Goal: Task Accomplishment & Management: Manage account settings

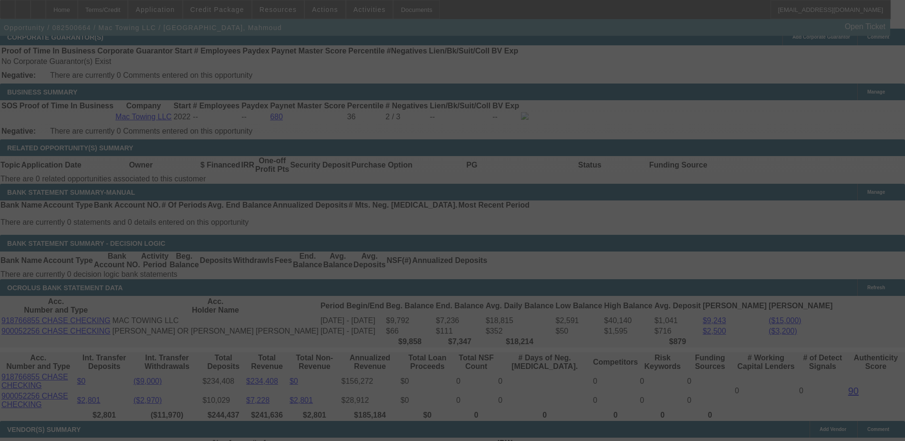
scroll to position [1620, 0]
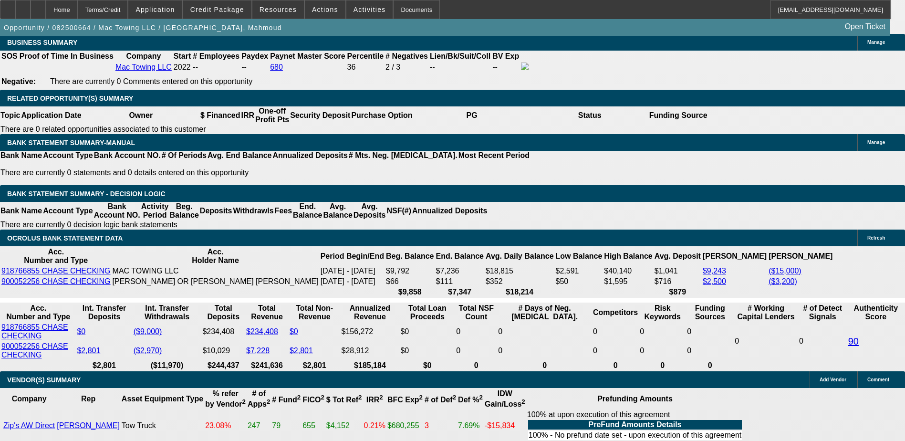
select select "0.2"
select select "2"
select select "0"
select select "0.2"
select select "2"
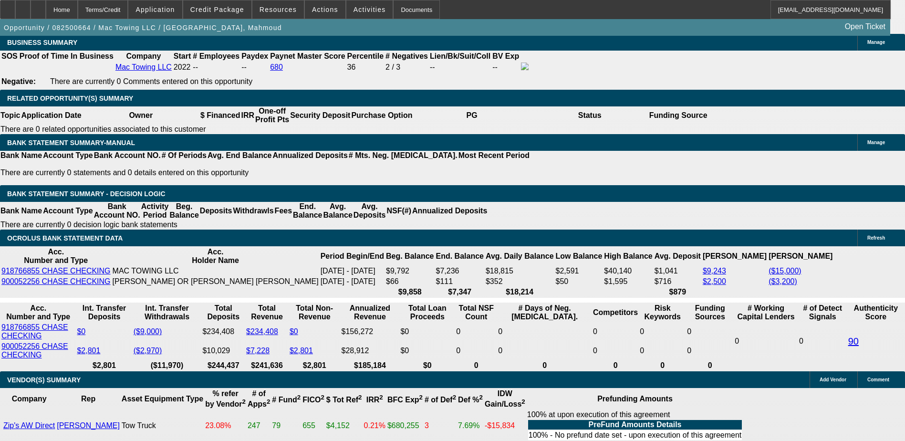
select select "0"
select select "0.2"
select select "2"
select select "0.1"
select select "0.2"
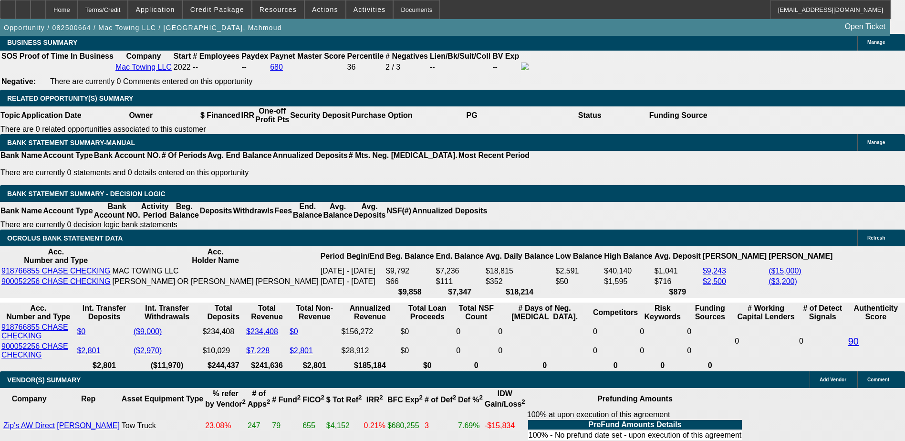
select select "2"
select select "0.1"
select select "1"
select select "2"
select select "6"
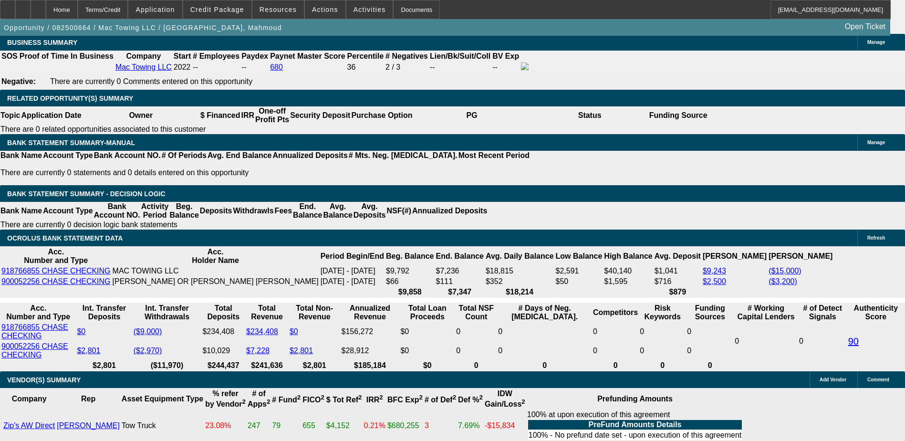
select select "1"
select select "2"
select select "6"
select select "1"
select select "2"
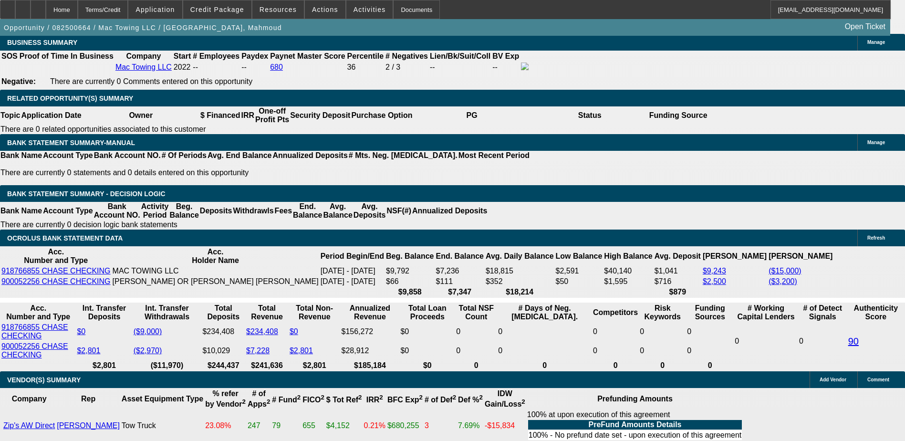
select select "4"
select select "1"
select select "2"
select select "4"
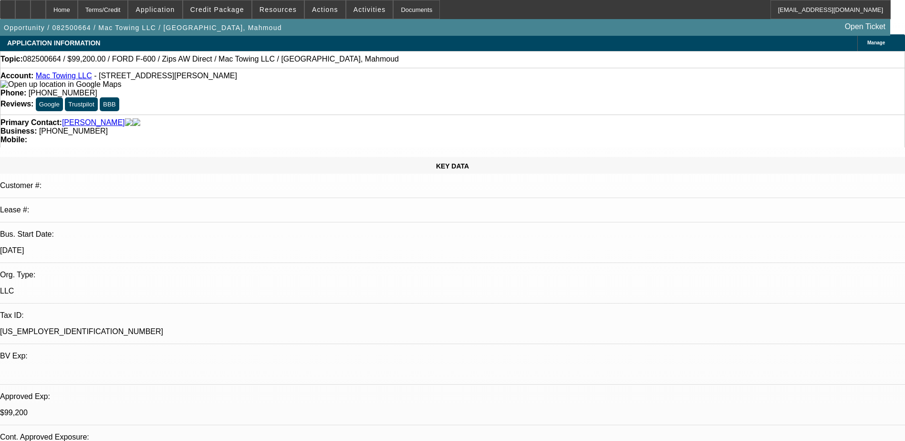
scroll to position [0, 0]
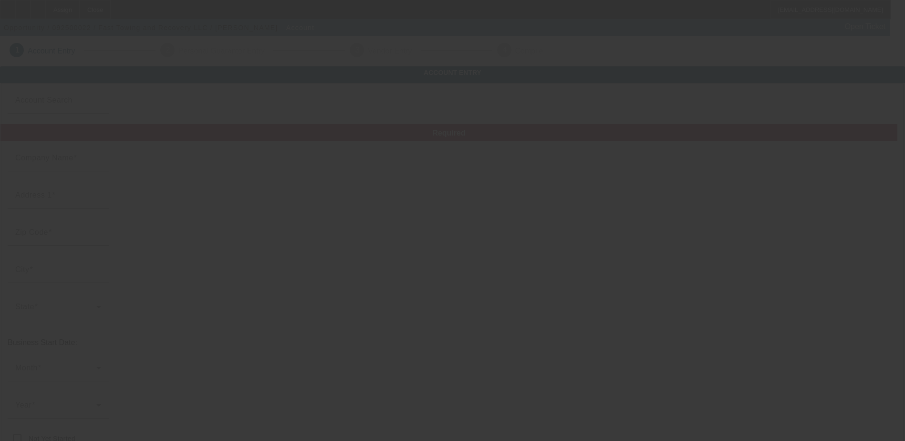
type input "Fast Towing and Recovery LLC"
type input "[STREET_ADDRESS]"
type input "44112"
type input "Clevlend"
type input "[PHONE_NUMBER]"
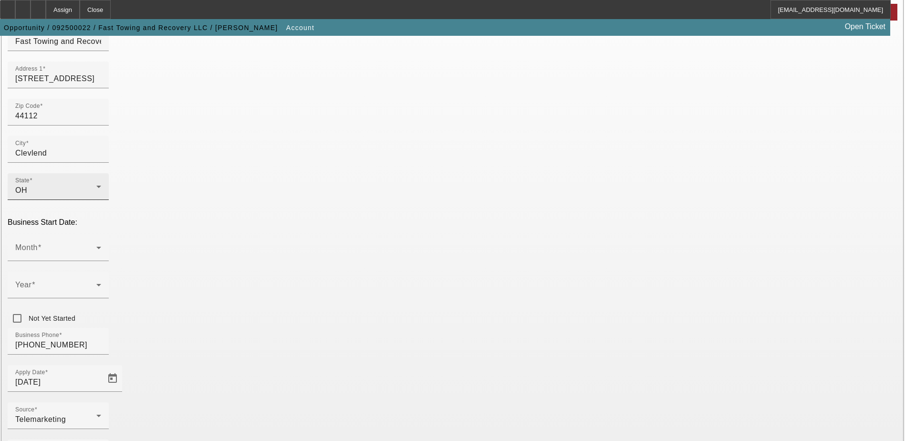
scroll to position [161, 0]
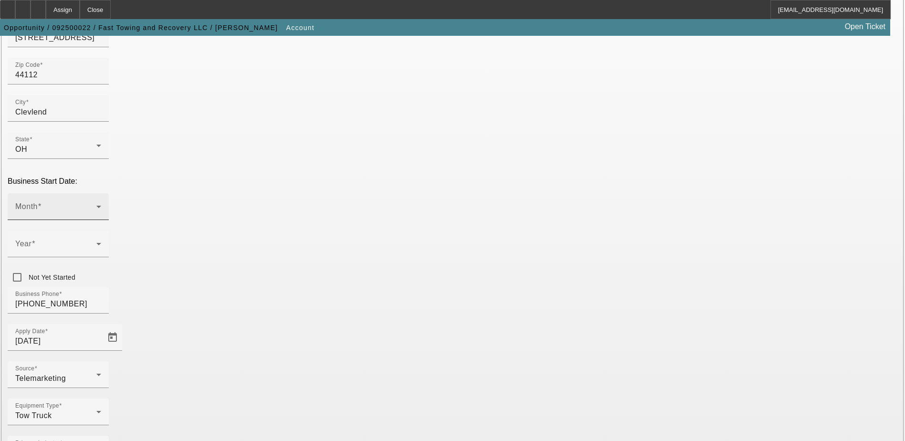
click at [96, 205] on span at bounding box center [55, 210] width 81 height 11
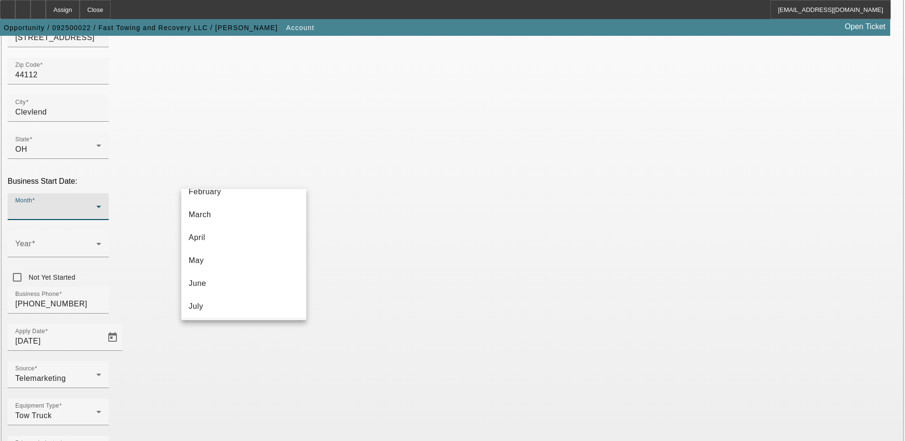
scroll to position [143, 0]
click at [260, 243] on mat-option "August" at bounding box center [243, 244] width 125 height 23
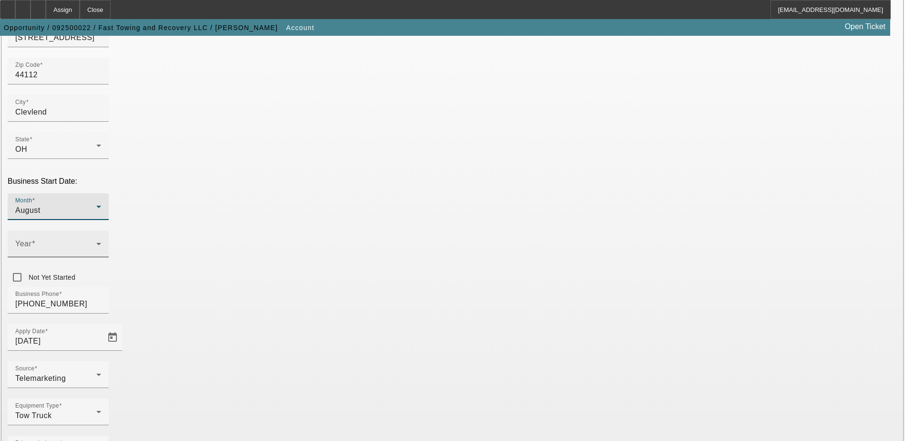
click at [96, 242] on span at bounding box center [55, 247] width 81 height 11
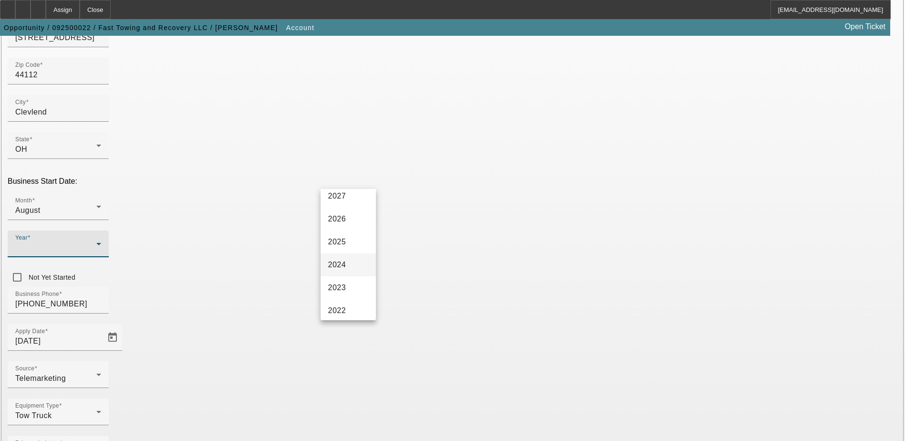
scroll to position [48, 0]
click at [353, 221] on mat-option "2025" at bounding box center [347, 225] width 55 height 23
click at [405, 287] on div "Business Phone [PHONE_NUMBER]" at bounding box center [452, 305] width 889 height 37
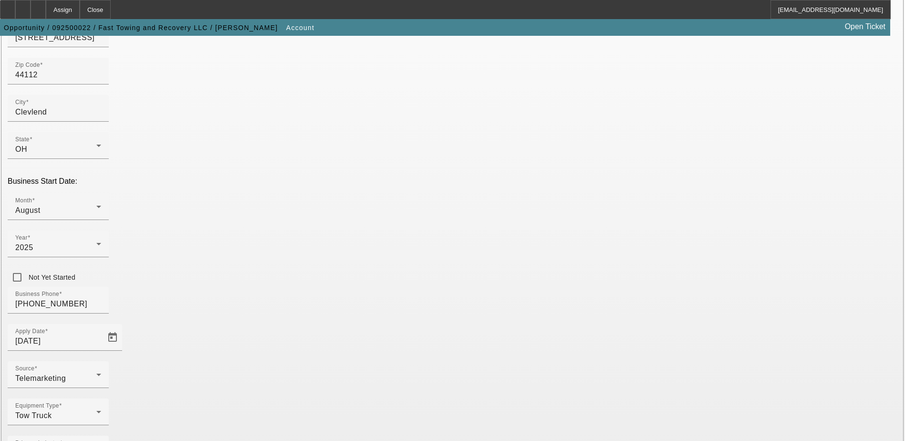
drag, startPoint x: 643, startPoint y: 261, endPoint x: 639, endPoint y: 256, distance: 6.9
paste input "393866270"
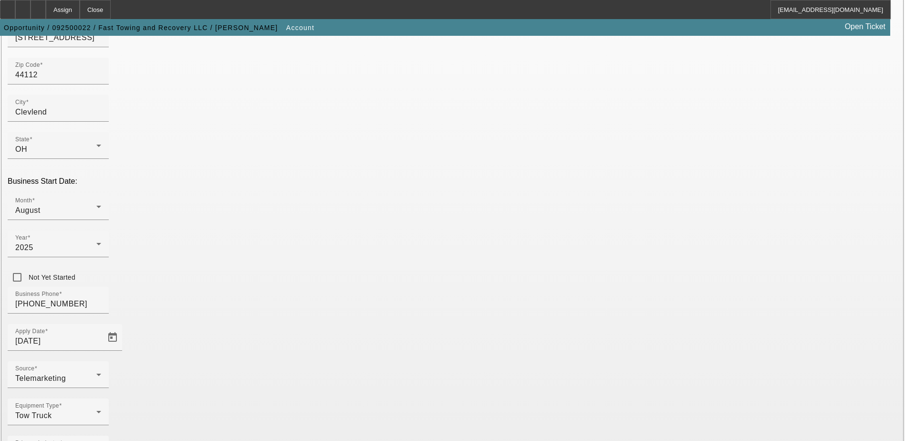
type input "393866270"
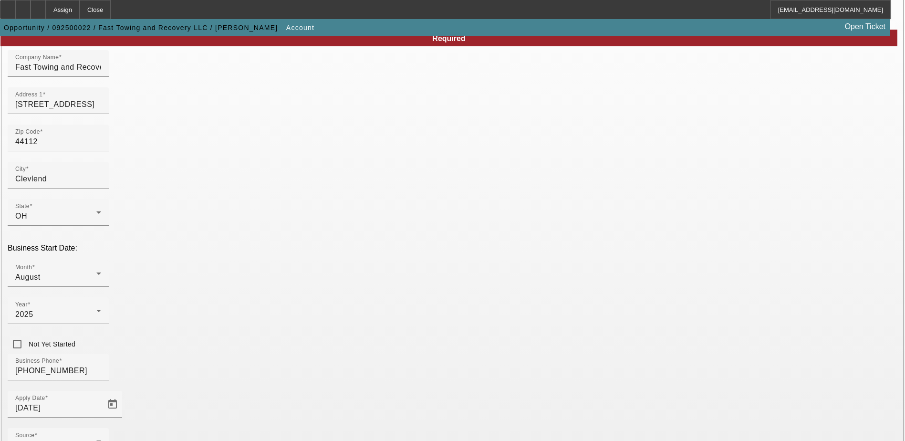
scroll to position [95, 0]
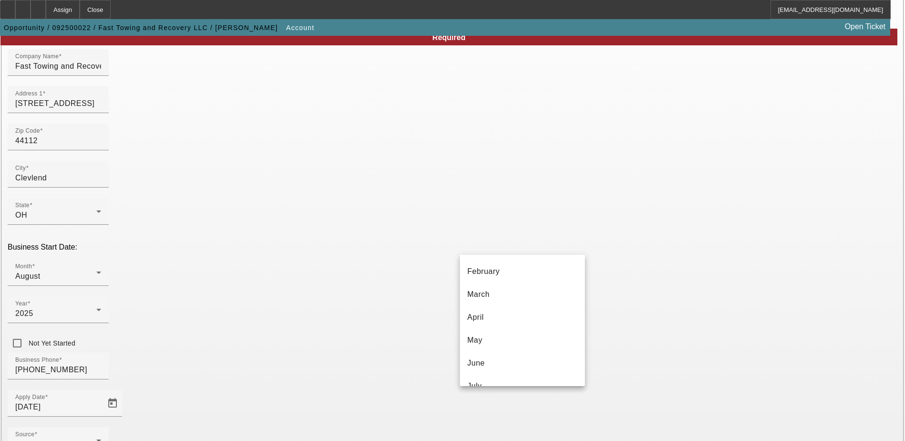
scroll to position [31, 0]
click at [630, 202] on div at bounding box center [452, 220] width 905 height 441
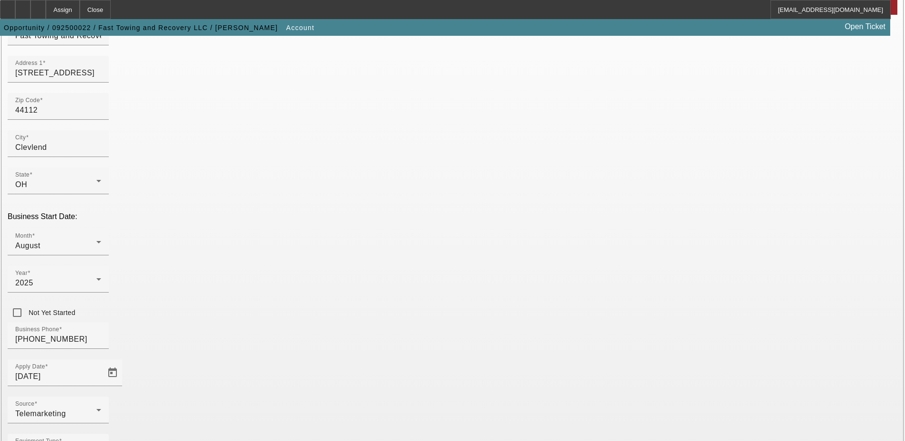
scroll to position [161, 0]
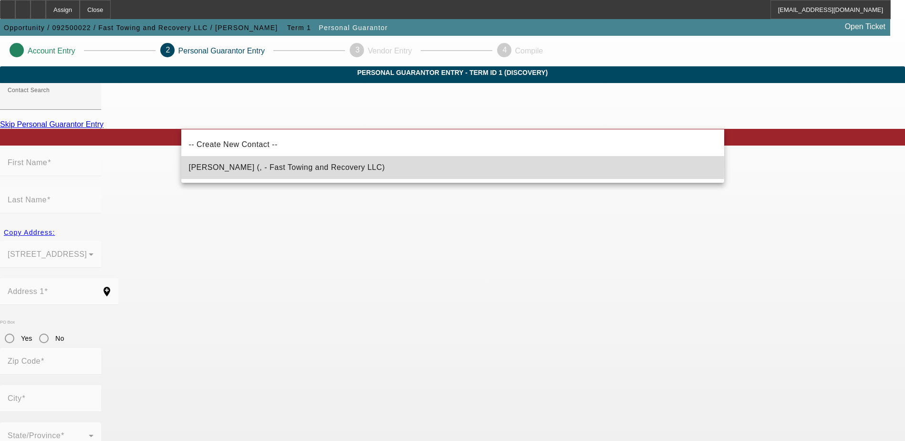
click at [357, 165] on mat-option "Khan, Waqas (, - Fast Towing and Recovery LLC)" at bounding box center [452, 167] width 543 height 23
type input "Khan, Waqas (, - Fast Towing and Recovery LLC)"
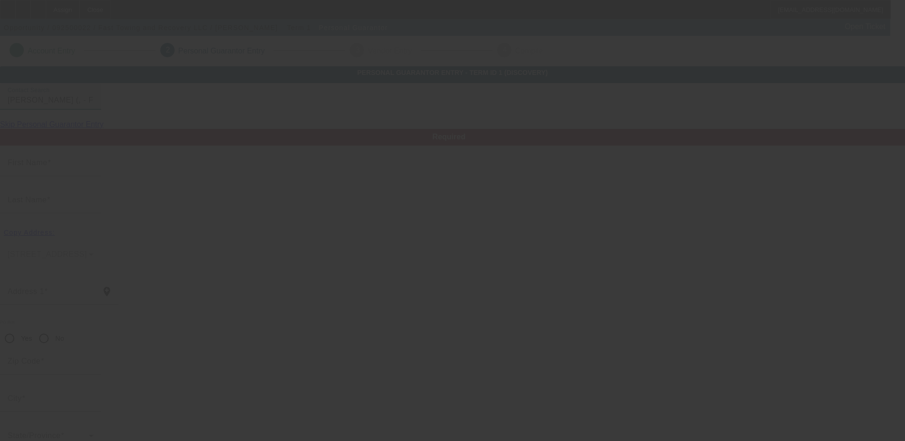
type input "Waqas"
type input "Khan"
radio input "true"
type input "(216) 370-6805"
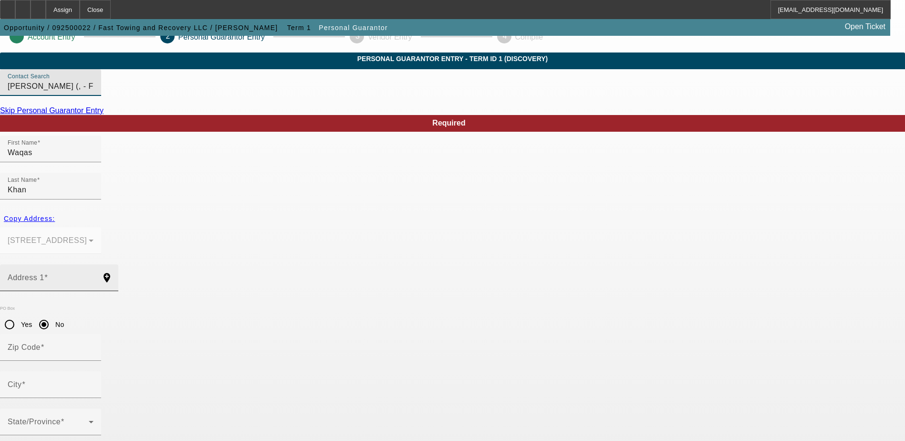
scroll to position [26, 0]
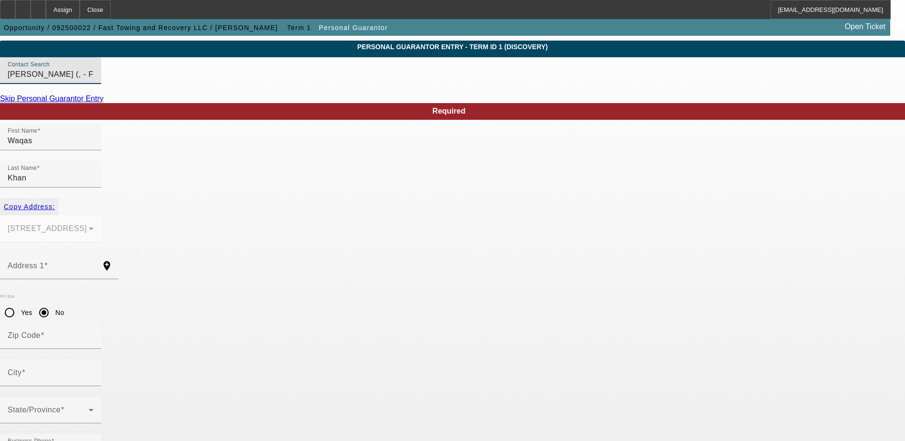
click at [59, 199] on span "button" at bounding box center [29, 206] width 59 height 23
type input "1700 London Rd"
radio input "false"
type input "44112"
type input "Clevlend"
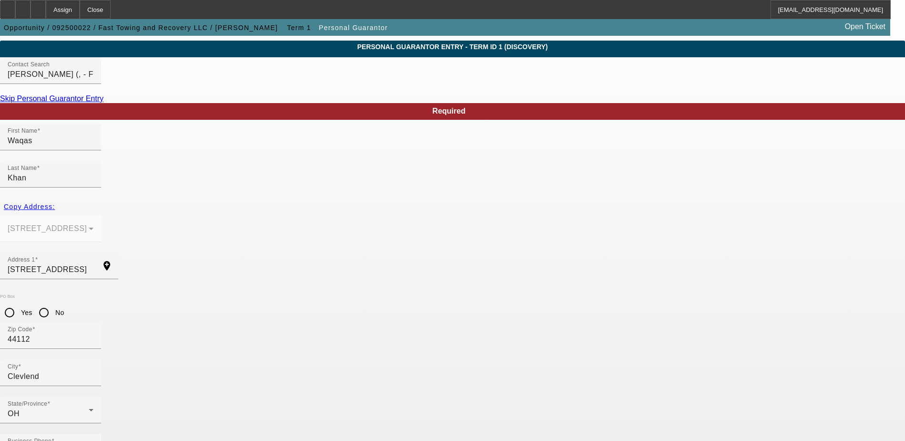
type input "100"
drag, startPoint x: 515, startPoint y: 393, endPoint x: 468, endPoint y: 388, distance: 47.1
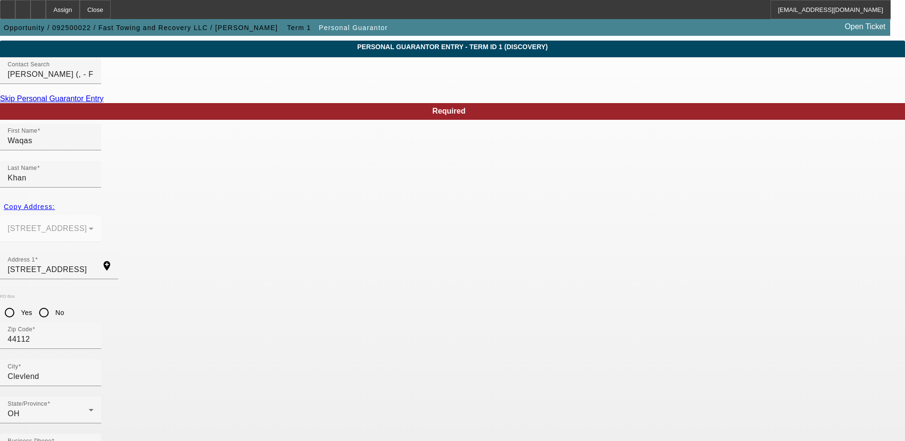
paste input "155-02-4290"
type input "155-02-4290"
drag, startPoint x: 242, startPoint y: 351, endPoint x: 206, endPoint y: 356, distance: 35.7
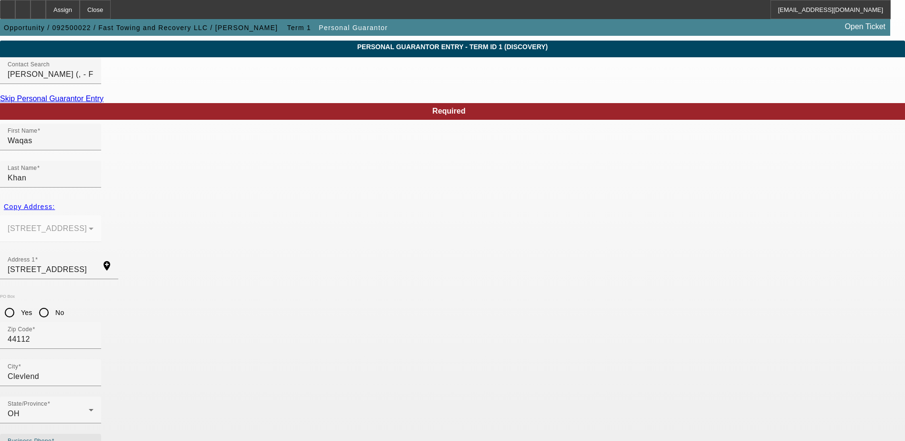
type input "[PHONE_NUMBER]"
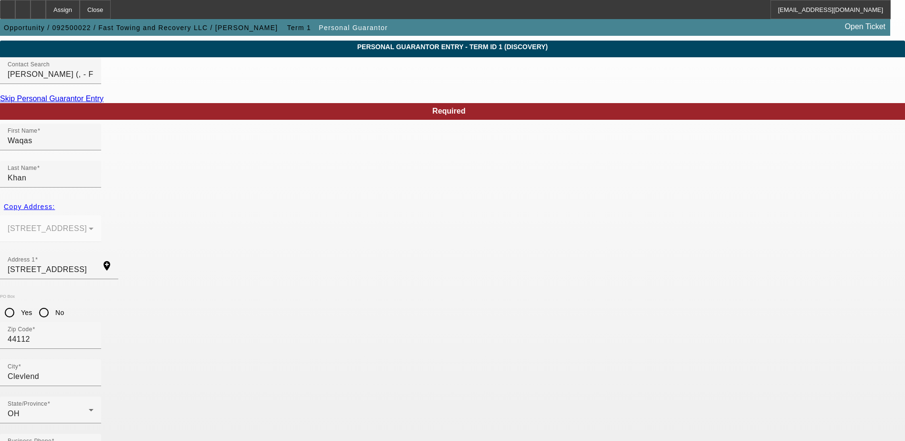
paste input "flodaddyflo@gmail.com"
type input "flodaddyflo@gmail.com"
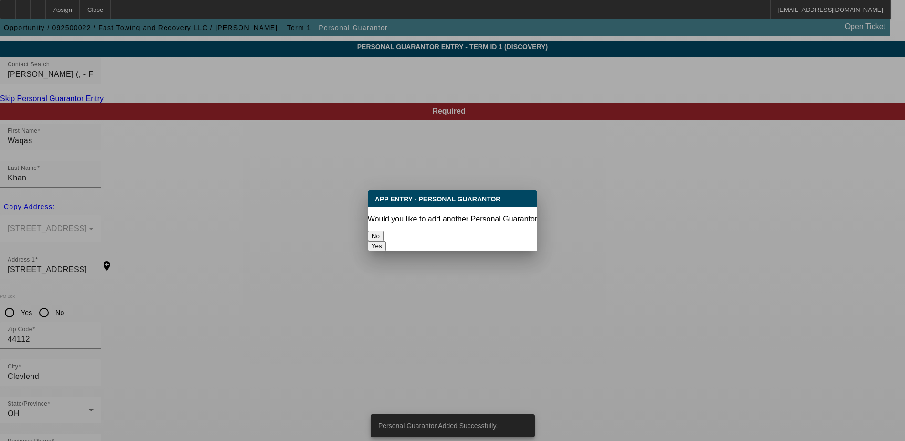
scroll to position [0, 0]
click at [383, 231] on button "No" at bounding box center [376, 236] width 16 height 10
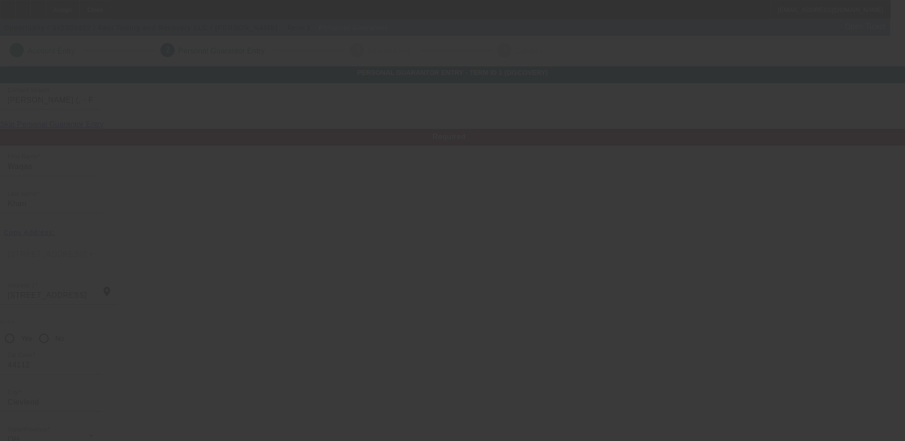
scroll to position [26, 0]
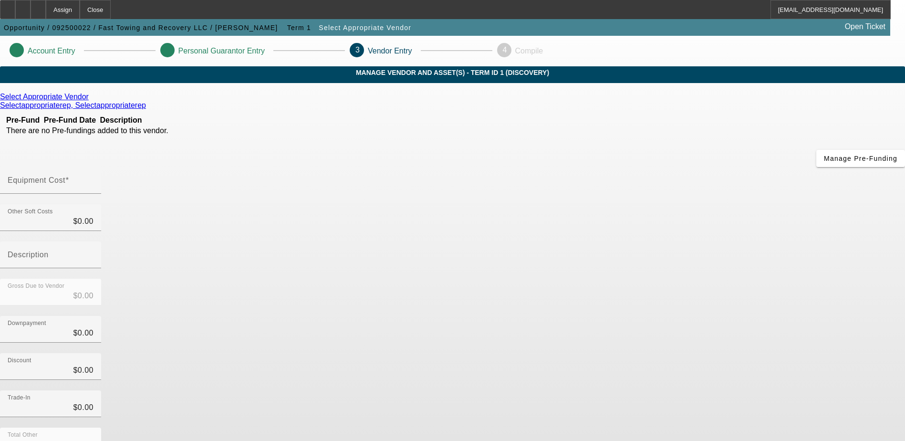
click at [91, 101] on icon at bounding box center [91, 97] width 0 height 8
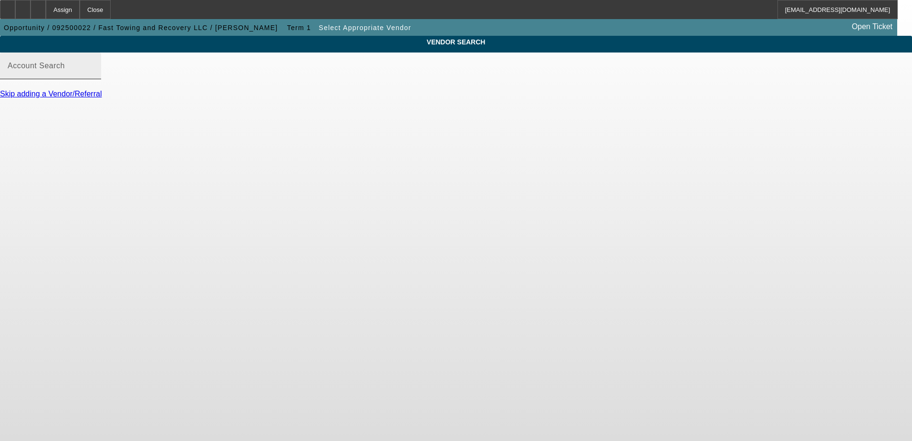
click at [93, 69] on div "Account Search" at bounding box center [51, 65] width 86 height 27
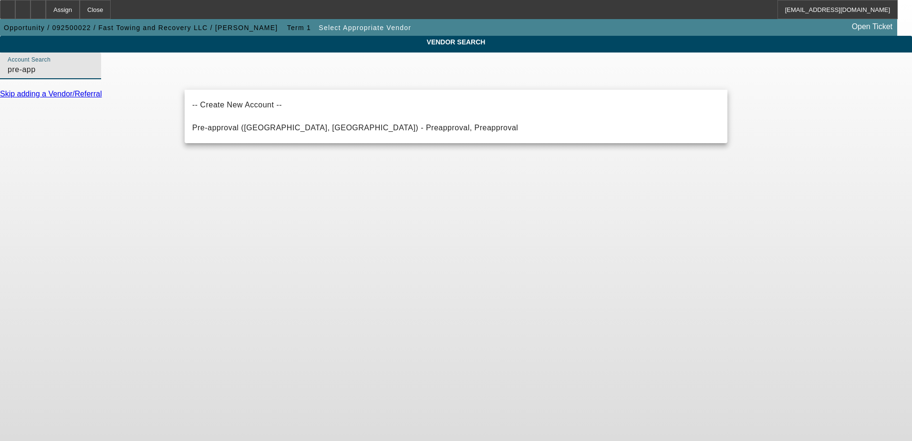
drag, startPoint x: 233, startPoint y: 82, endPoint x: 29, endPoint y: 62, distance: 205.1
click at [50, 84] on div "VENDOR SEARCH Account Search pre-app Skip adding a Vendor/Referral" at bounding box center [456, 71] width 912 height 71
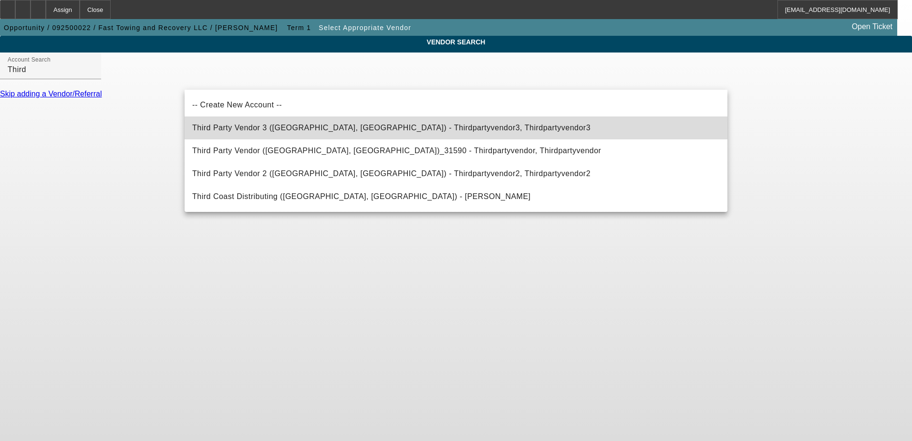
click at [333, 134] on mat-option "Third Party Vendor 3 (Northbrook, IL) - Thirdpartyvendor3, Thirdpartyvendor3" at bounding box center [456, 127] width 543 height 23
type input "Third Party Vendor 3 (Northbrook, IL) - Thirdpartyvendor3, Thirdpartyvendor3"
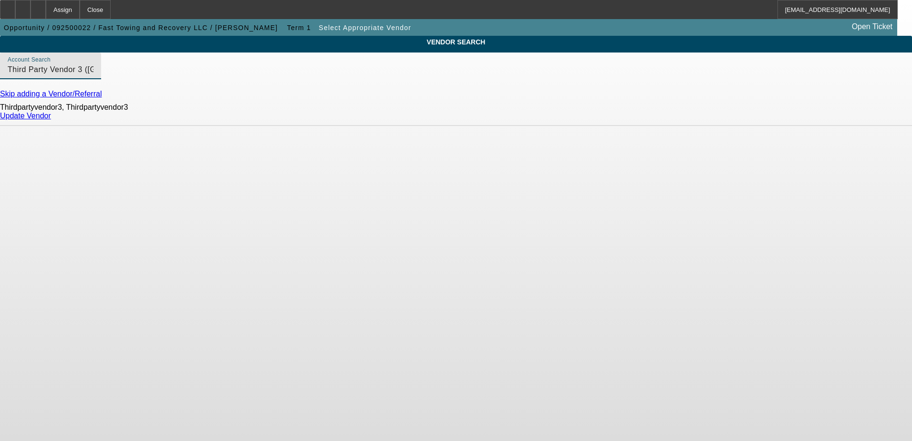
click at [51, 120] on link "Update Vendor" at bounding box center [25, 116] width 51 height 8
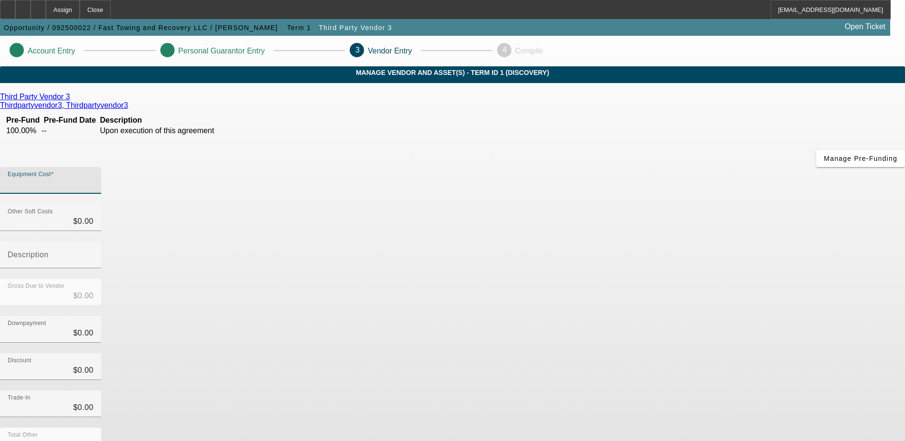
click at [93, 178] on input "Equipment Cost" at bounding box center [51, 183] width 86 height 11
type input "6"
type input "$6.00"
type input "60"
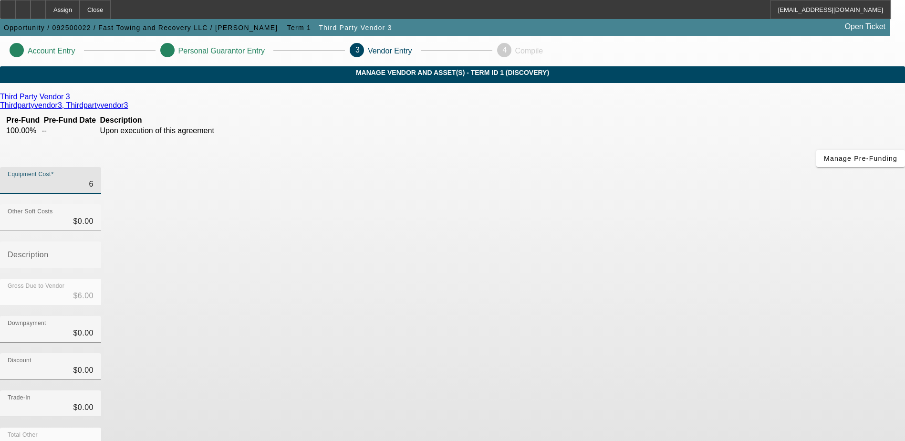
type input "$60.00"
type input "600"
type input "$600.00"
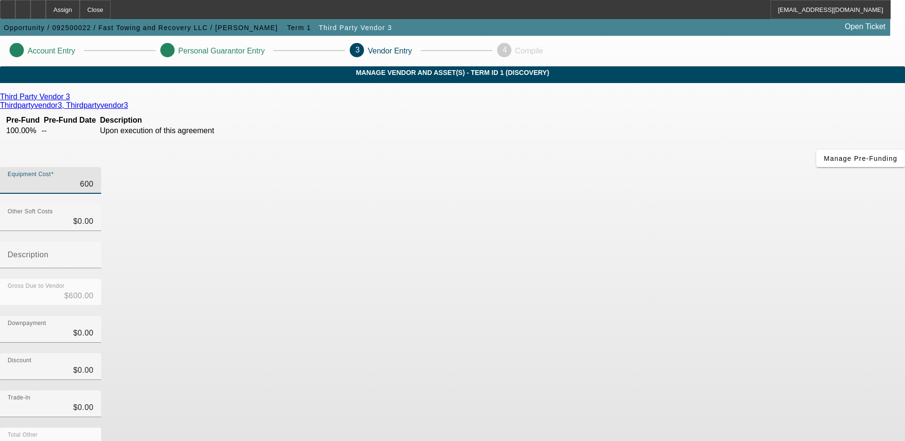
type input "6000"
type input "$6,000.00"
type input "60000"
type input "$60,000.00"
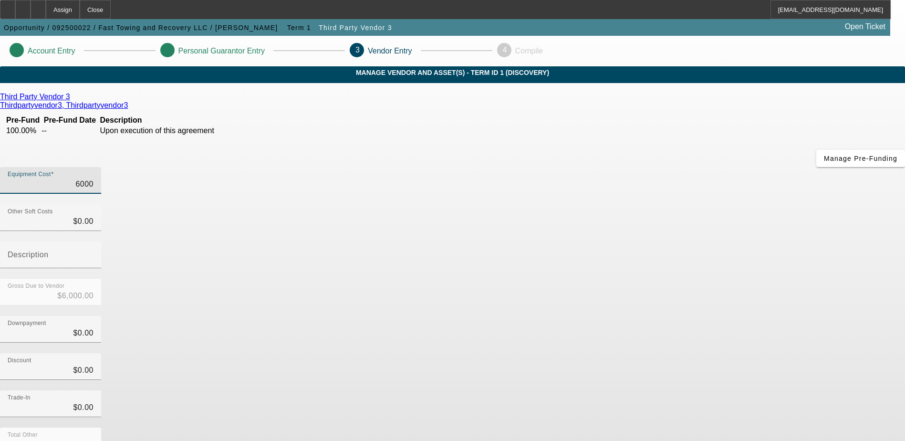
type input "$60,000.00"
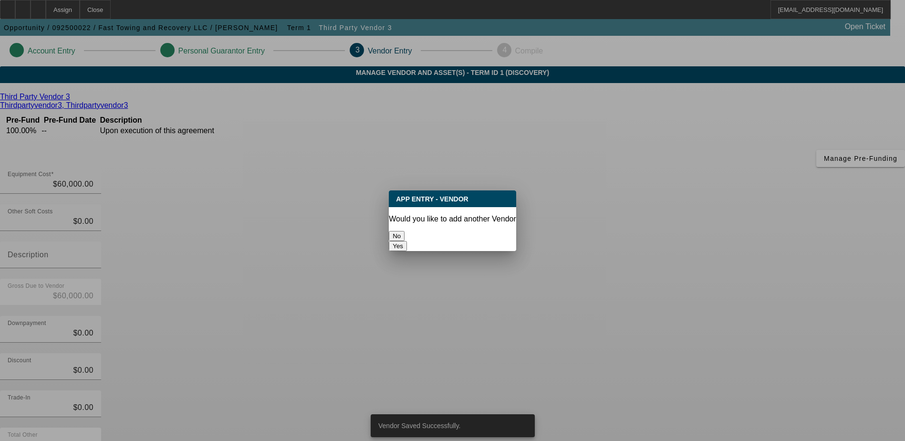
click at [404, 231] on button "No" at bounding box center [397, 236] width 16 height 10
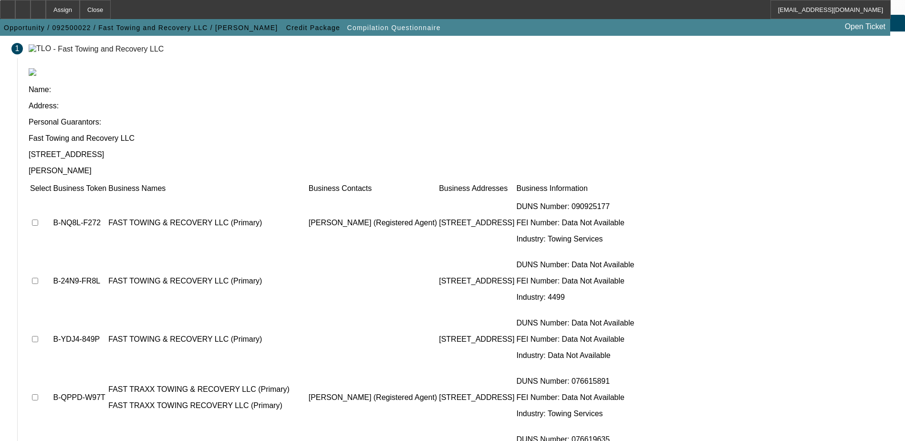
scroll to position [52, 0]
click at [38, 335] on input "checkbox" at bounding box center [35, 338] width 6 height 6
checkbox input "true"
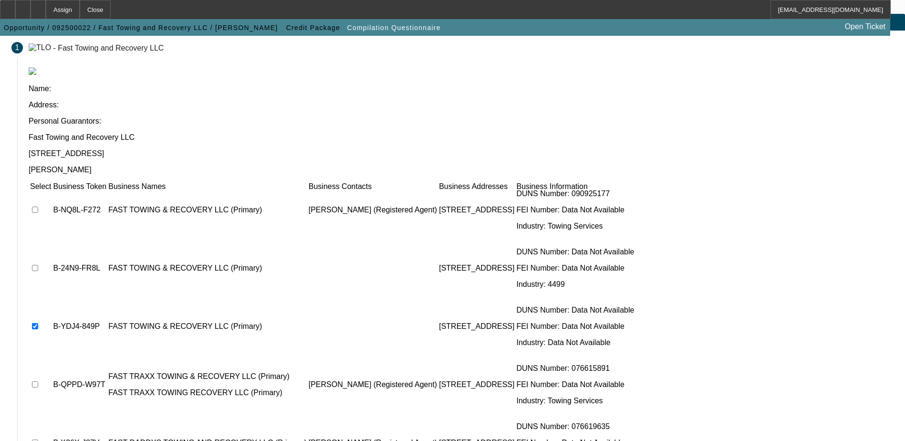
scroll to position [0, 0]
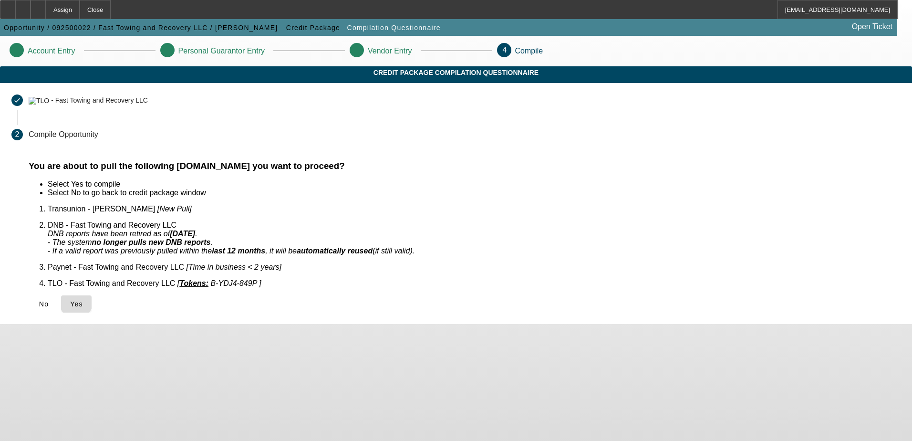
click at [83, 300] on span "Yes" at bounding box center [76, 304] width 13 height 8
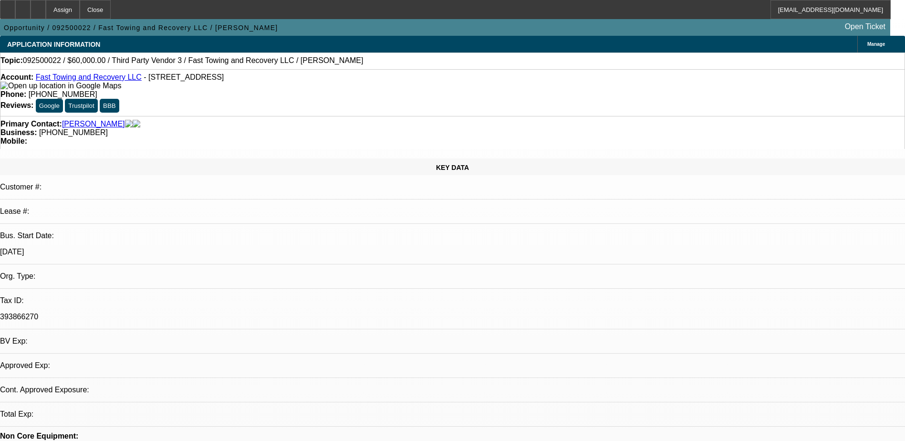
select select "0"
select select "2"
select select "0.1"
select select "1"
select select "2"
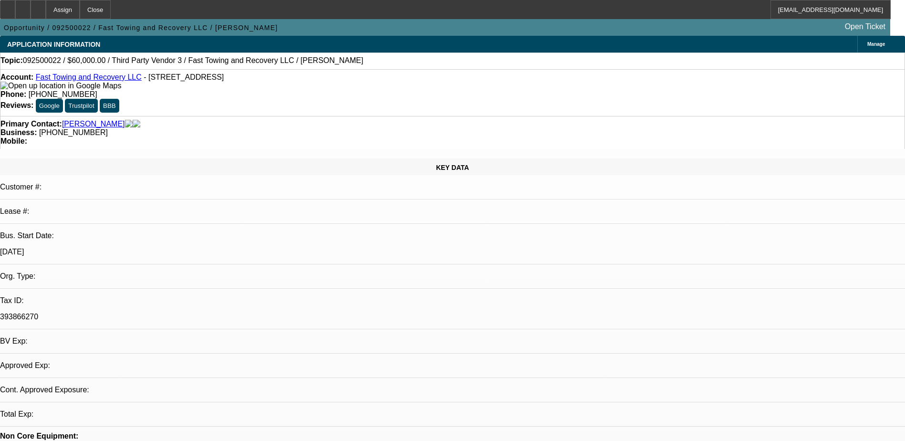
select select "4"
click at [38, 6] on icon at bounding box center [38, 6] width 0 height 0
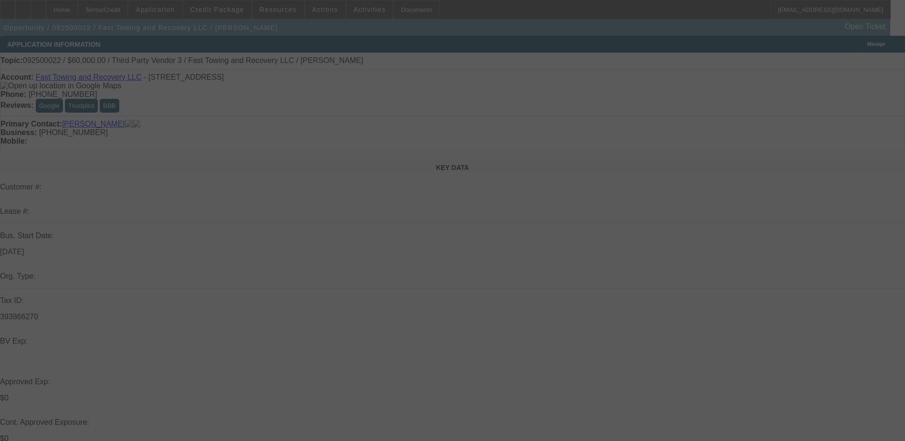
select select "0"
select select "2"
select select "0.1"
select select "4"
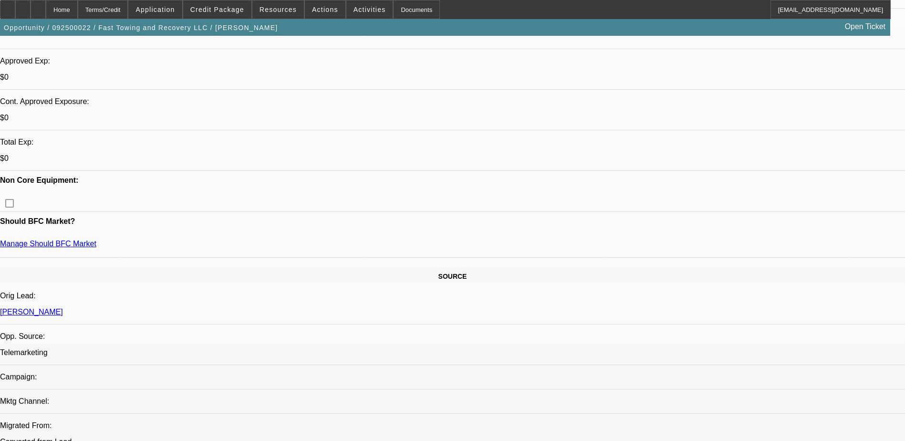
scroll to position [334, 0]
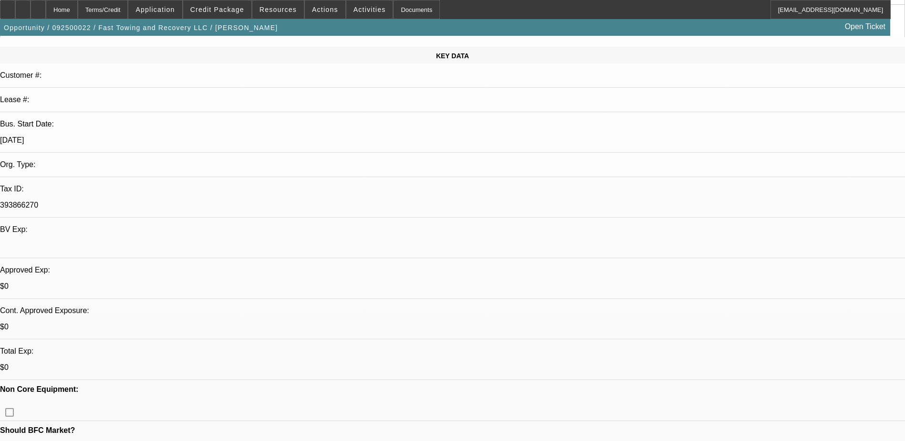
scroll to position [0, 0]
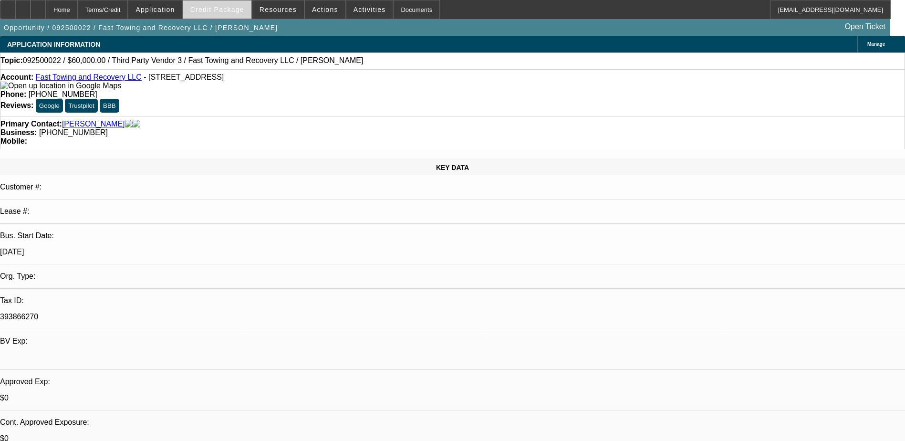
click at [232, 15] on span at bounding box center [217, 9] width 68 height 23
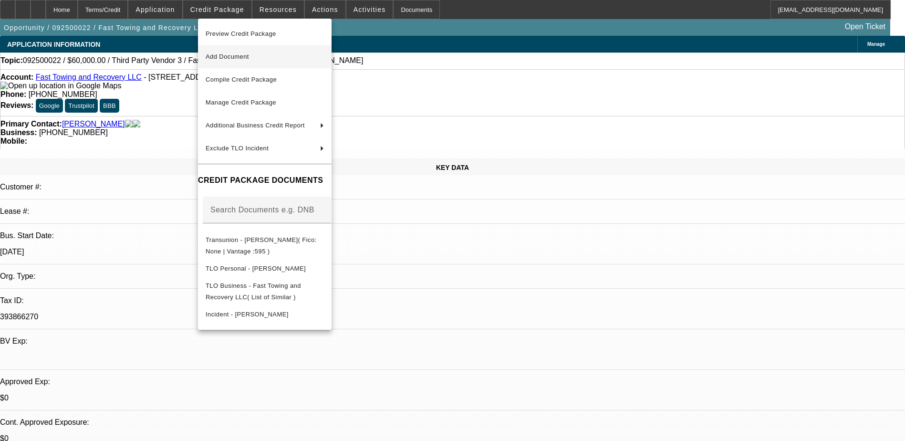
click at [283, 55] on span "Add Document" at bounding box center [265, 56] width 118 height 11
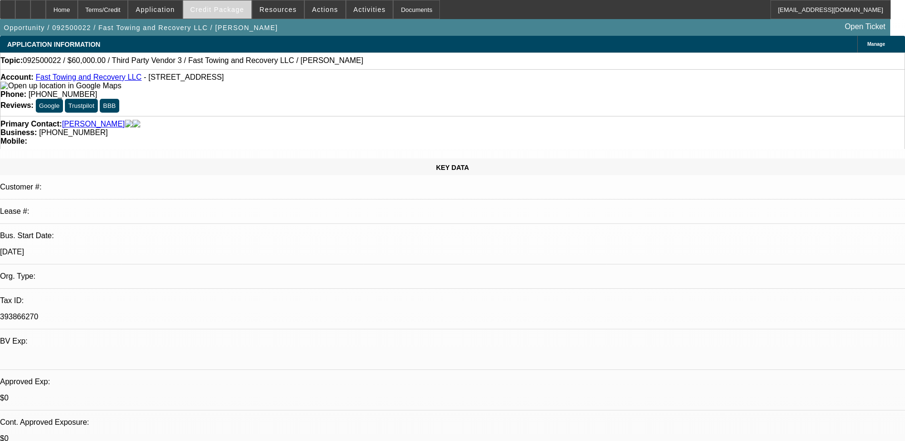
click at [223, 8] on span "Credit Package" at bounding box center [217, 10] width 54 height 8
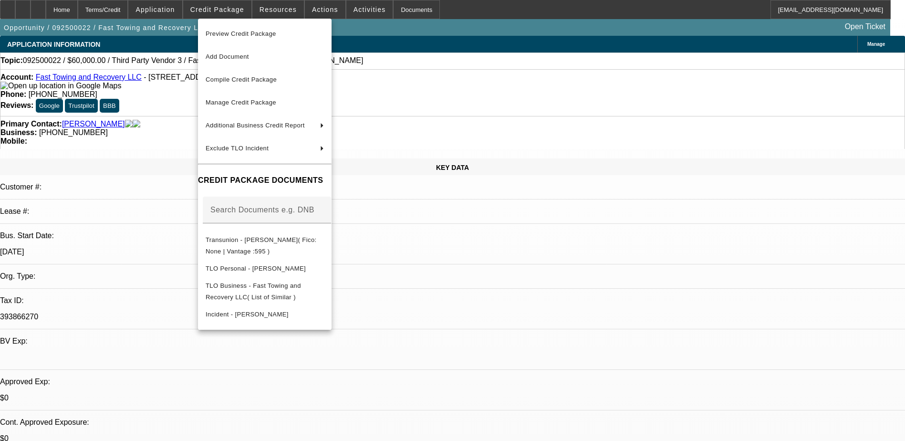
click at [700, 175] on div at bounding box center [452, 220] width 905 height 441
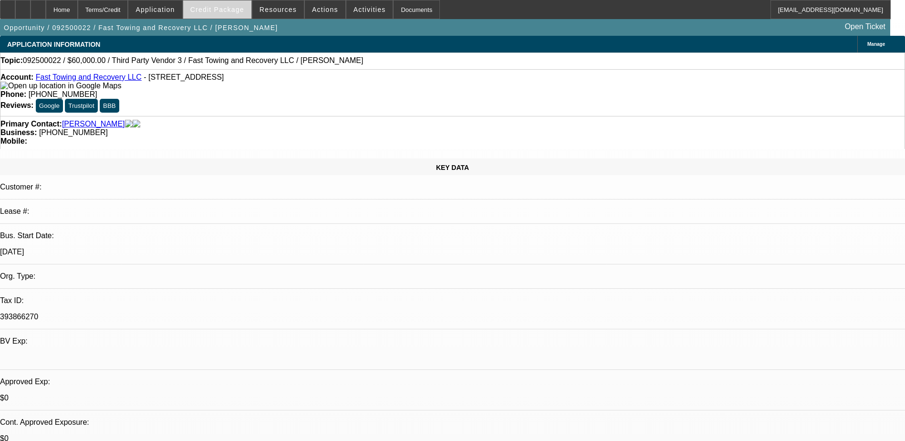
click at [234, 7] on span "Credit Package" at bounding box center [217, 10] width 54 height 8
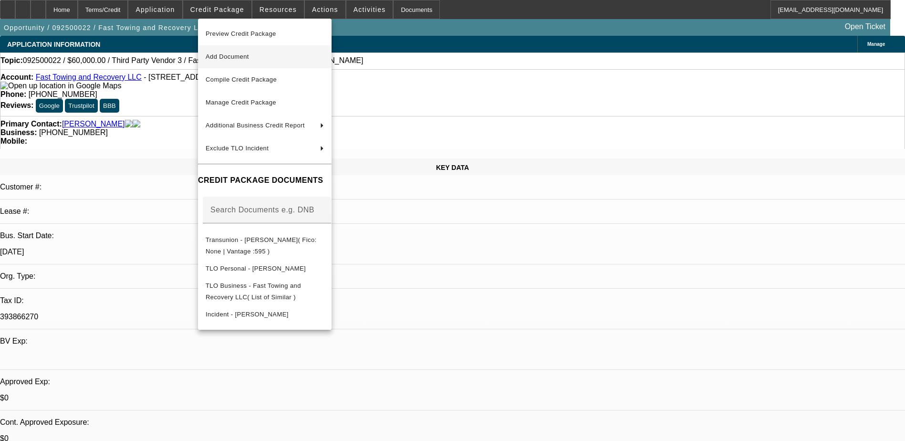
click at [248, 58] on span "Add Document" at bounding box center [227, 56] width 43 height 7
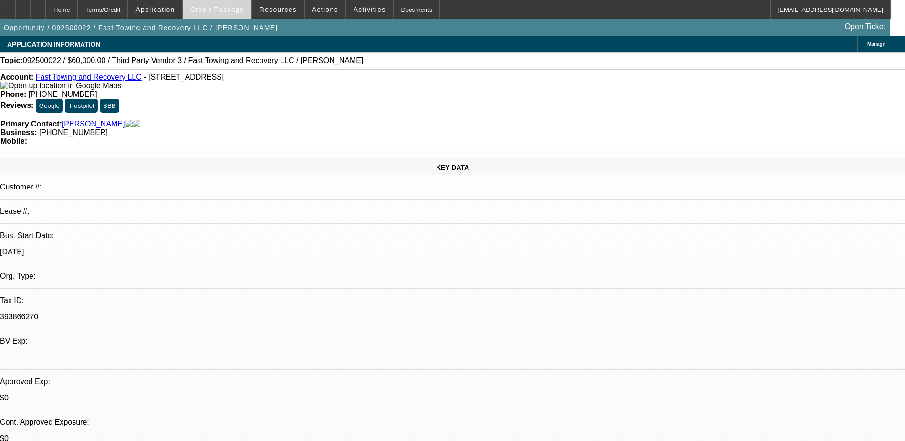
click at [218, 7] on span "Credit Package" at bounding box center [217, 10] width 54 height 8
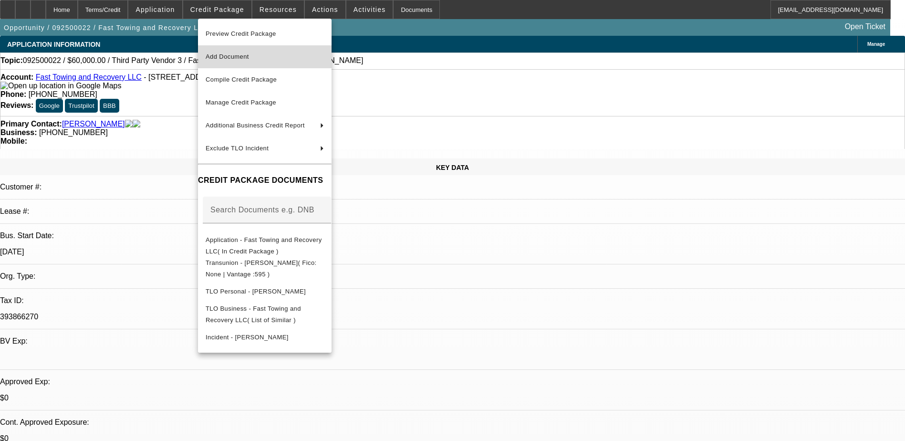
click at [264, 51] on button "Add Document" at bounding box center [265, 56] width 134 height 23
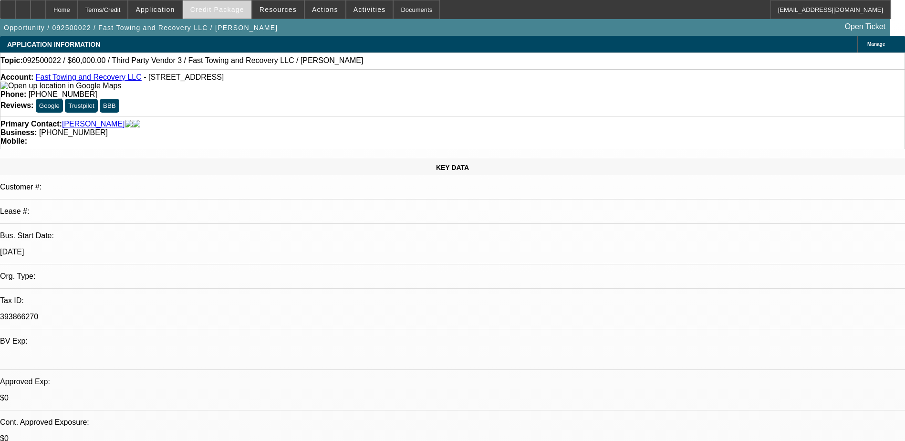
click at [217, 12] on span "Credit Package" at bounding box center [217, 10] width 54 height 8
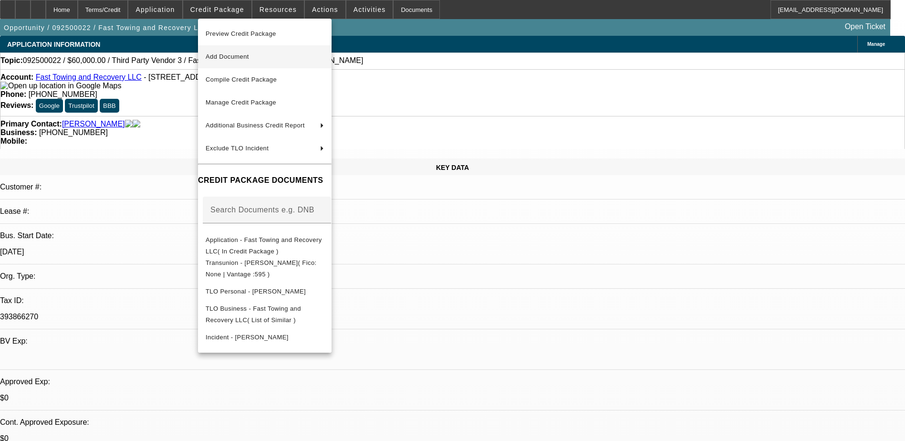
click at [253, 63] on button "Add Document" at bounding box center [265, 56] width 134 height 23
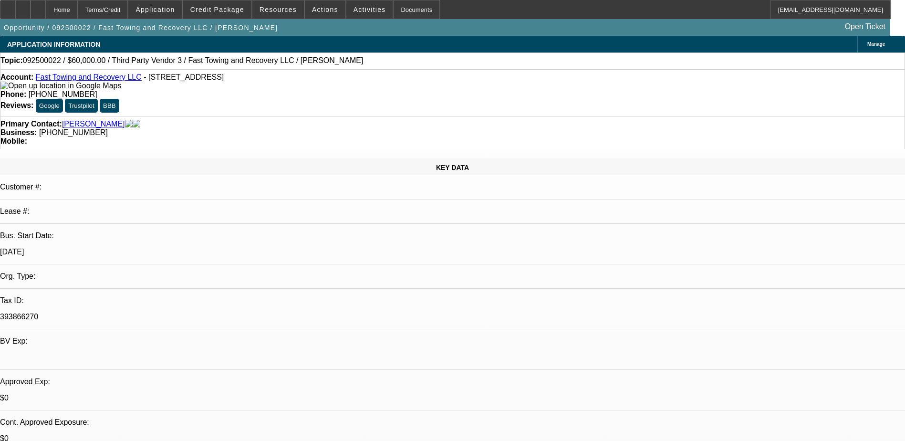
drag, startPoint x: 685, startPoint y: 318, endPoint x: 598, endPoint y: 257, distance: 106.5
select select "0"
select select "2"
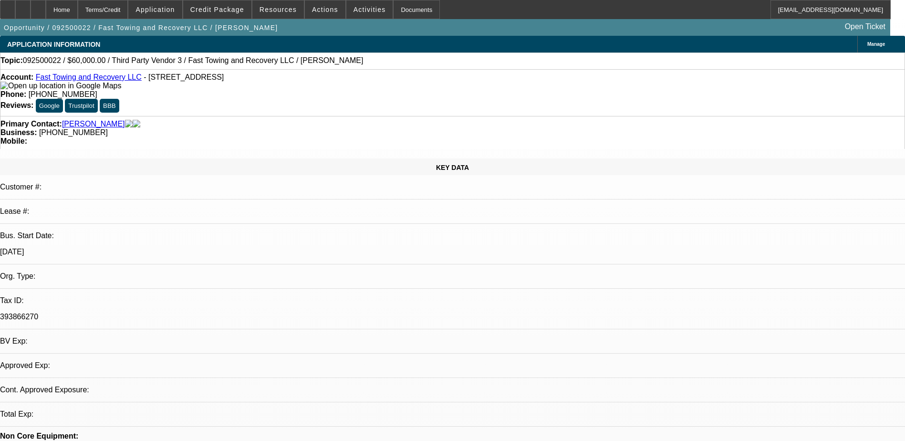
select select "0.1"
select select "4"
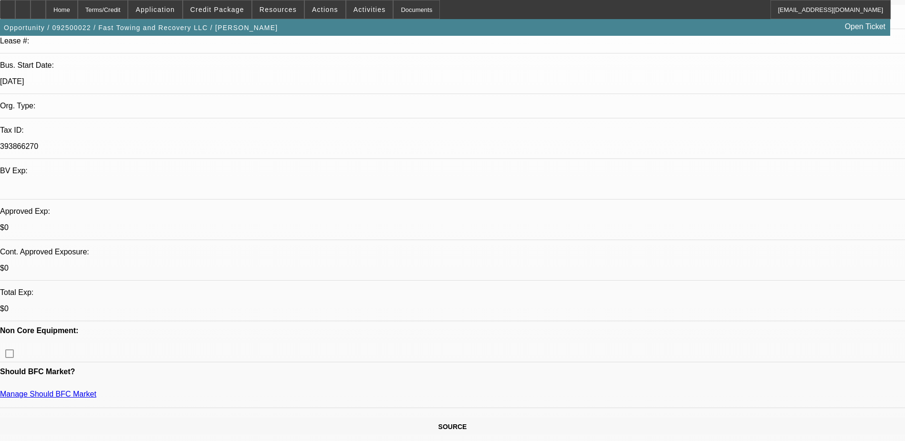
scroll to position [238, 0]
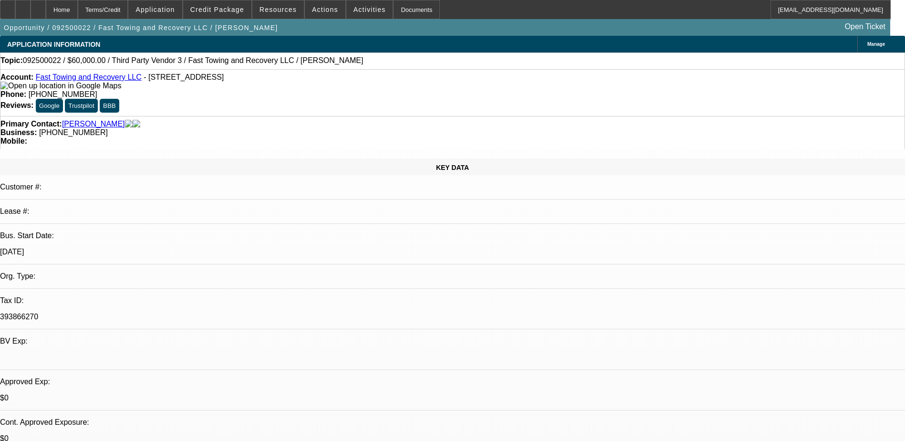
scroll to position [286, 0]
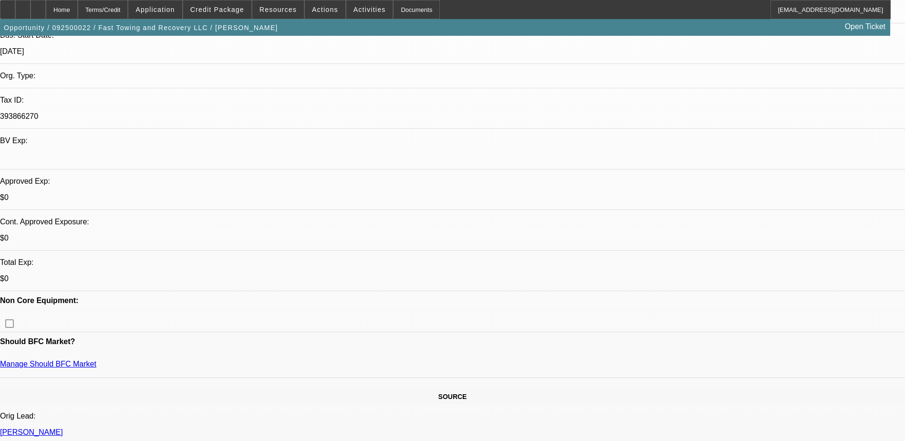
scroll to position [238, 0]
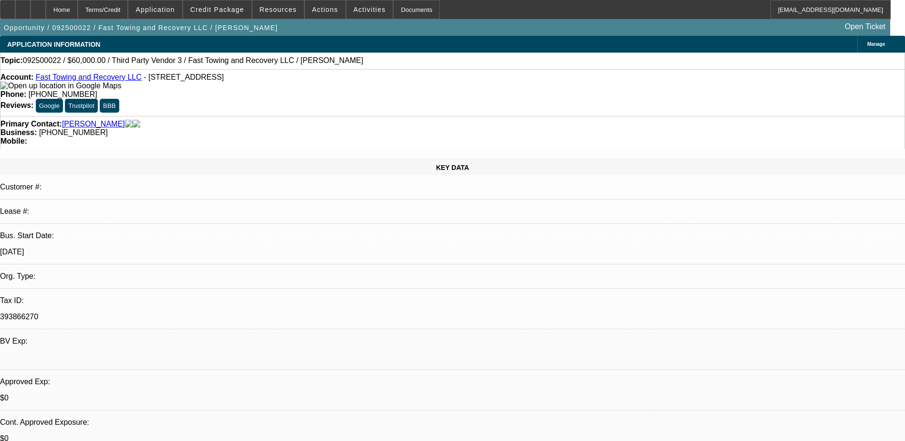
select select "0"
select select "2"
select select "0.1"
select select "4"
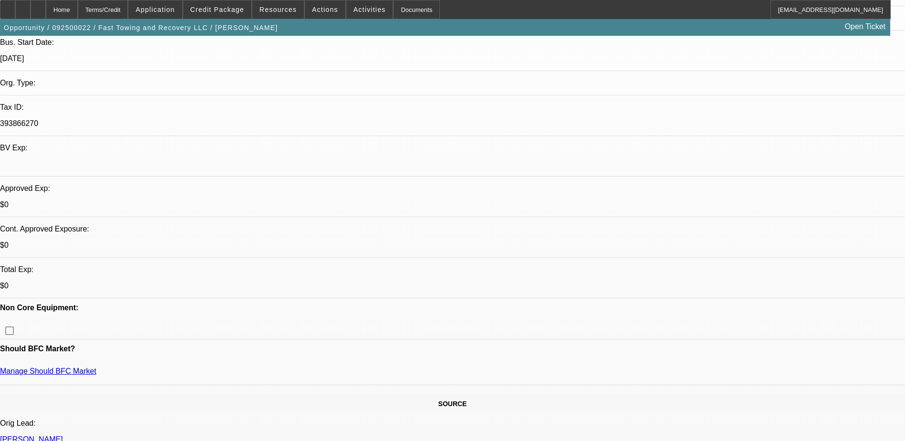
scroll to position [191, 0]
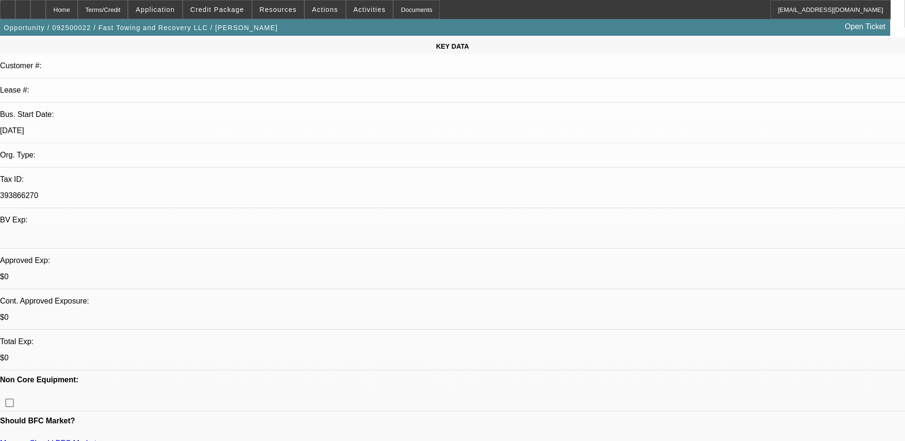
scroll to position [95, 0]
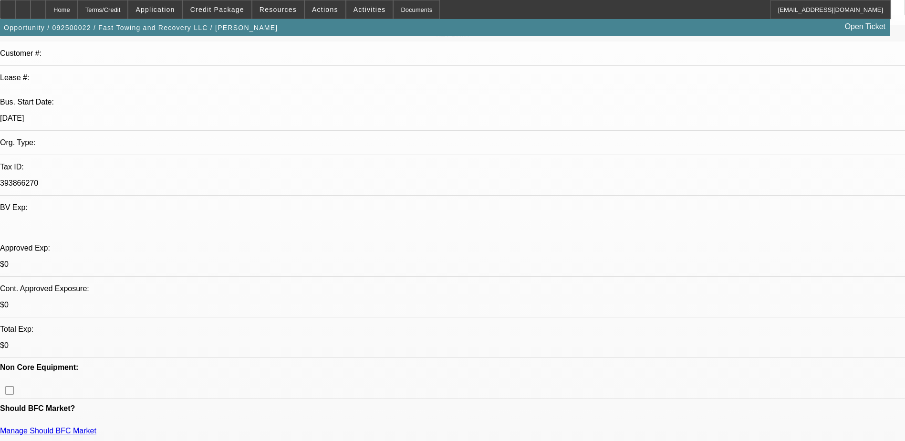
scroll to position [191, 0]
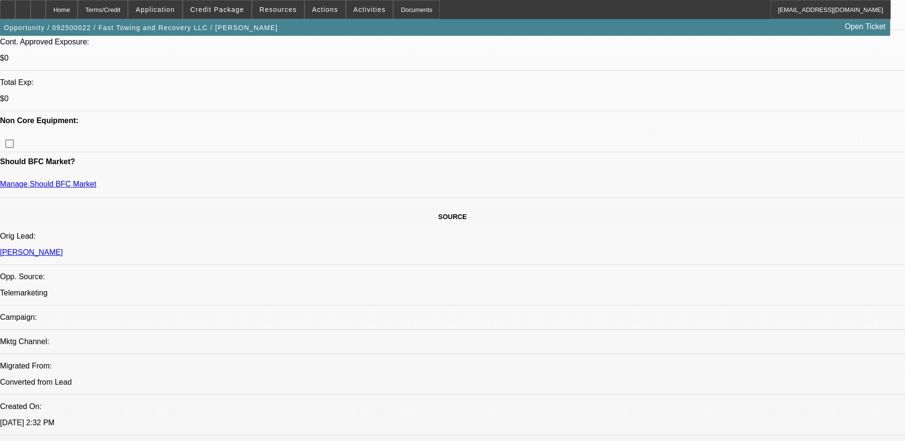
scroll to position [334, 0]
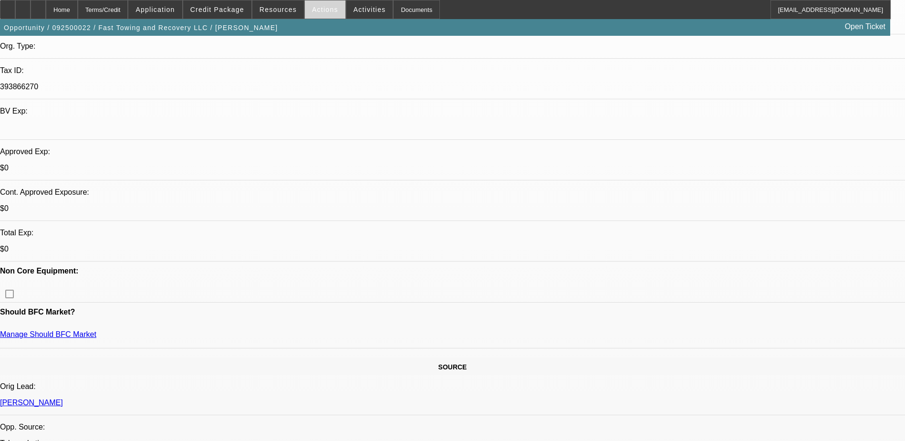
scroll to position [0, 0]
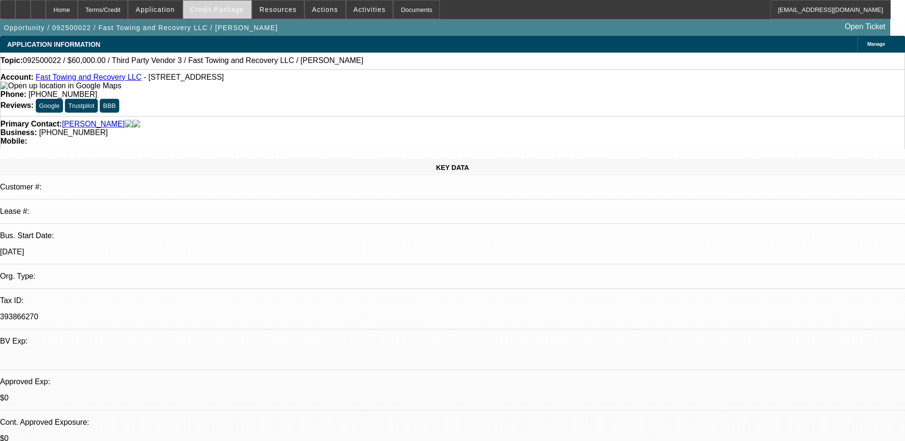
click at [239, 17] on span at bounding box center [217, 9] width 68 height 23
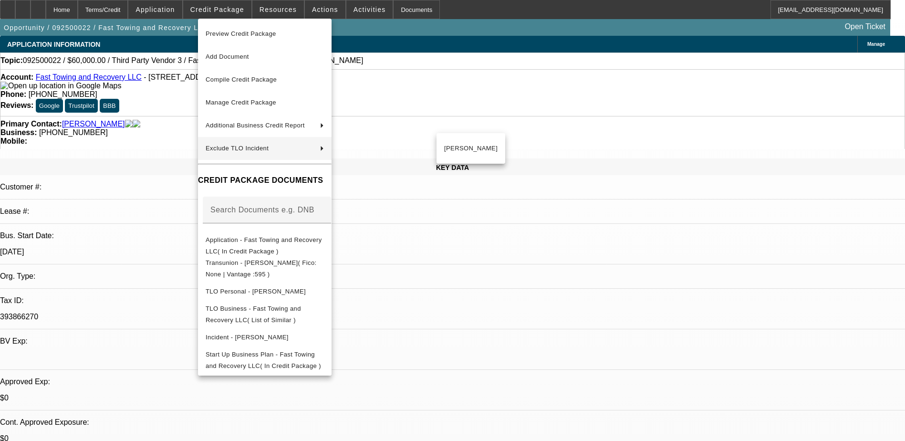
click at [631, 153] on div at bounding box center [452, 220] width 905 height 441
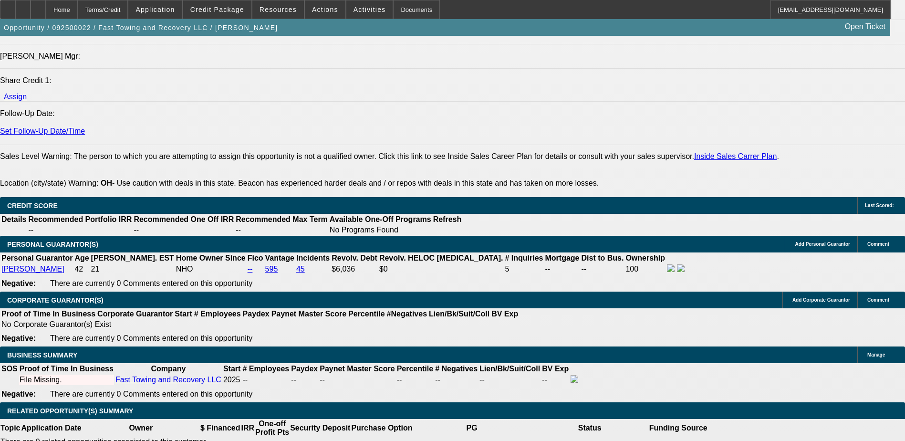
scroll to position [1240, 0]
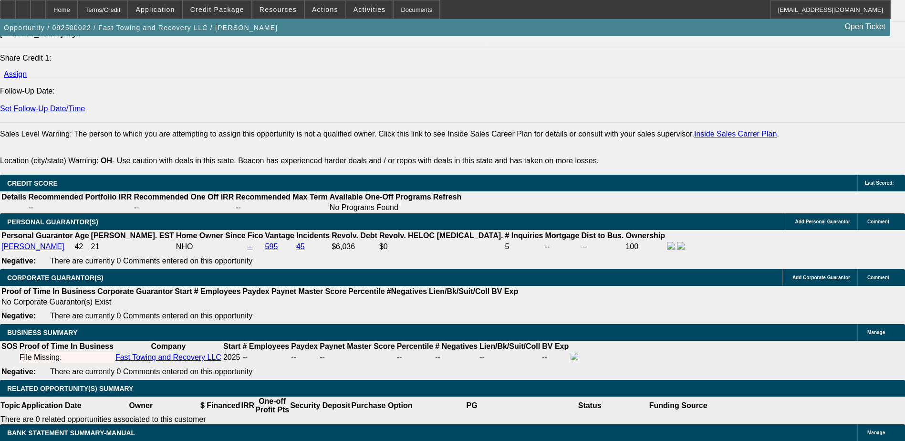
type input "$0.00"
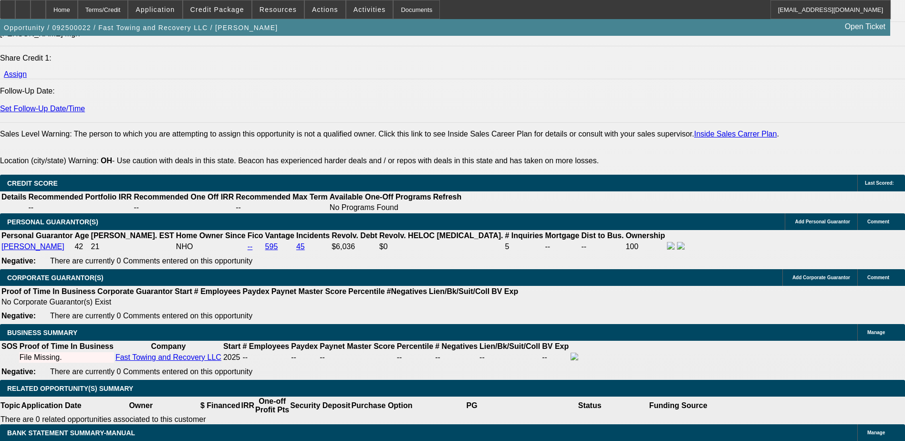
drag, startPoint x: 158, startPoint y: 291, endPoint x: 185, endPoint y: 292, distance: 26.7
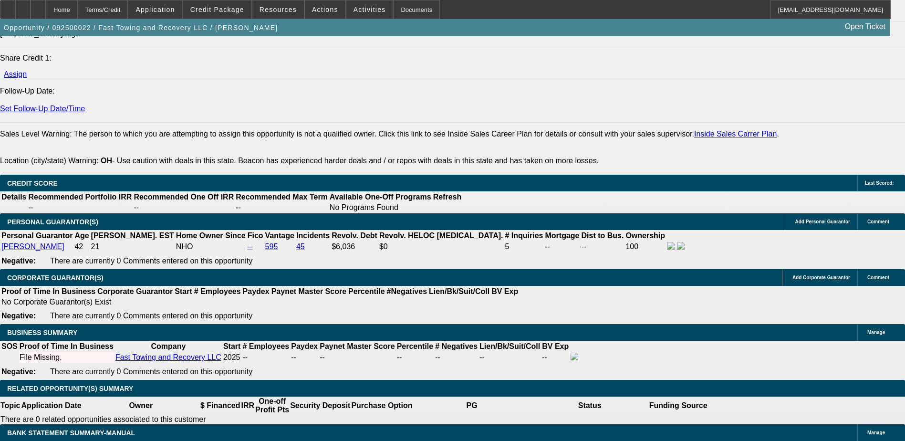
drag, startPoint x: 185, startPoint y: 292, endPoint x: 199, endPoint y: 290, distance: 14.4
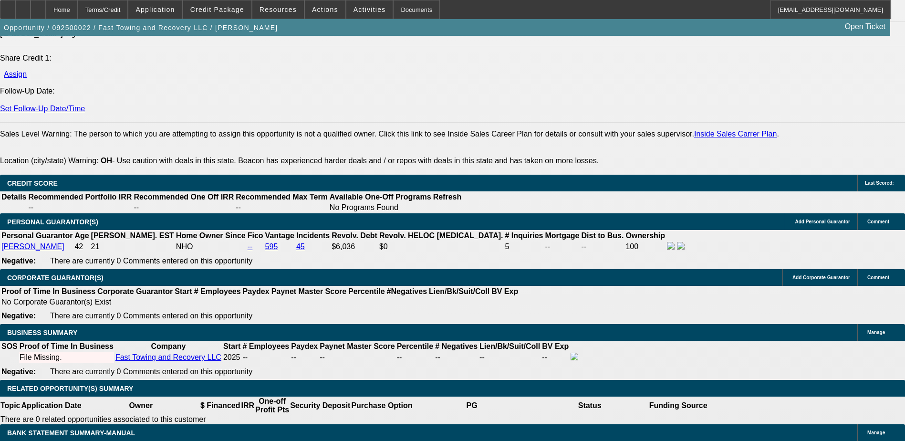
drag, startPoint x: 190, startPoint y: 292, endPoint x: 201, endPoint y: 291, distance: 11.0
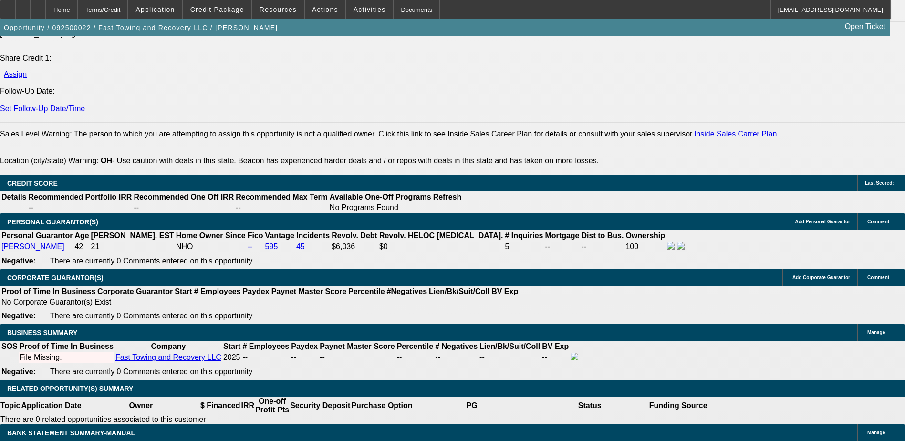
drag, startPoint x: 163, startPoint y: 293, endPoint x: 180, endPoint y: 293, distance: 17.6
drag, startPoint x: 180, startPoint y: 293, endPoint x: 189, endPoint y: 289, distance: 9.4
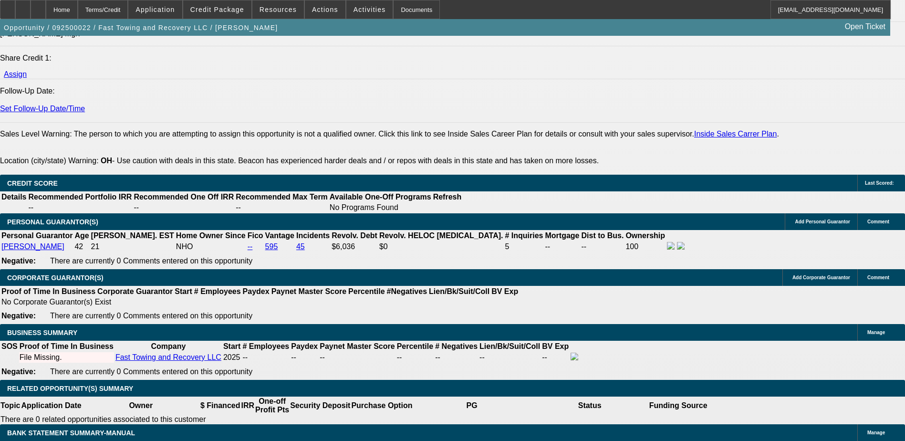
drag, startPoint x: 188, startPoint y: 292, endPoint x: 174, endPoint y: 294, distance: 14.4
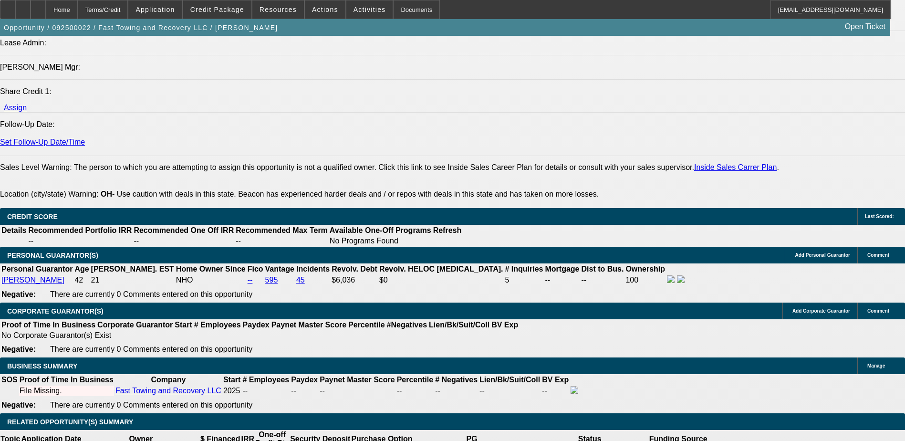
scroll to position [1335, 0]
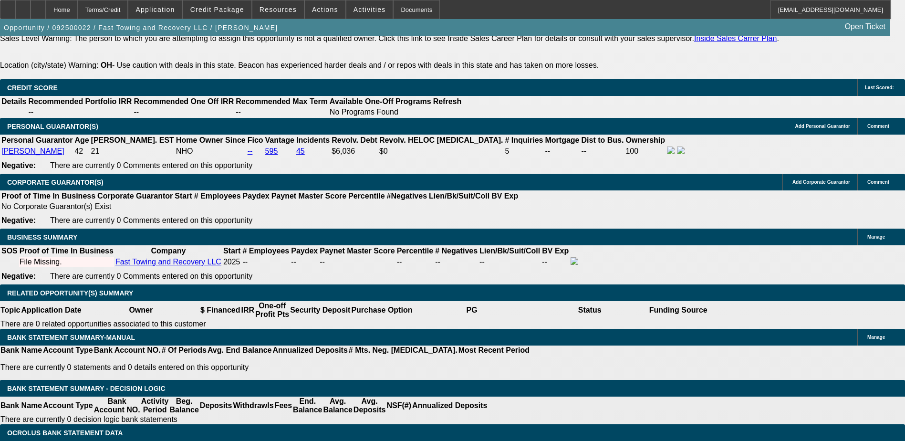
type input "$0.00"
type input "3"
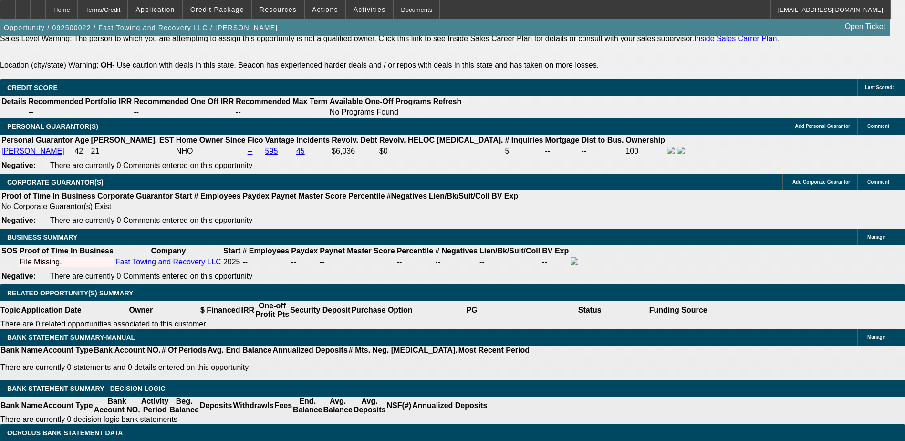
type input "1"
type input "36"
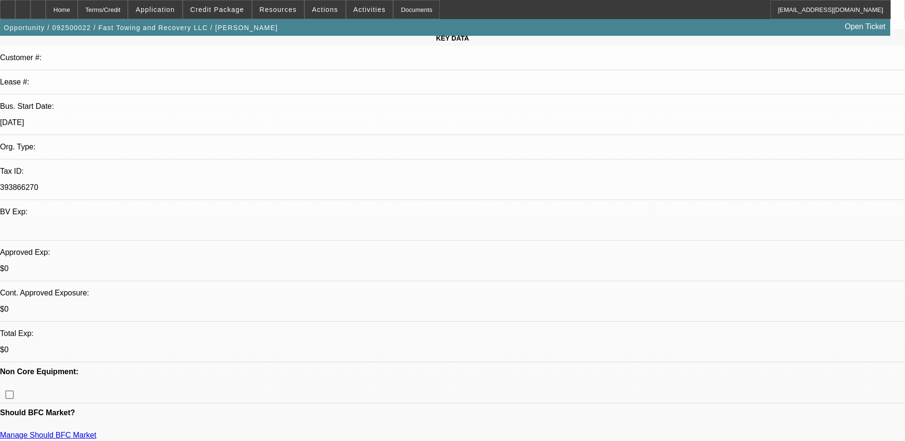
scroll to position [143, 0]
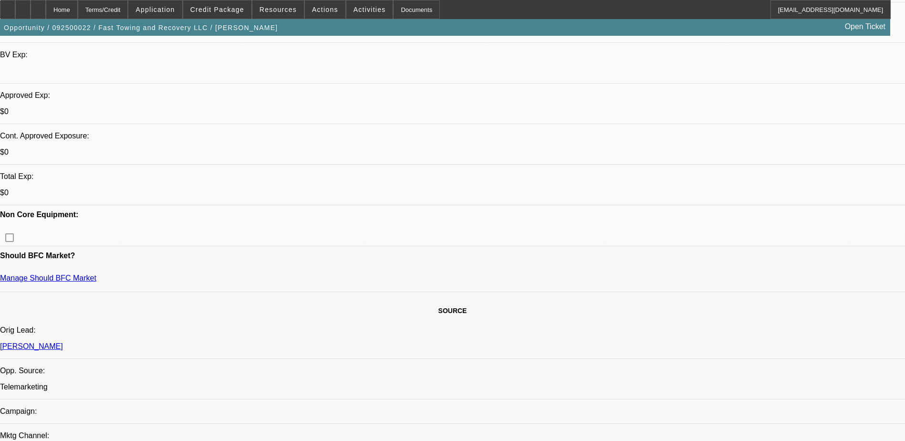
scroll to position [191, 0]
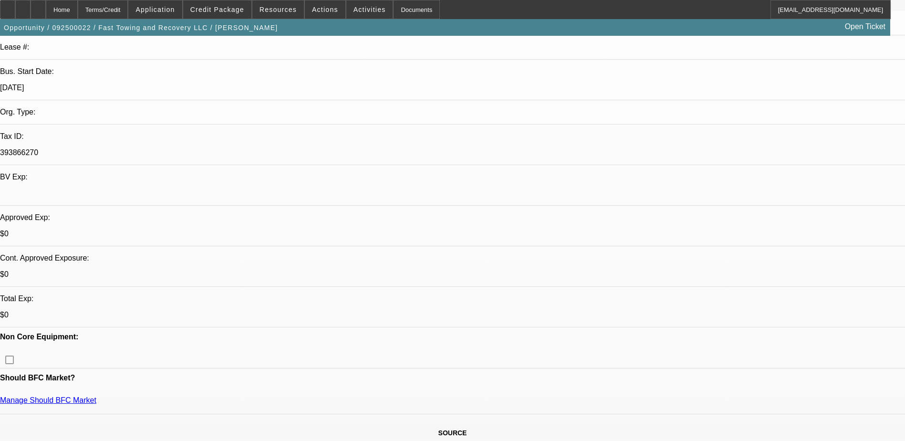
scroll to position [143, 0]
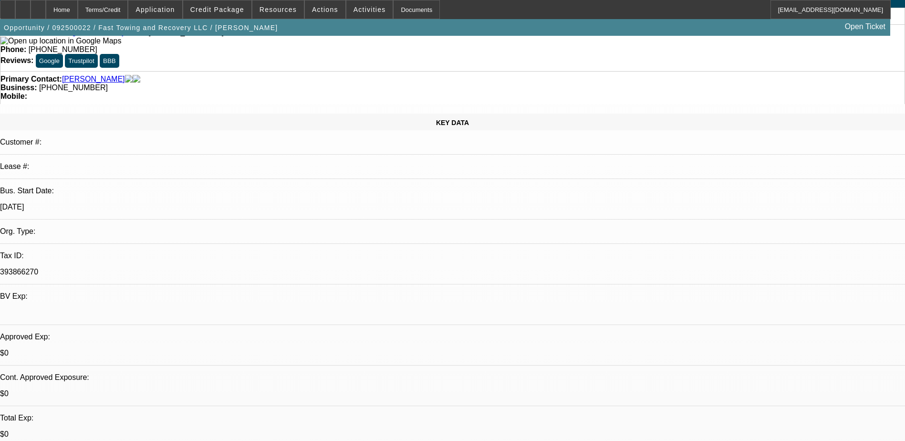
scroll to position [0, 0]
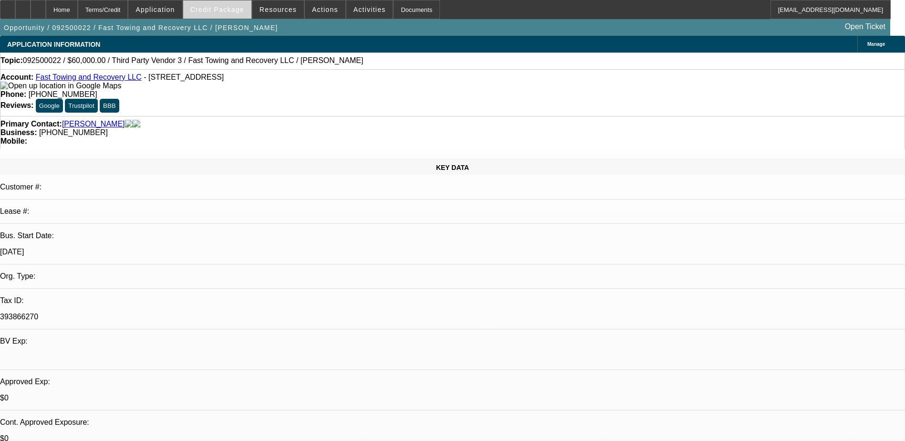
click at [215, 11] on span "Credit Package" at bounding box center [217, 10] width 54 height 8
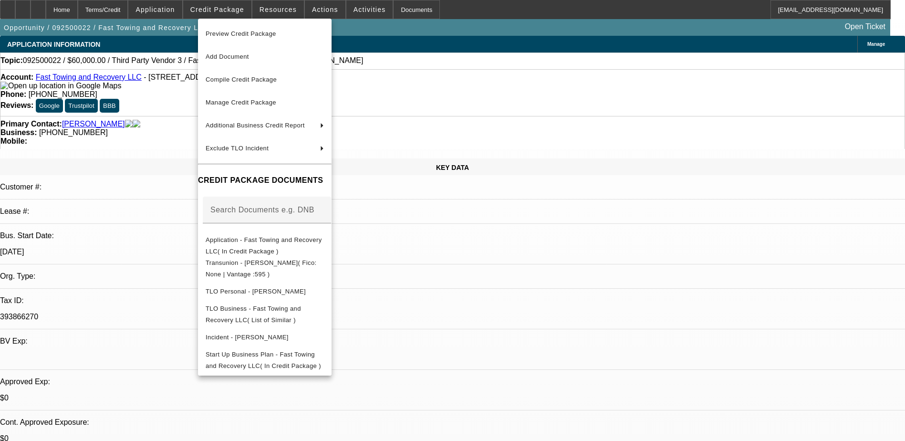
click at [175, 10] on div at bounding box center [452, 220] width 905 height 441
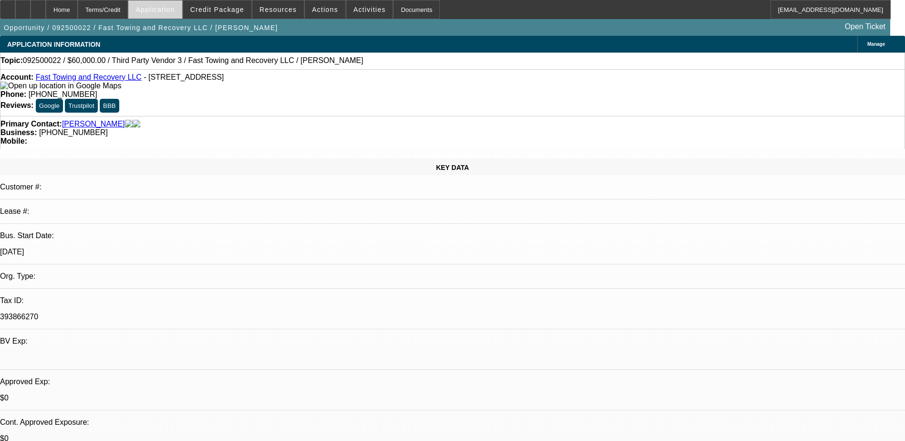
click at [175, 7] on span "Application" at bounding box center [154, 10] width 39 height 8
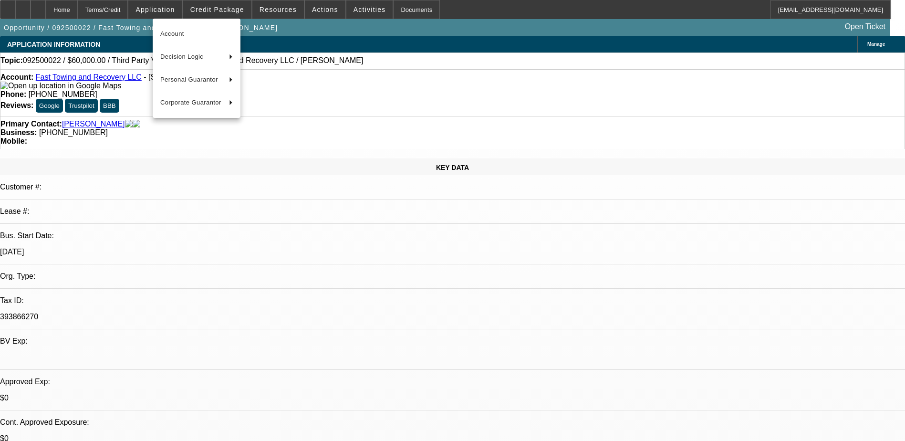
click at [183, 7] on div at bounding box center [452, 220] width 905 height 441
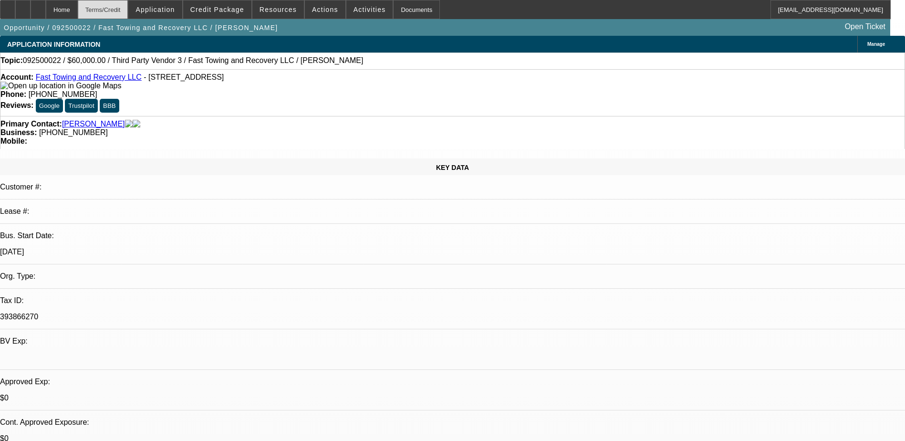
click at [125, 10] on div "Terms/Credit" at bounding box center [103, 9] width 51 height 19
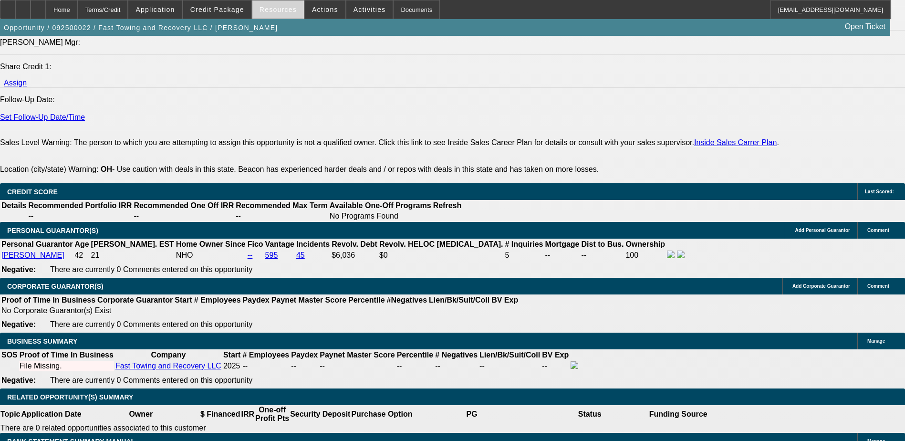
click at [285, 10] on span "Resources" at bounding box center [277, 10] width 37 height 8
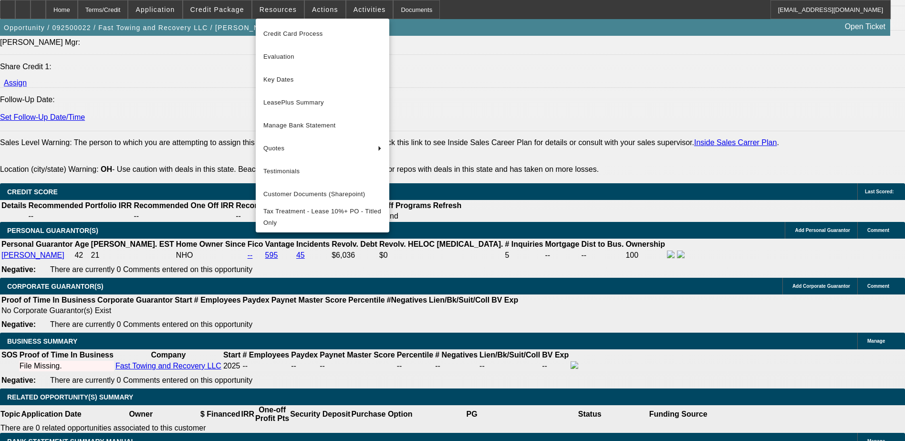
click at [435, 55] on div at bounding box center [452, 220] width 905 height 441
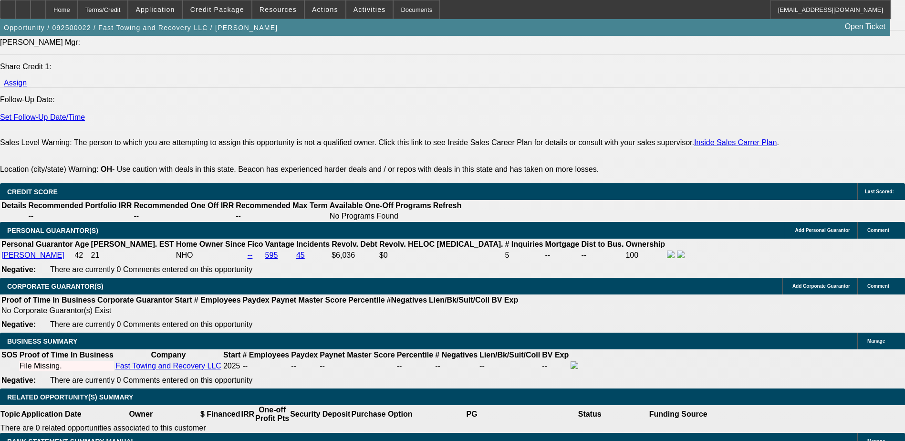
scroll to position [1041, 0]
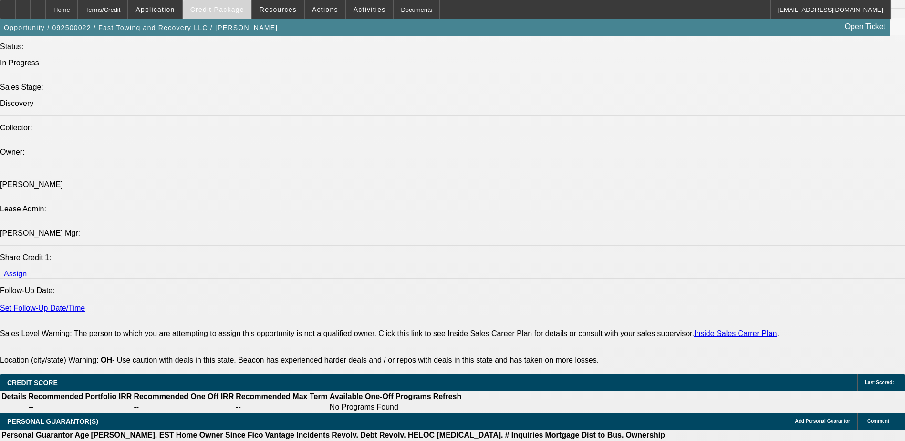
click at [227, 17] on span at bounding box center [217, 9] width 68 height 23
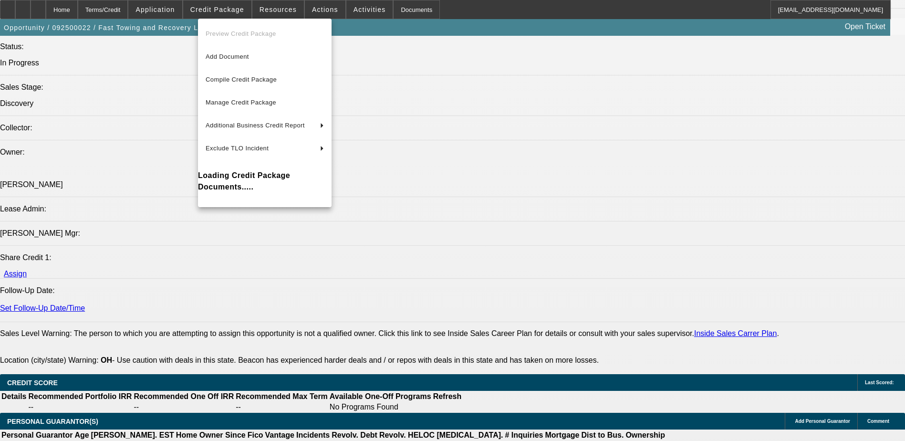
click at [346, 6] on div at bounding box center [452, 220] width 905 height 441
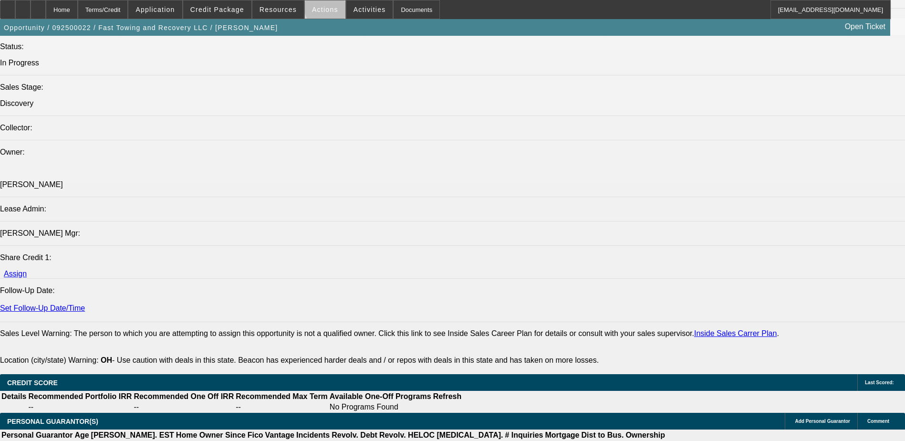
click at [328, 7] on span "Actions" at bounding box center [325, 10] width 26 height 8
click at [359, 7] on div at bounding box center [452, 220] width 905 height 441
click at [363, 7] on span "Activities" at bounding box center [369, 10] width 32 height 8
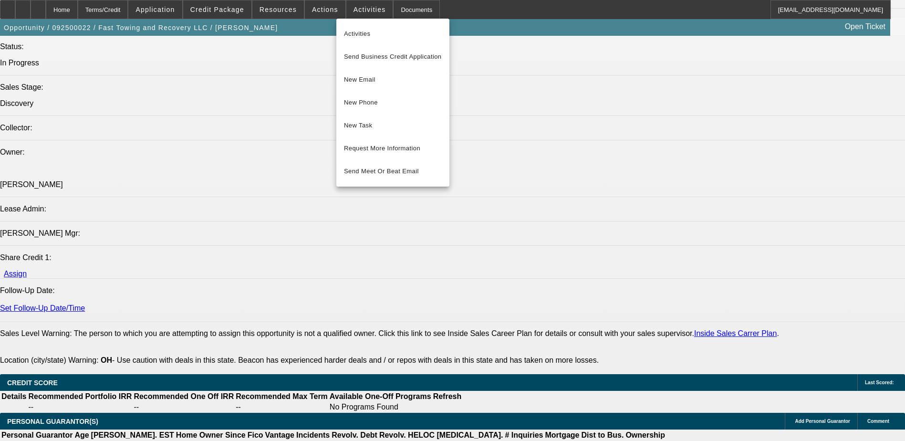
click at [349, 11] on div at bounding box center [452, 220] width 905 height 441
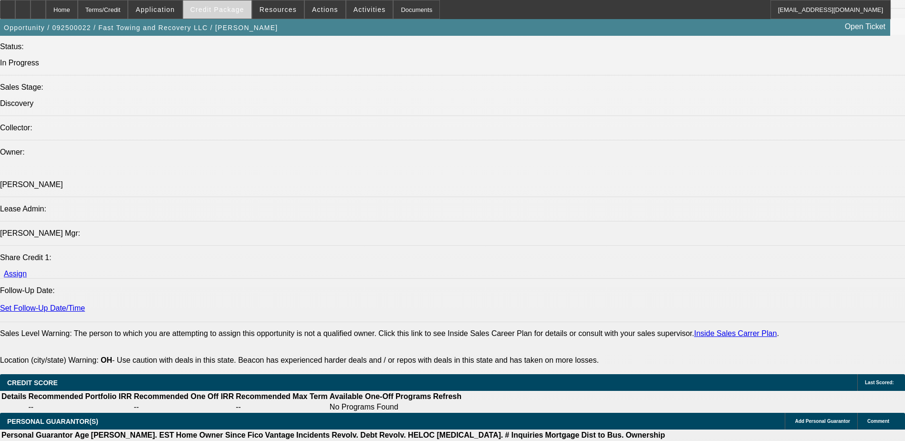
click at [239, 10] on span "Credit Package" at bounding box center [217, 10] width 54 height 8
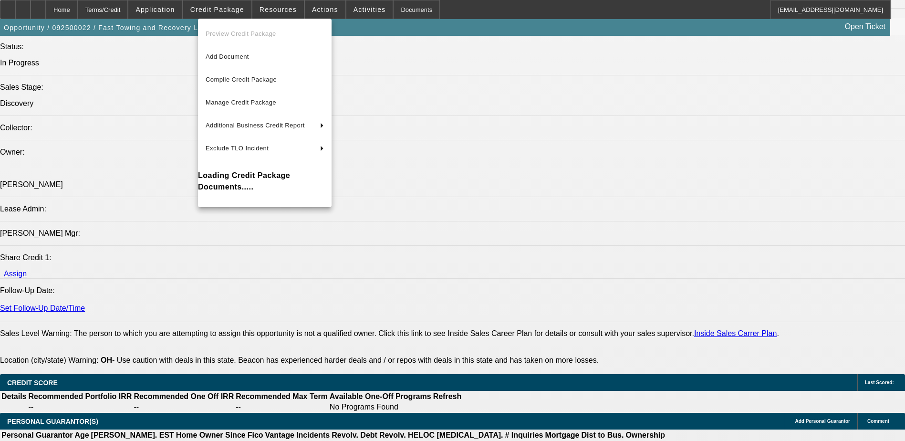
click at [189, 11] on div at bounding box center [452, 220] width 905 height 441
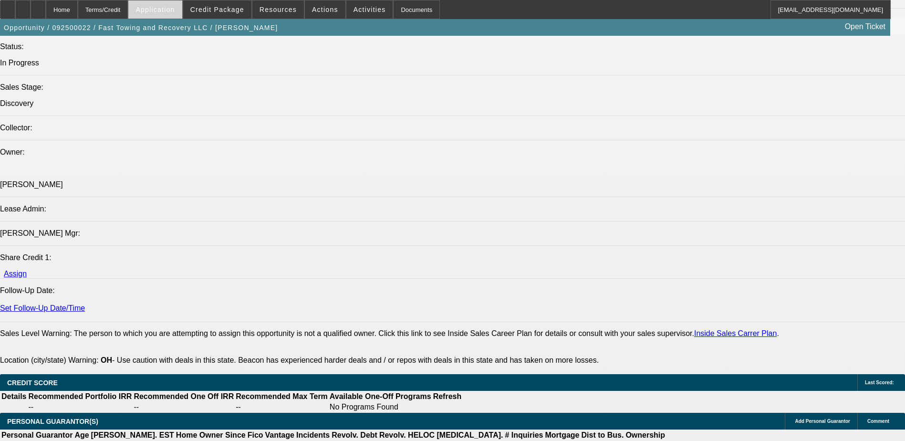
click at [175, 11] on span "Application" at bounding box center [154, 10] width 39 height 8
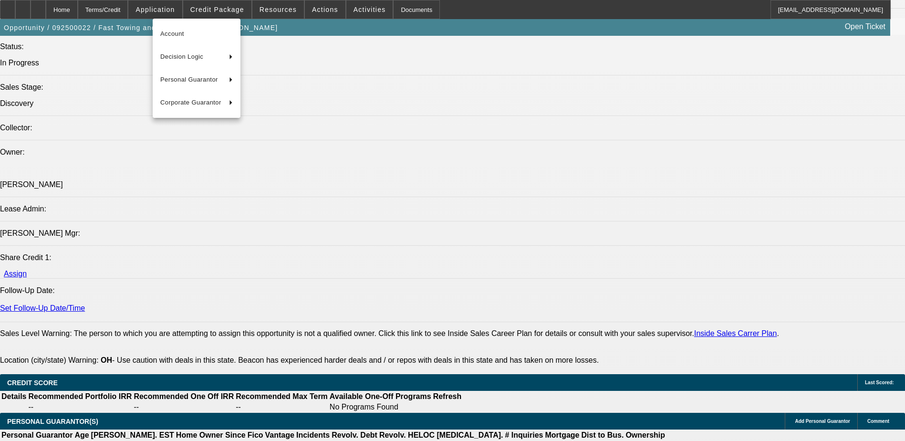
click at [224, 12] on div at bounding box center [452, 220] width 905 height 441
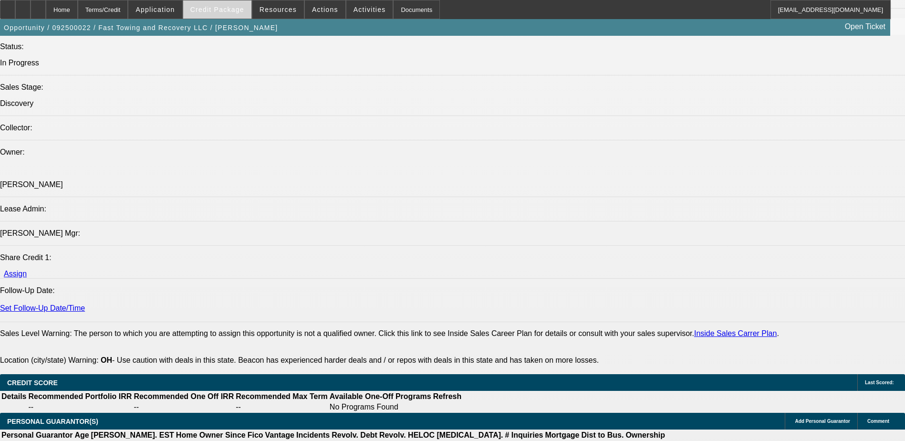
click at [230, 8] on span "Credit Package" at bounding box center [217, 10] width 54 height 8
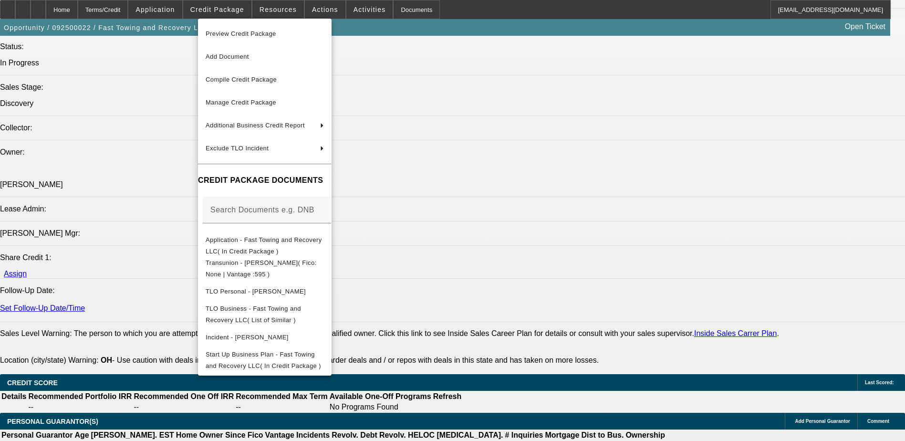
click at [274, 12] on div at bounding box center [452, 220] width 905 height 441
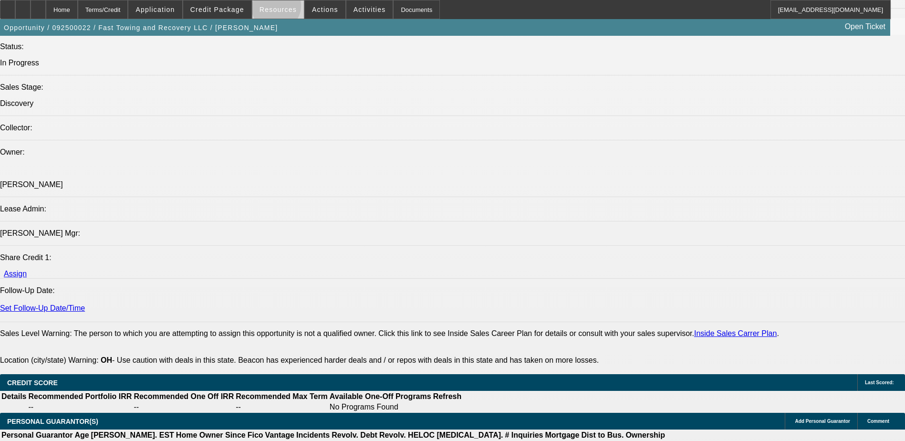
click at [279, 8] on span "Resources" at bounding box center [277, 10] width 37 height 8
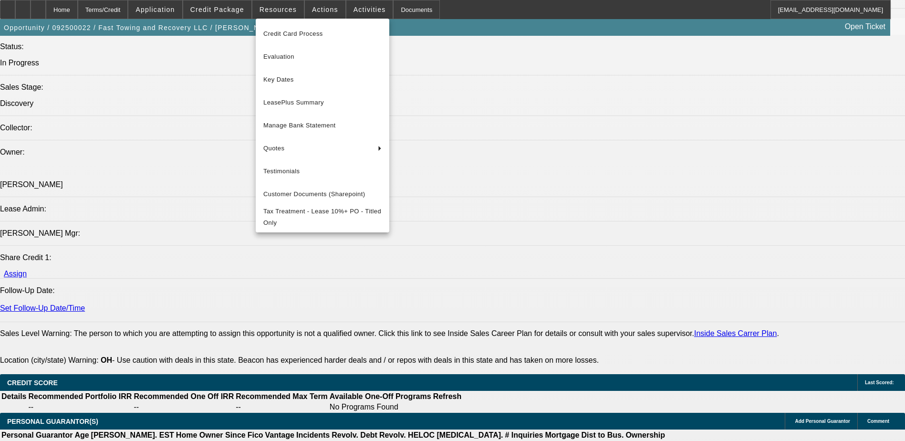
click at [432, 33] on div at bounding box center [452, 220] width 905 height 441
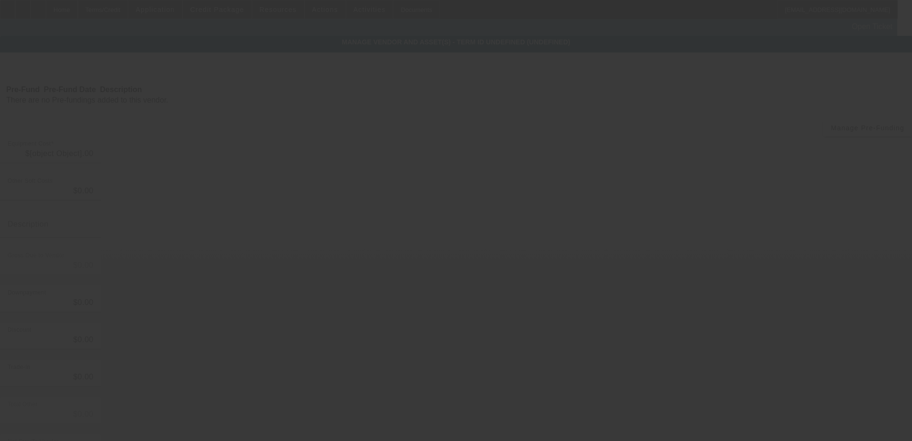
type input "$60,000.00"
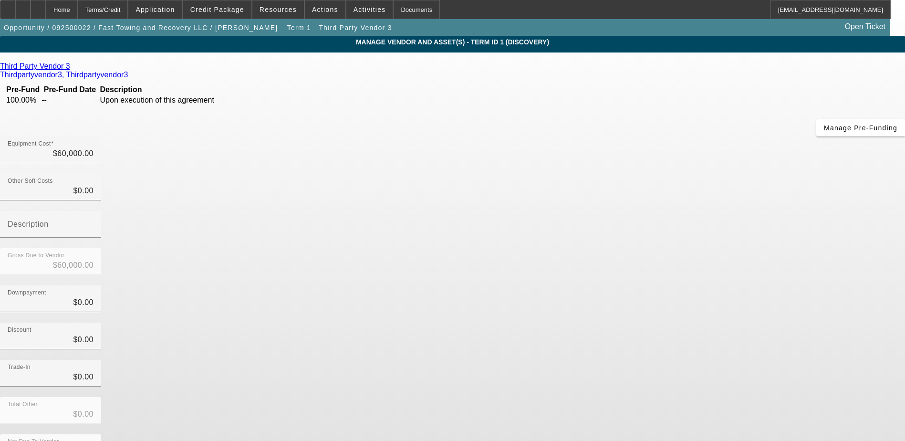
click at [72, 68] on icon at bounding box center [72, 66] width 0 height 8
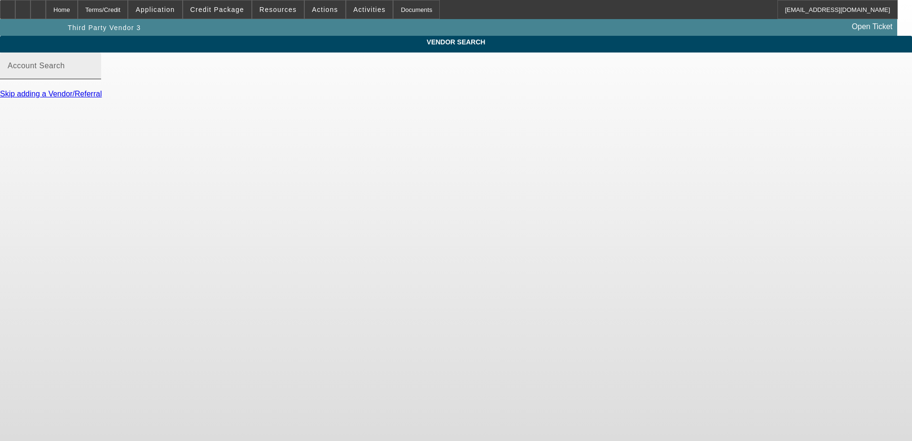
click at [93, 75] on input "Account Search" at bounding box center [51, 69] width 86 height 11
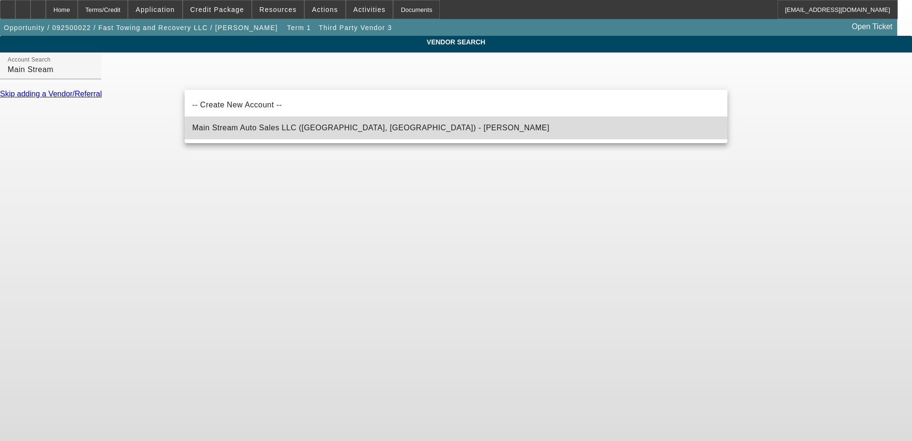
click at [285, 132] on span "Main Stream Auto Sales LLC (Wooster, OH) - Tiffany" at bounding box center [370, 127] width 357 height 11
type input "Main Stream Auto Sales LLC (Wooster, OH) - Tiffany"
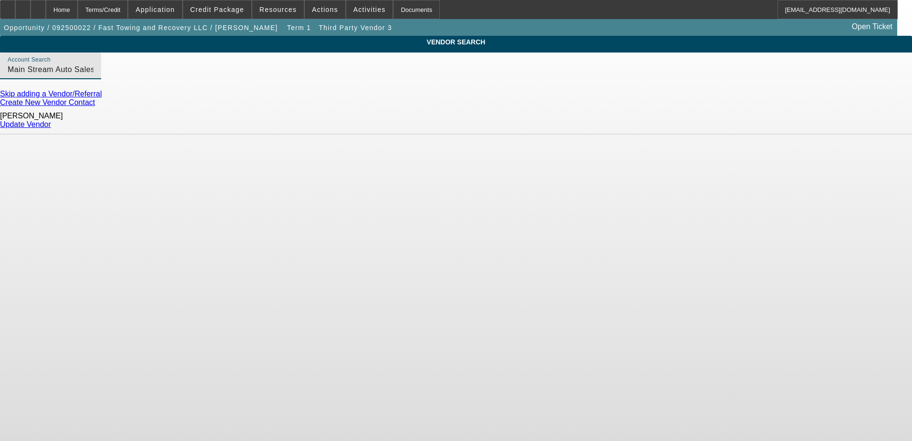
click at [51, 125] on link "Update Vendor" at bounding box center [25, 124] width 51 height 8
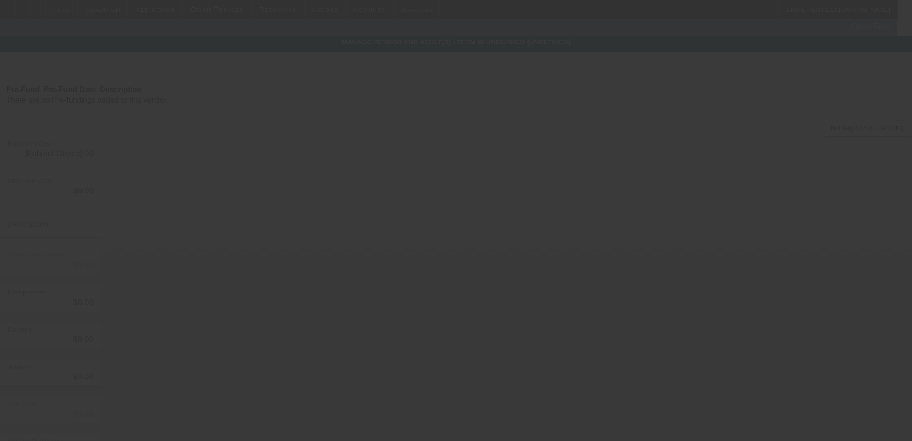
type input "$60,000.00"
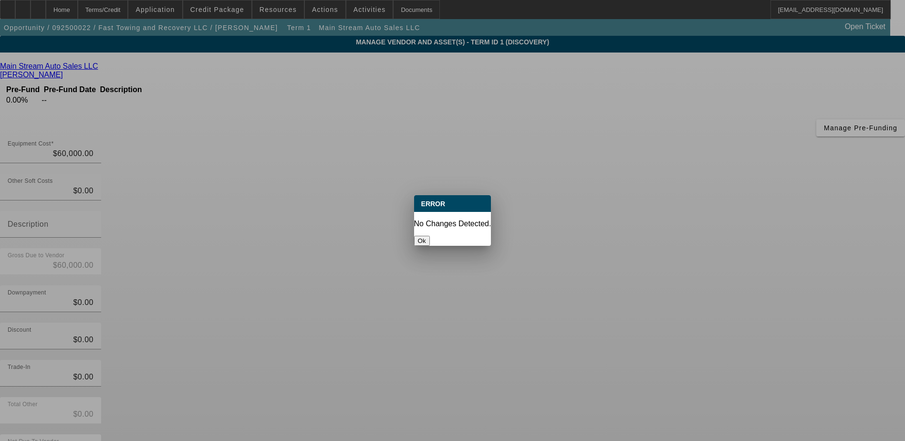
click at [430, 236] on button "Ok" at bounding box center [422, 241] width 16 height 10
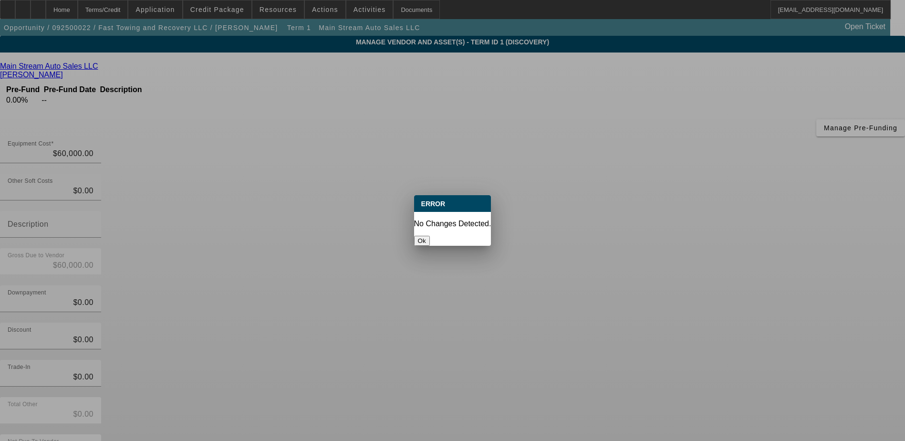
click at [544, 389] on div at bounding box center [452, 220] width 905 height 441
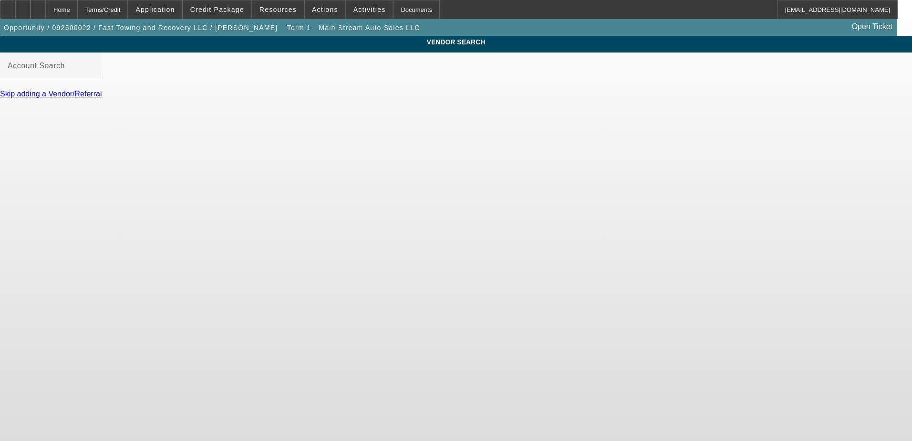
click at [102, 98] on link "Skip adding a Vendor/Referral" at bounding box center [51, 94] width 102 height 8
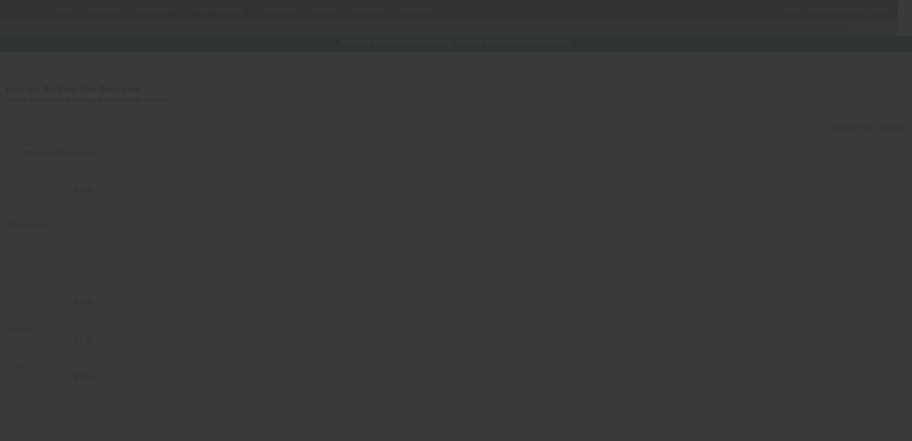
type input "$60,000.00"
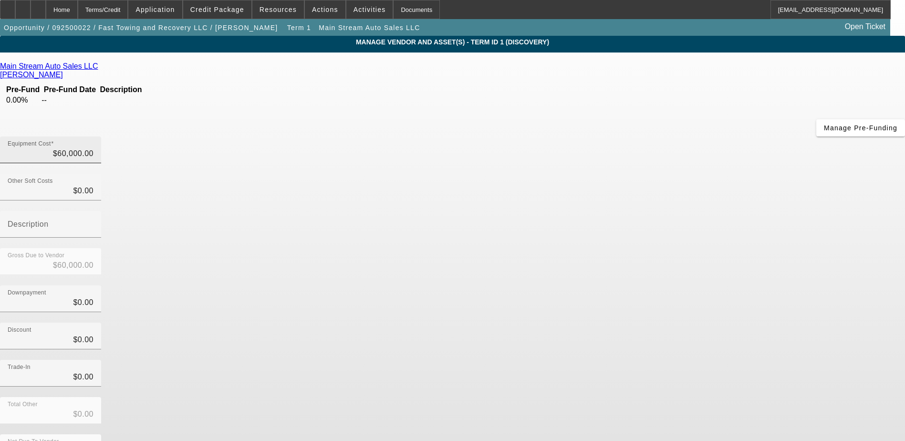
click at [101, 136] on div "Equipment Cost $60,000.00" at bounding box center [50, 149] width 101 height 27
type input "$60,000.00"
click at [93, 174] on div "Other Soft Costs $0.00" at bounding box center [51, 187] width 86 height 27
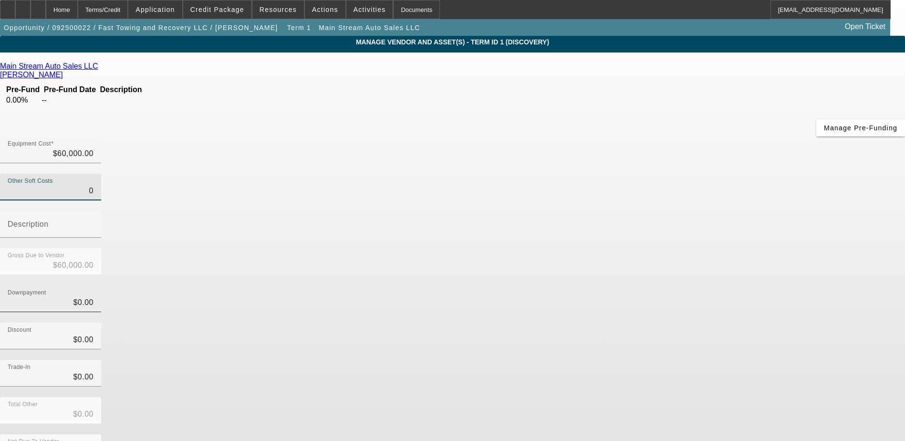
type input "$0.00"
click at [93, 285] on div "Downpayment $0.00" at bounding box center [51, 298] width 86 height 27
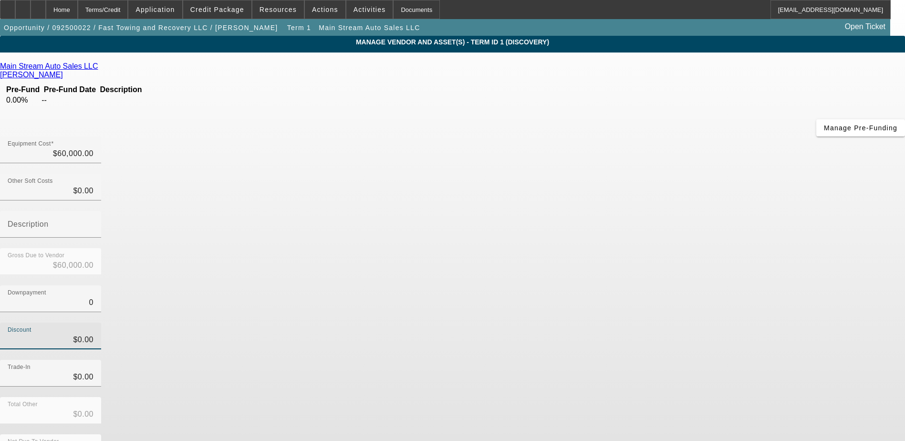
type input "$0.00"
type input "0"
click at [93, 334] on input "0" at bounding box center [51, 339] width 86 height 11
type input "0"
type input "$0.00"
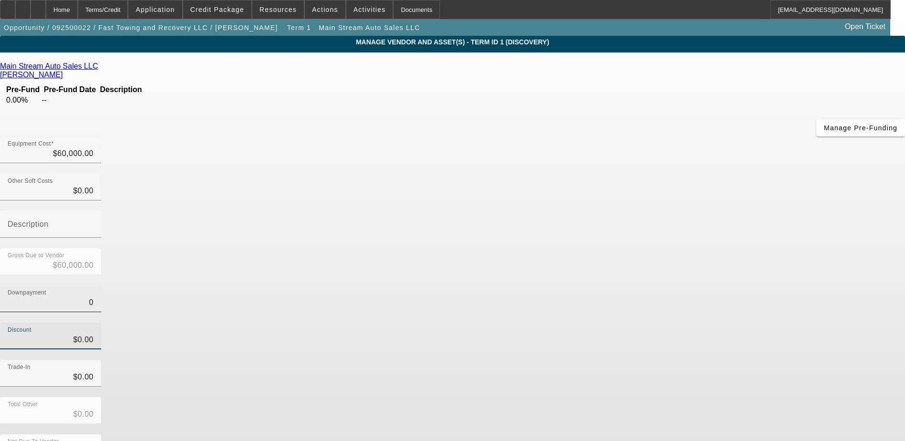
click at [93, 297] on input "0" at bounding box center [51, 302] width 86 height 11
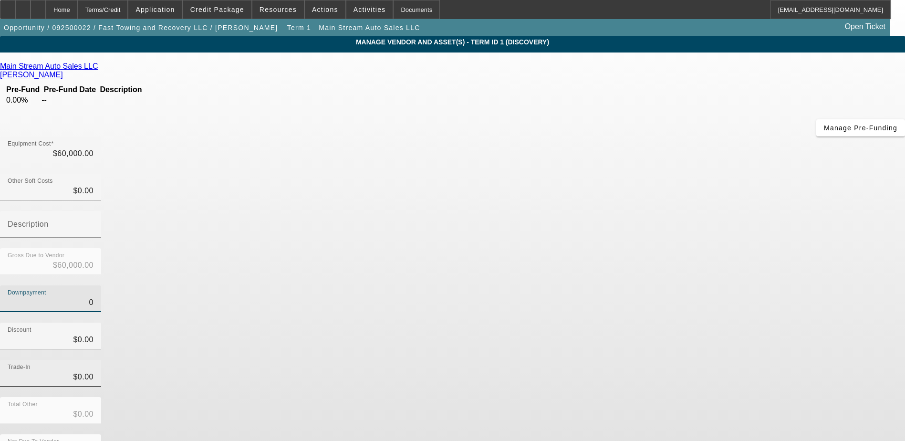
type input "$0.00"
click at [93, 371] on input "0" at bounding box center [51, 376] width 86 height 11
type input "$0.00"
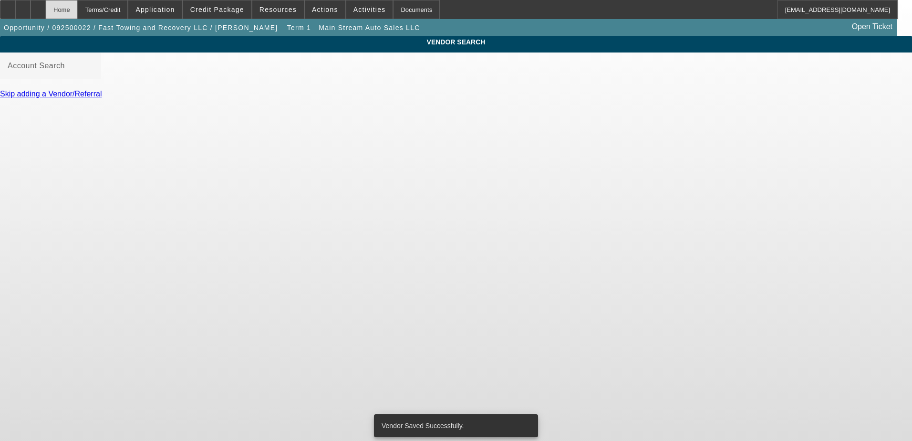
click at [78, 14] on div "Home" at bounding box center [62, 9] width 32 height 19
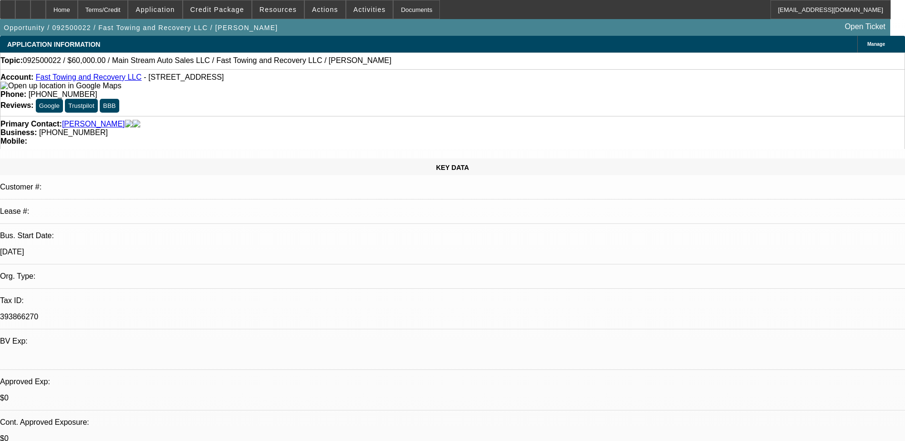
select select "0"
select select "2"
select select "0.1"
select select "4"
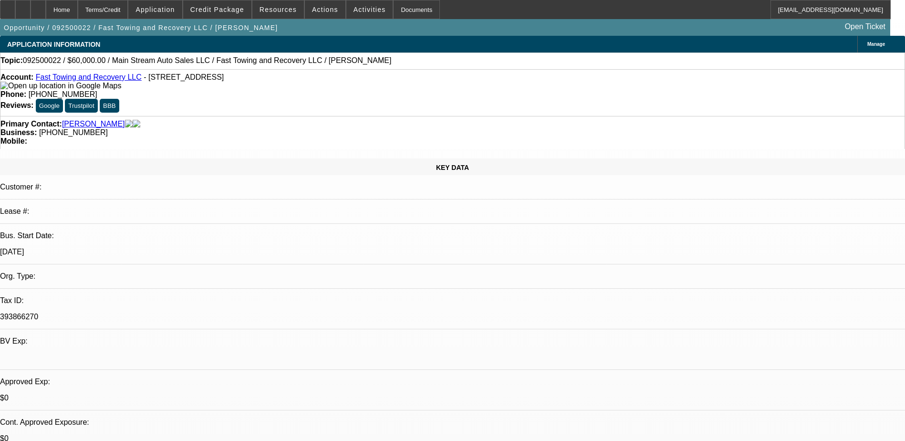
click at [249, 9] on span at bounding box center [217, 9] width 68 height 23
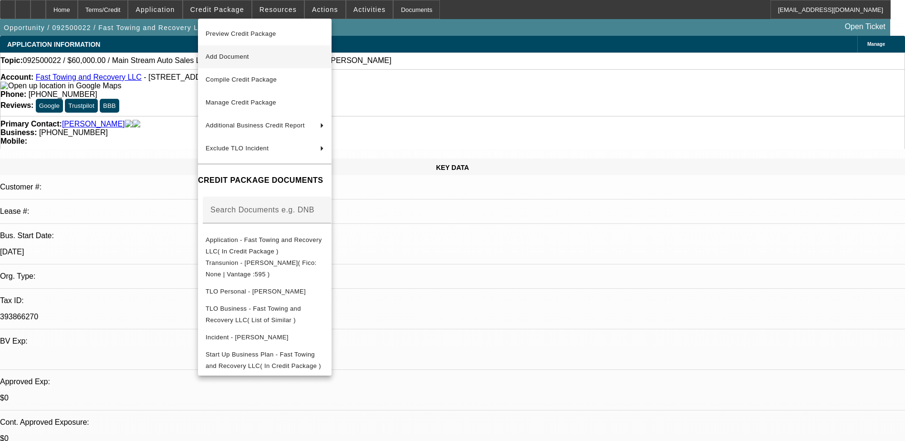
click at [277, 60] on span "Add Document" at bounding box center [265, 56] width 118 height 11
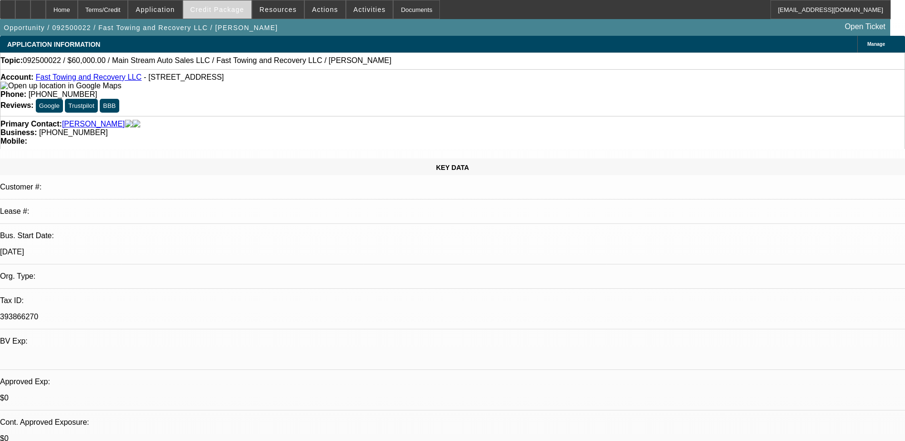
click at [215, 11] on span "Credit Package" at bounding box center [217, 10] width 54 height 8
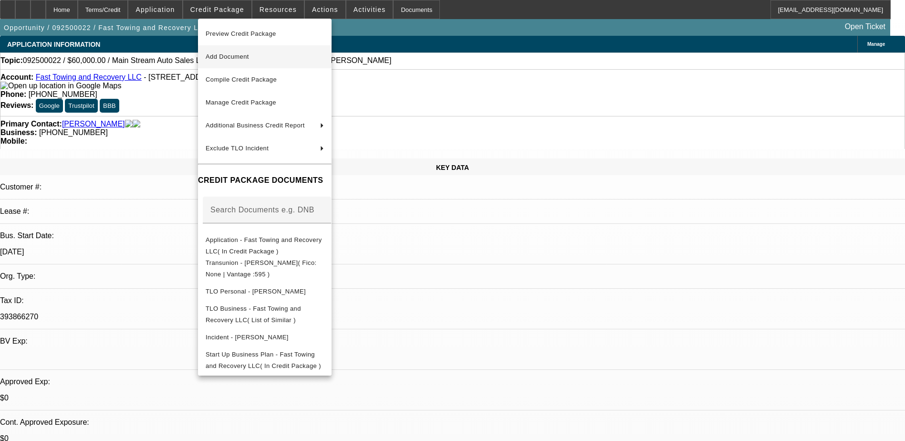
click at [244, 52] on span "Add Document" at bounding box center [265, 56] width 118 height 11
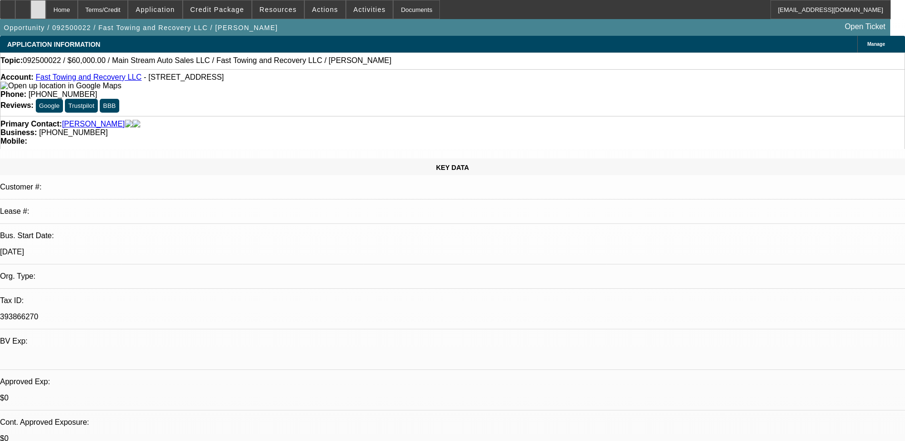
click at [46, 15] on div at bounding box center [38, 9] width 15 height 19
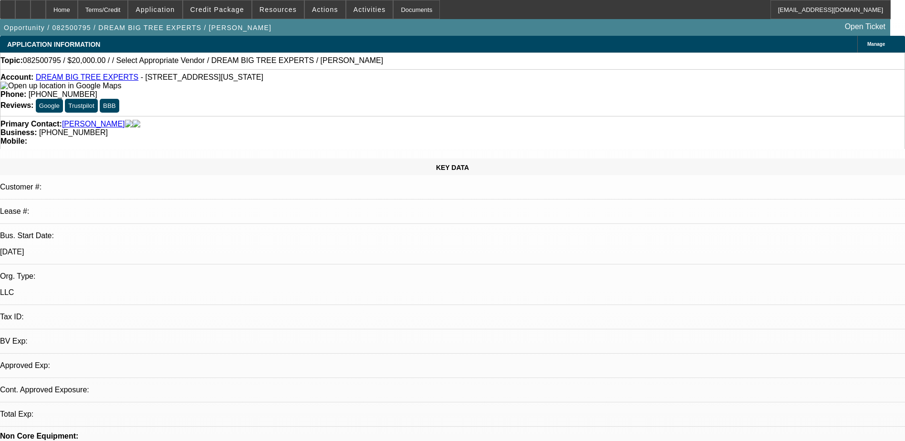
select select "0"
select select "2"
select select "0.1"
select select "4"
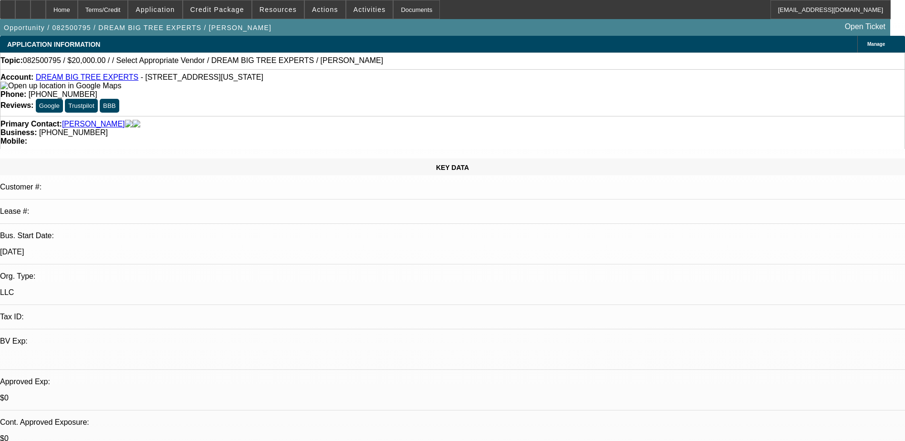
scroll to position [143, 0]
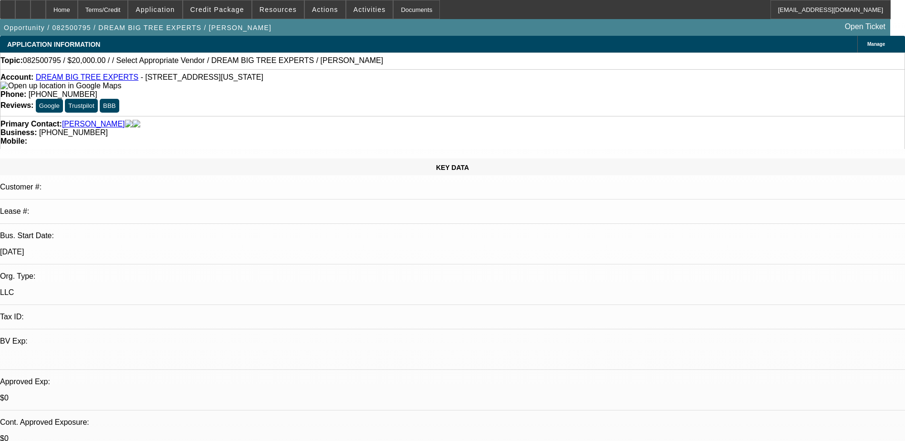
drag, startPoint x: 682, startPoint y: 355, endPoint x: 681, endPoint y: 371, distance: 15.8
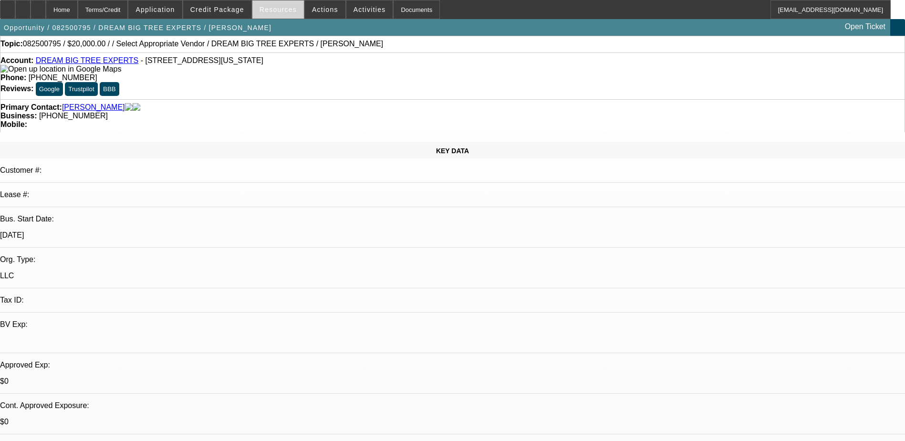
scroll to position [0, 0]
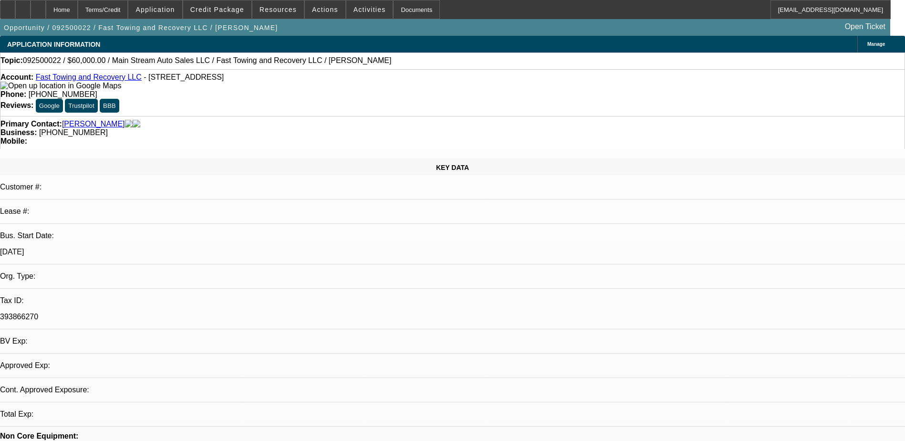
select select "0"
select select "2"
select select "0.1"
select select "4"
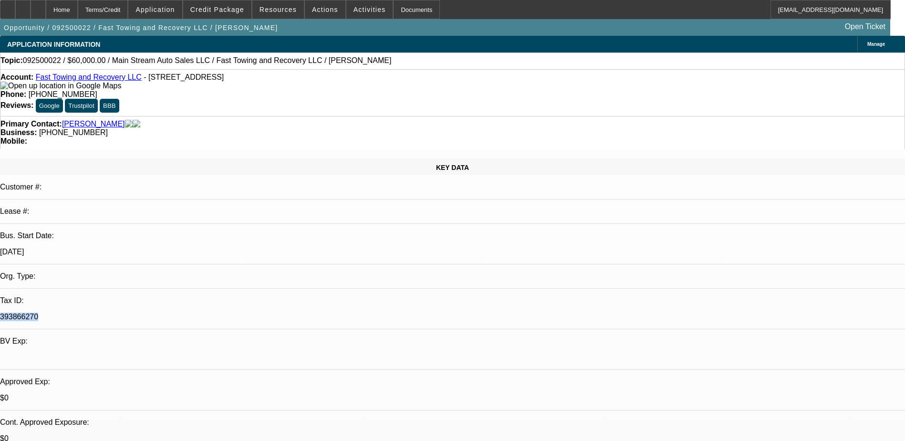
drag, startPoint x: 113, startPoint y: 199, endPoint x: 150, endPoint y: 203, distance: 36.9
click at [150, 312] on div "393866270" at bounding box center [452, 316] width 905 height 9
click at [238, 12] on span "Credit Package" at bounding box center [217, 10] width 54 height 8
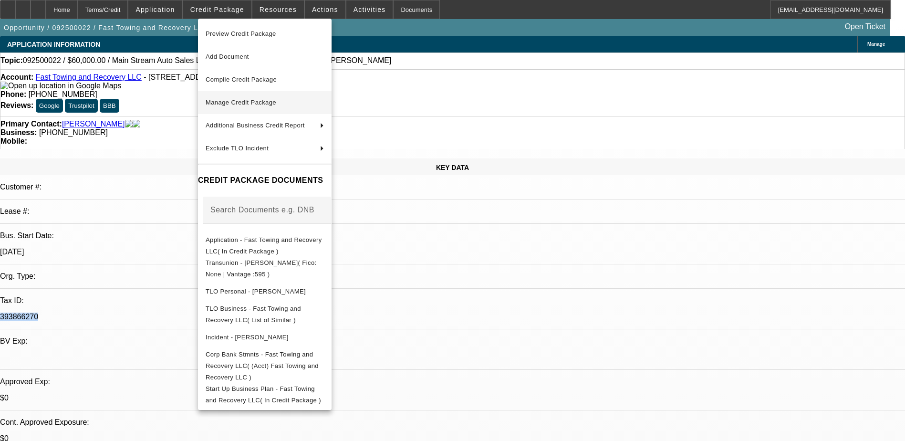
click at [305, 99] on span "Manage Credit Package" at bounding box center [265, 102] width 118 height 11
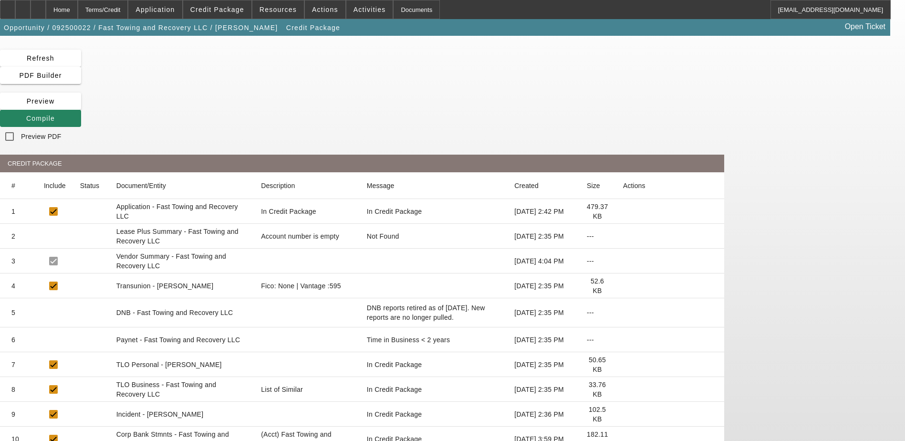
scroll to position [24, 0]
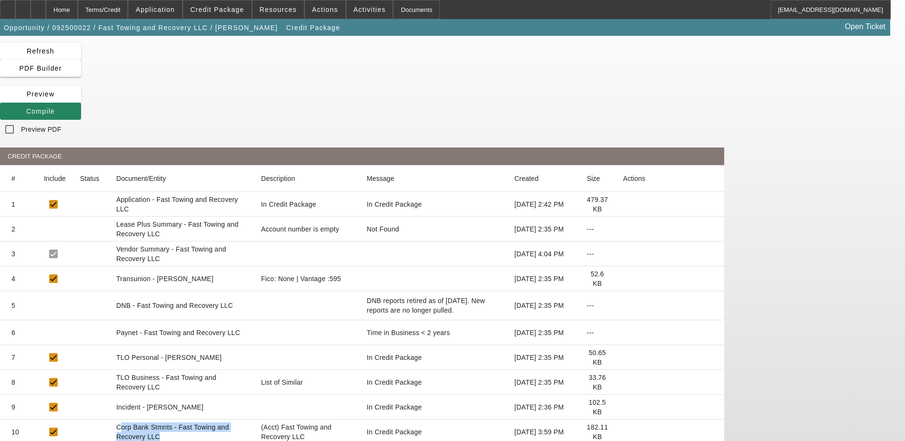
drag, startPoint x: 220, startPoint y: 352, endPoint x: 284, endPoint y: 361, distance: 65.1
click at [254, 419] on mat-cell "Corp Bank Stmnts - Fast Towing and Recovery LLC" at bounding box center [181, 431] width 145 height 25
drag, startPoint x: 266, startPoint y: 299, endPoint x: 359, endPoint y: 296, distance: 93.5
click at [359, 370] on mat-row "8 TLO Business - Fast Towing and Recovery LLC List of Similar In Credit Package…" at bounding box center [362, 382] width 724 height 25
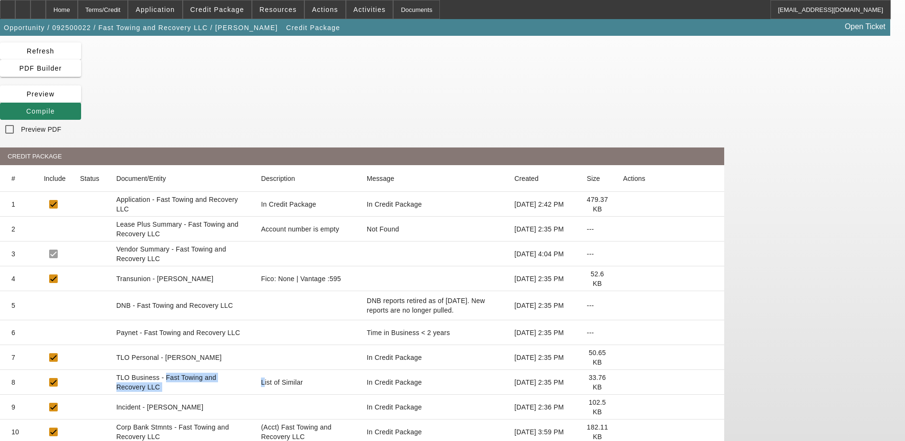
drag, startPoint x: 359, startPoint y: 296, endPoint x: 330, endPoint y: 299, distance: 29.8
click at [254, 370] on mat-cell "TLO Business - Fast Towing and Recovery LLC" at bounding box center [181, 382] width 145 height 25
drag, startPoint x: 264, startPoint y: 301, endPoint x: 325, endPoint y: 310, distance: 61.6
click at [254, 370] on mat-cell "TLO Business - Fast Towing and Recovery LLC" at bounding box center [181, 382] width 145 height 25
drag, startPoint x: 325, startPoint y: 310, endPoint x: 286, endPoint y: 298, distance: 40.9
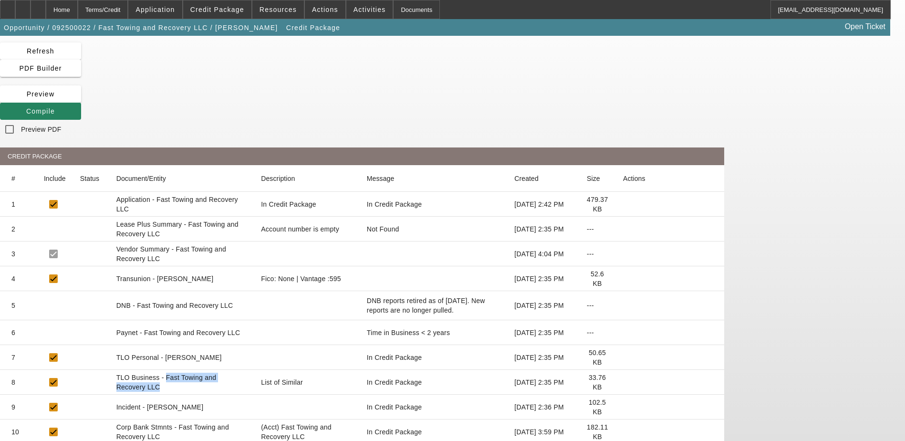
click at [254, 370] on mat-cell "TLO Business - Fast Towing and Recovery LLC" at bounding box center [181, 382] width 145 height 25
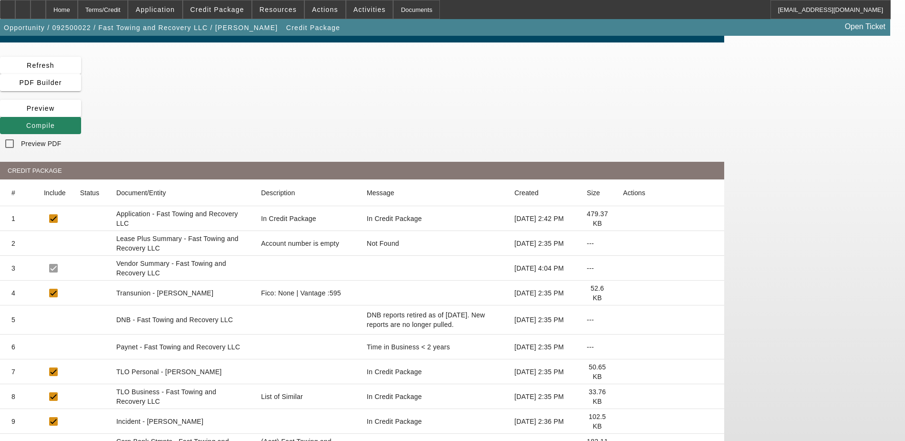
scroll to position [0, 0]
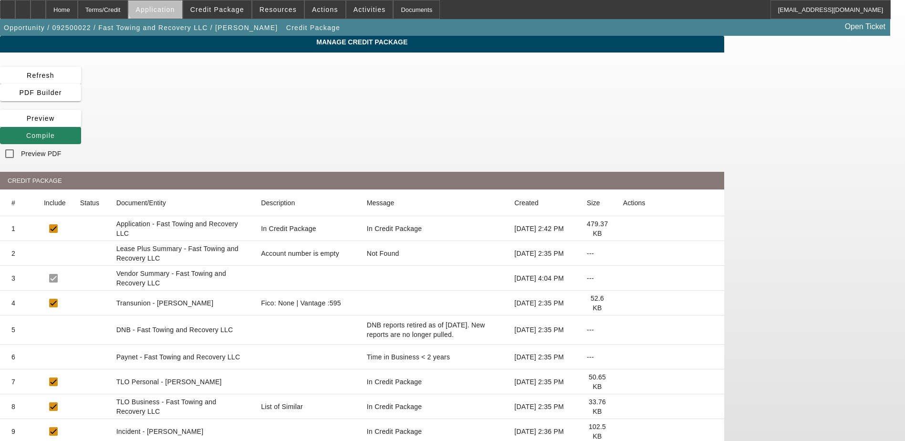
click at [181, 3] on span at bounding box center [154, 9] width 53 height 23
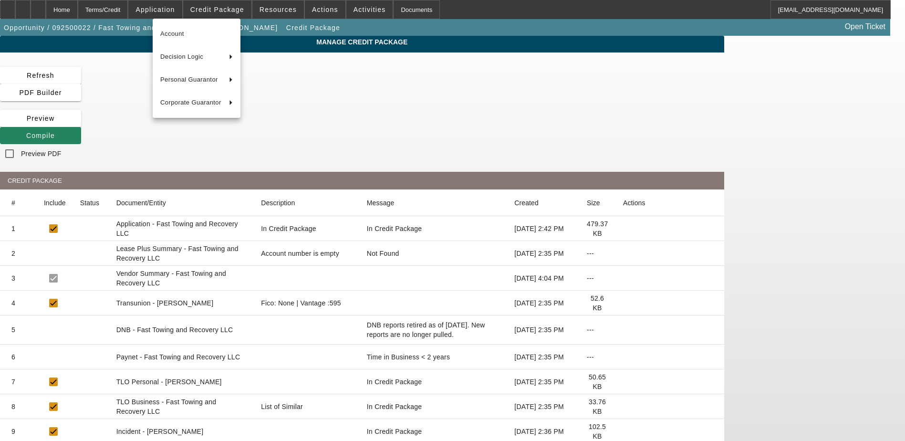
click at [89, 12] on div at bounding box center [452, 220] width 905 height 441
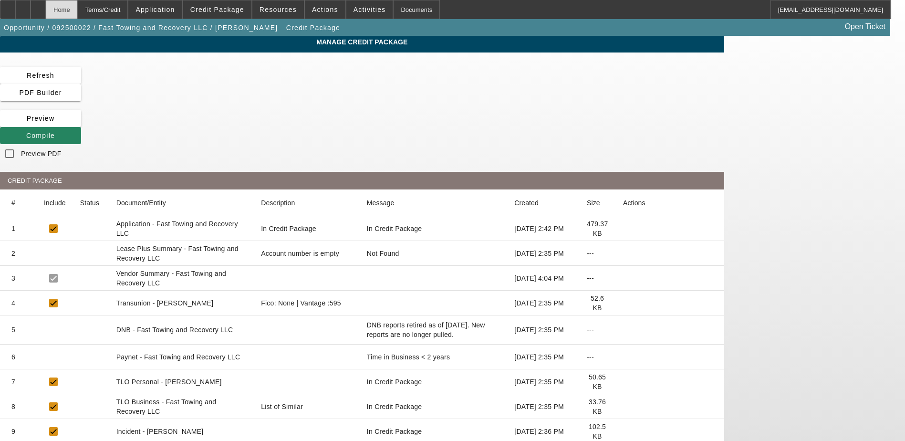
click at [78, 10] on div "Home" at bounding box center [62, 9] width 32 height 19
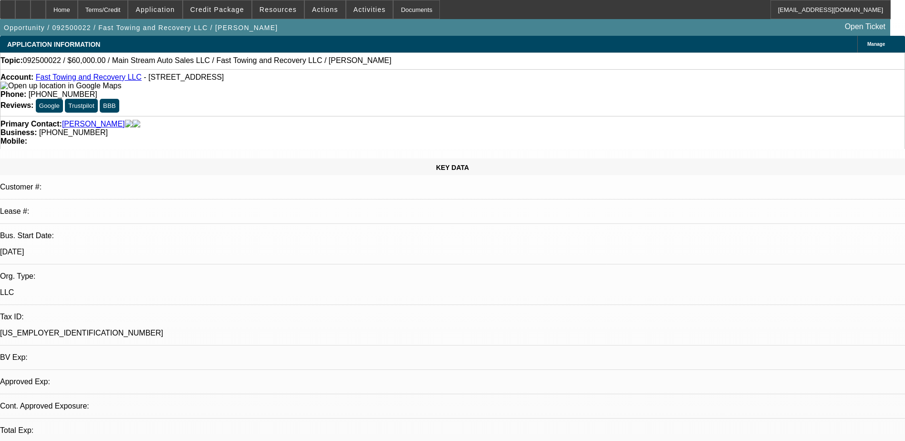
select select "0"
select select "2"
select select "0.1"
select select "4"
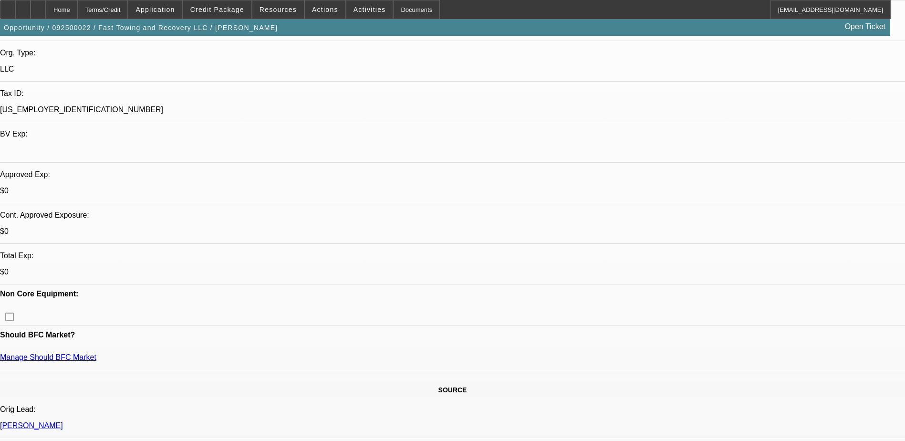
scroll to position [238, 0]
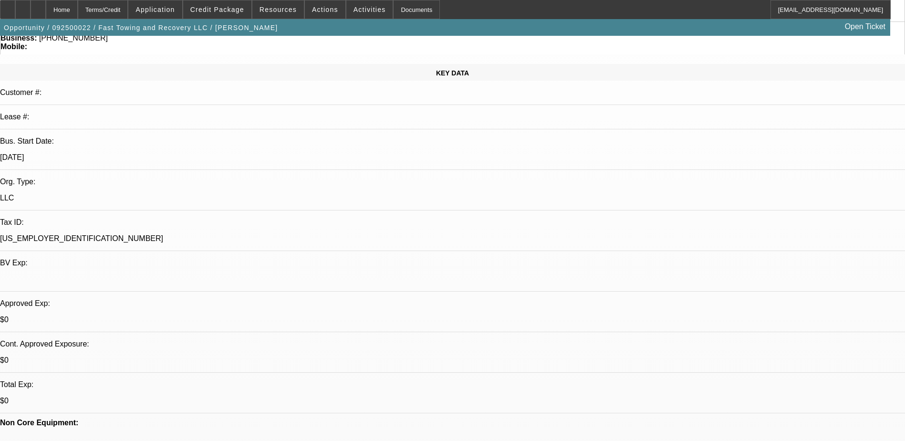
scroll to position [0, 0]
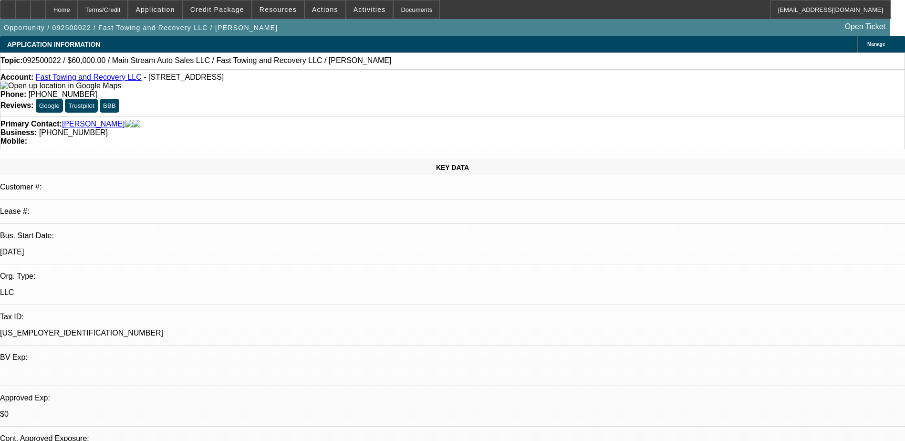
click at [421, 90] on div "Phone: (216) 370-6805" at bounding box center [452, 94] width 904 height 9
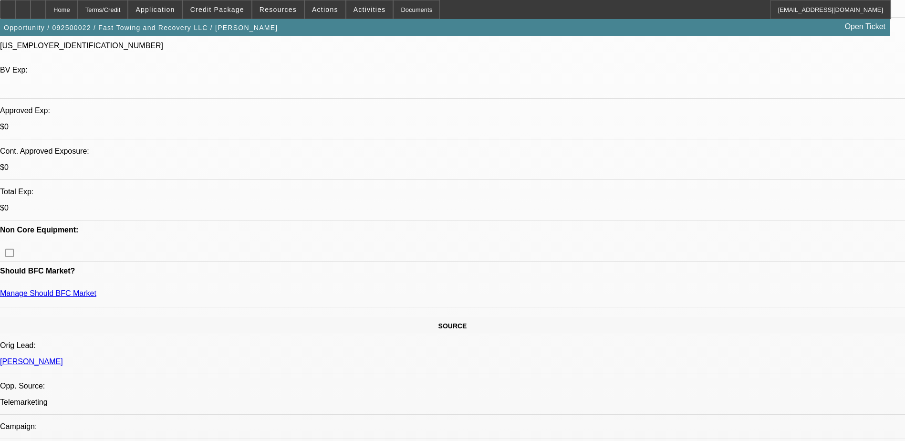
scroll to position [334, 0]
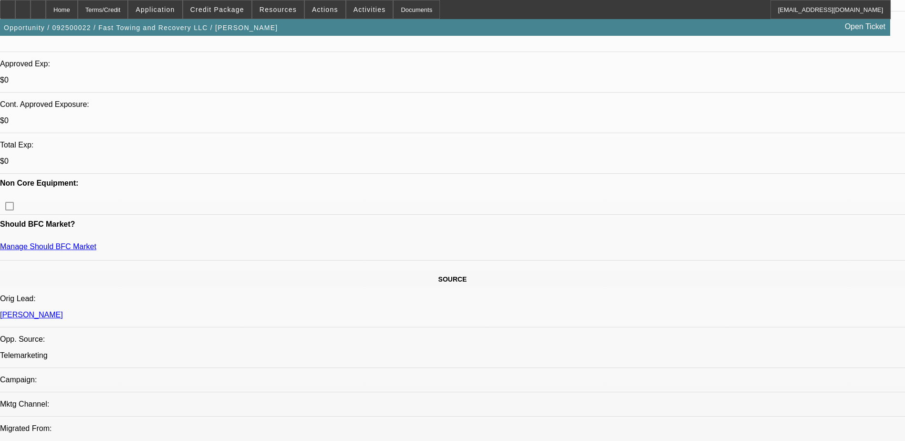
drag, startPoint x: 512, startPoint y: 114, endPoint x: 516, endPoint y: 120, distance: 6.6
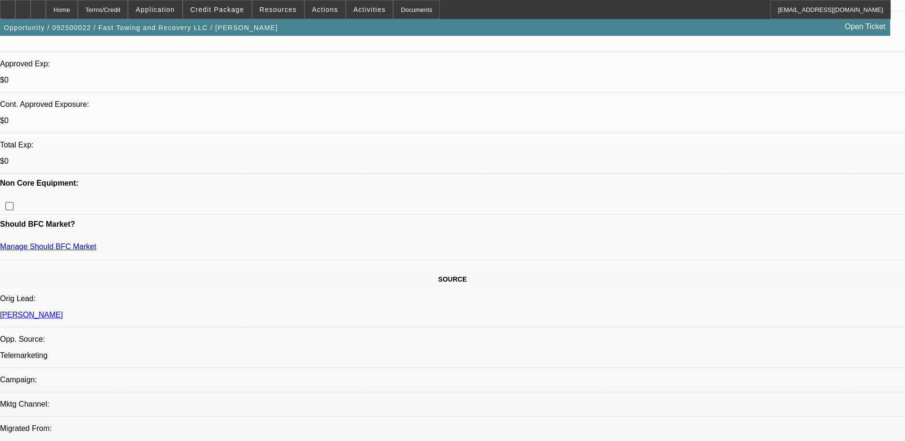
drag, startPoint x: 516, startPoint y: 114, endPoint x: 514, endPoint y: 121, distance: 7.3
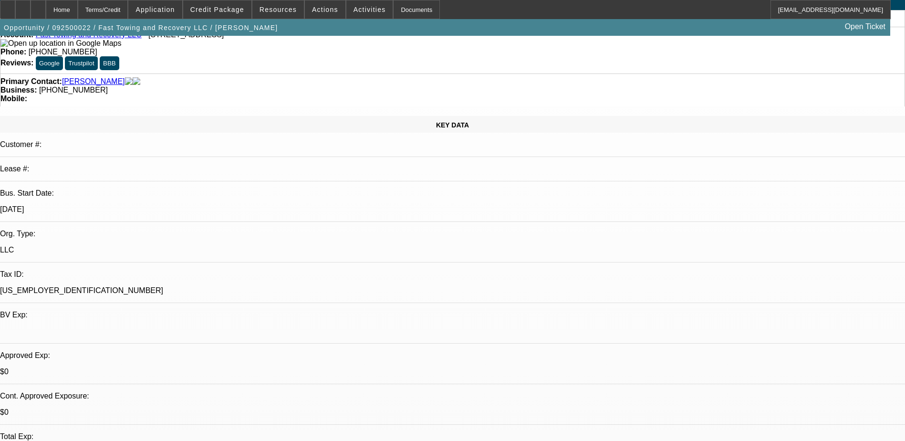
scroll to position [0, 0]
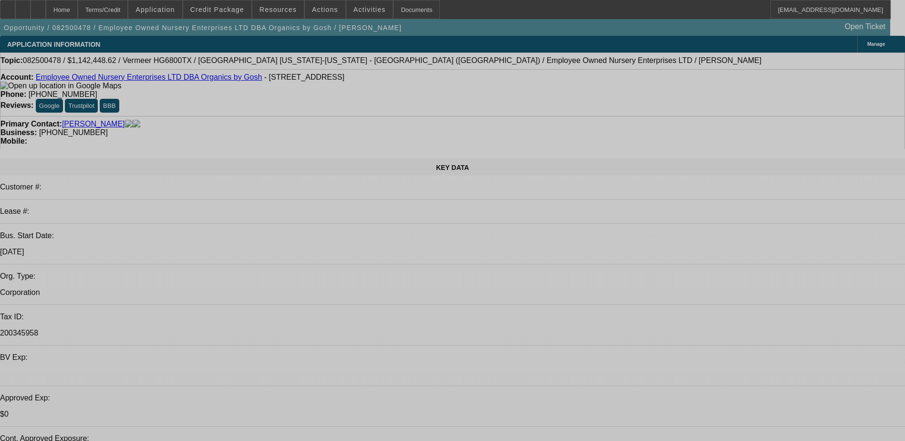
select select "0.1"
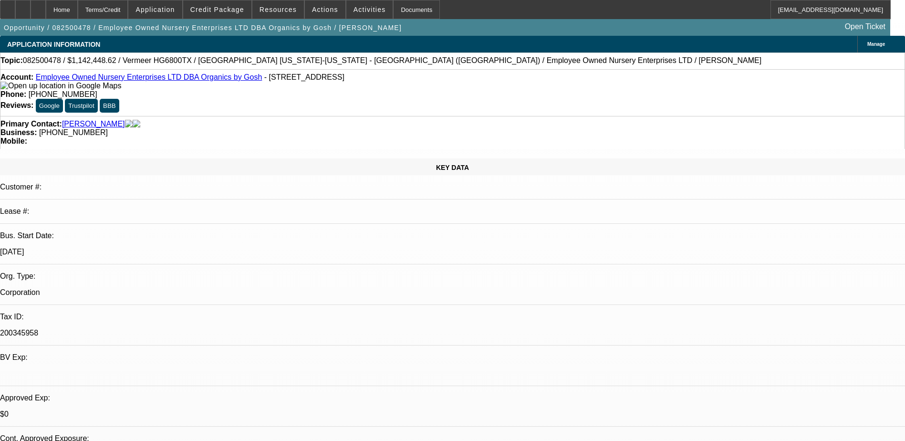
select select "0"
select select "1"
select select "6"
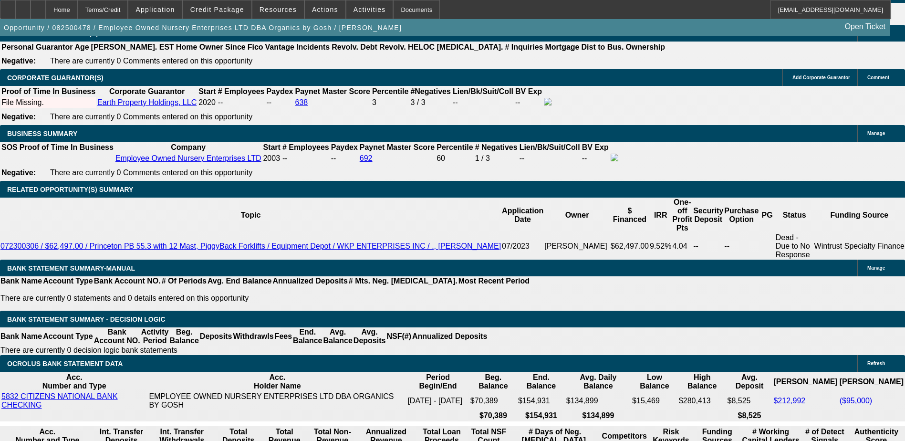
scroll to position [1478, 0]
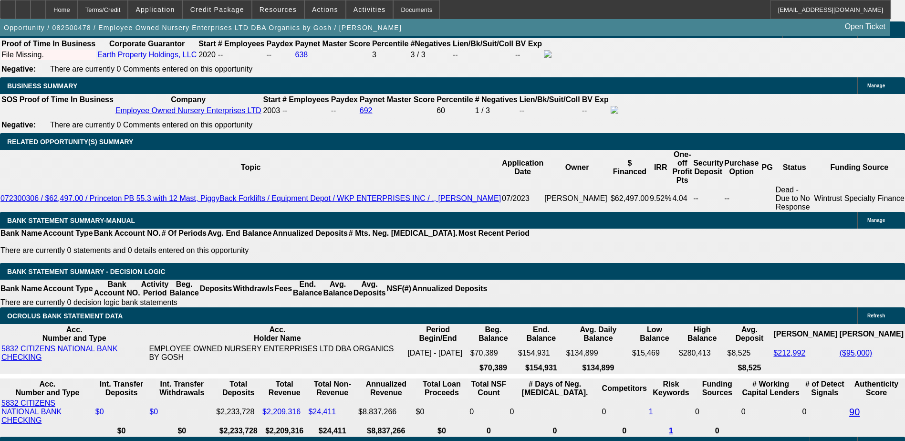
drag, startPoint x: 667, startPoint y: 335, endPoint x: 848, endPoint y: 346, distance: 182.0
drag, startPoint x: 848, startPoint y: 346, endPoint x: 822, endPoint y: 349, distance: 26.4
drag, startPoint x: 772, startPoint y: 349, endPoint x: 850, endPoint y: 356, distance: 79.0
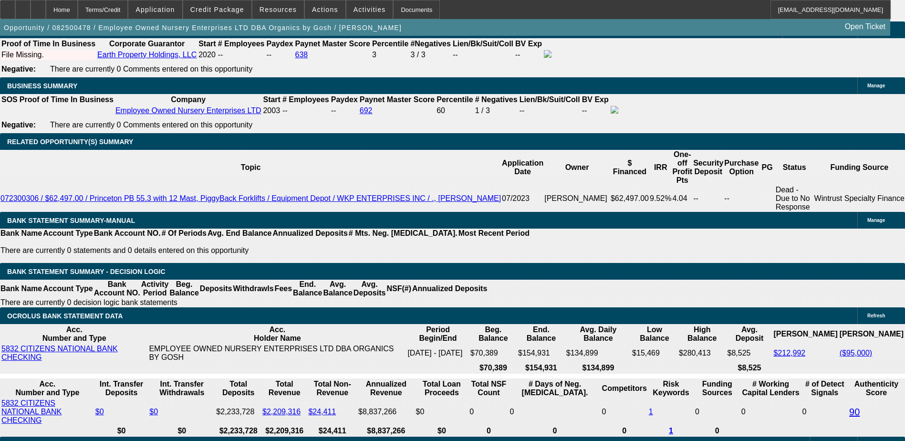
drag, startPoint x: 850, startPoint y: 356, endPoint x: 831, endPoint y: 355, distance: 19.1
drag, startPoint x: 730, startPoint y: 365, endPoint x: 855, endPoint y: 373, distance: 124.7
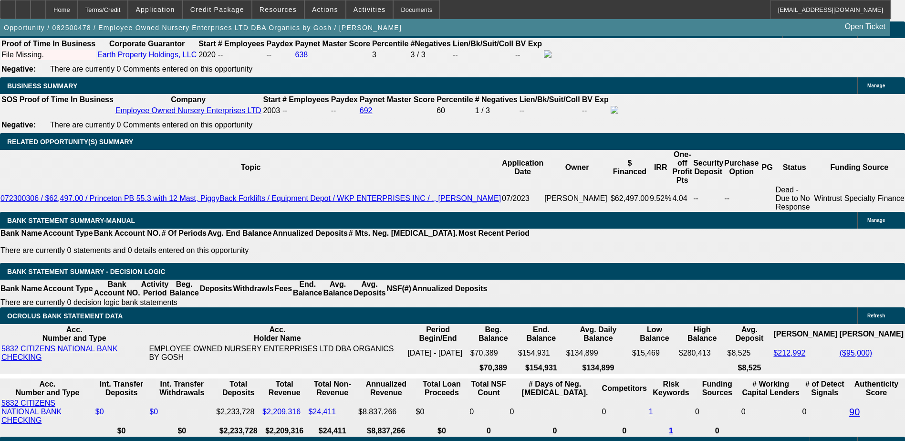
drag, startPoint x: 855, startPoint y: 373, endPoint x: 742, endPoint y: 381, distance: 113.3
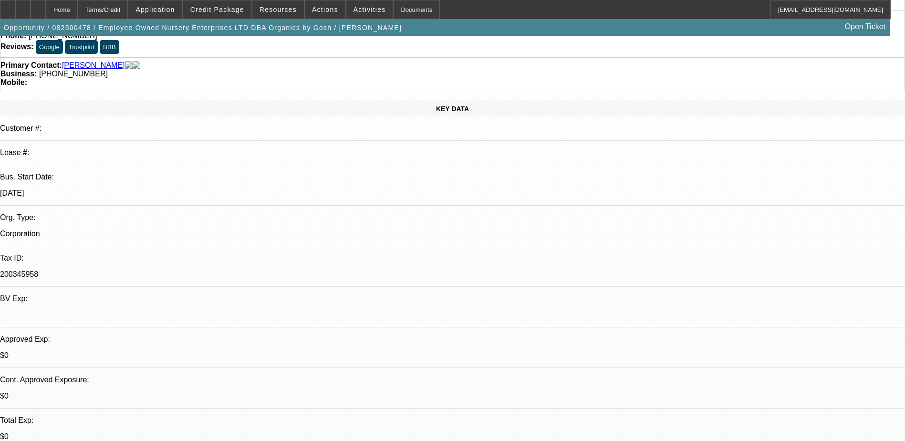
scroll to position [0, 0]
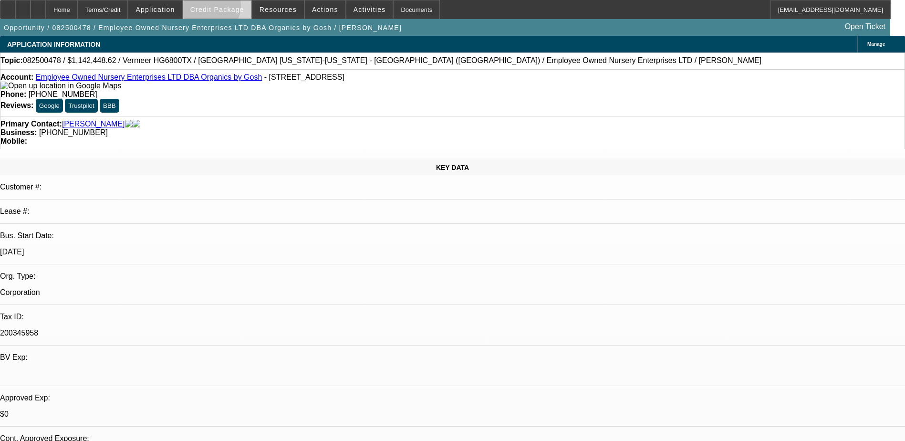
click at [224, 8] on span "Credit Package" at bounding box center [217, 10] width 54 height 8
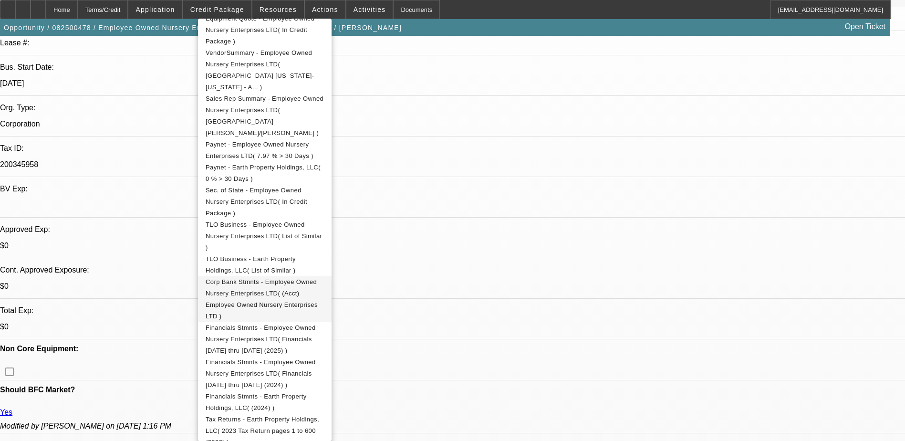
scroll to position [191, 0]
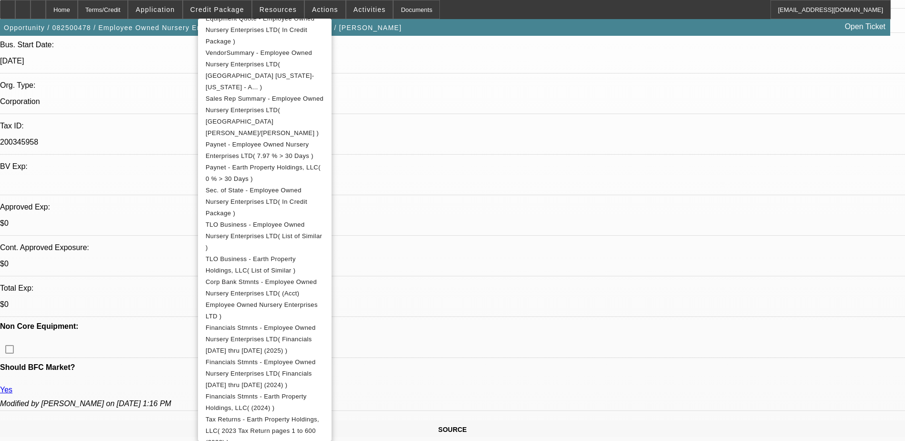
click at [506, 109] on div at bounding box center [452, 220] width 905 height 441
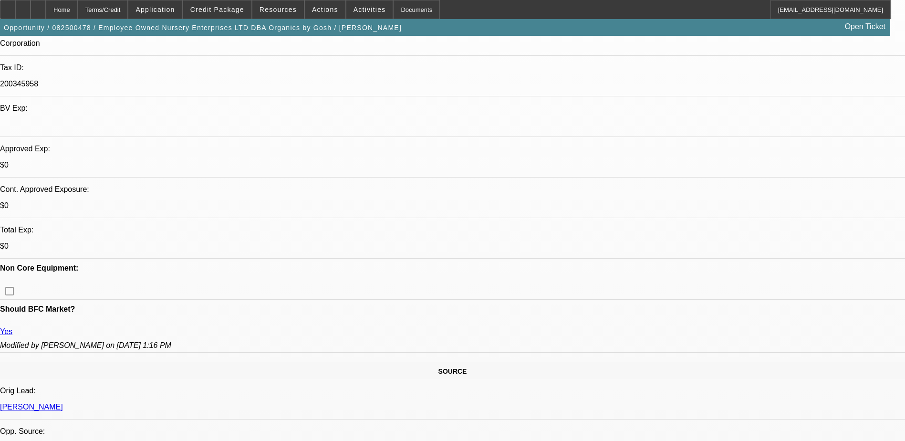
scroll to position [238, 0]
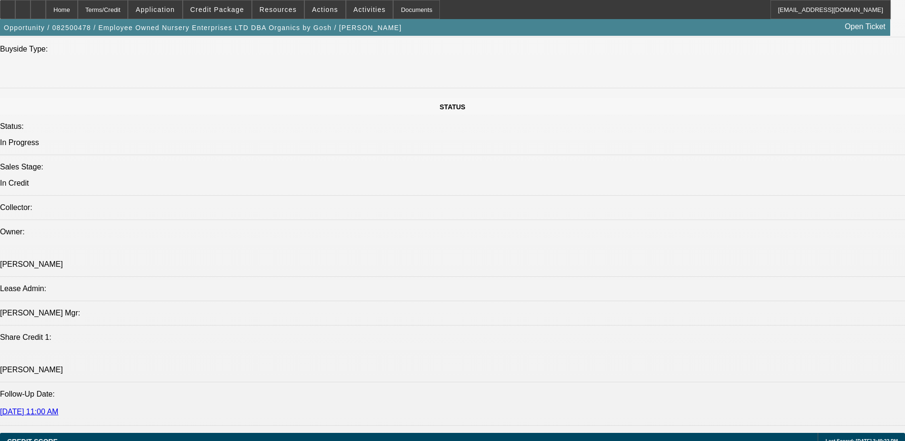
scroll to position [1001, 0]
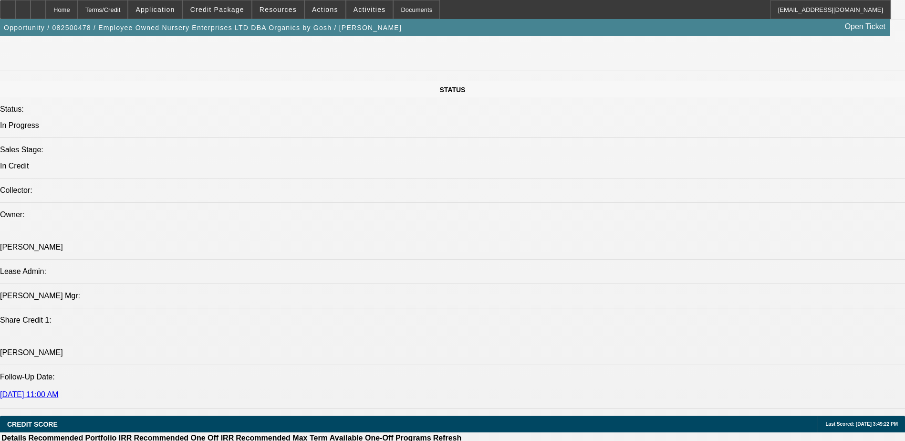
drag, startPoint x: 229, startPoint y: 256, endPoint x: 400, endPoint y: 256, distance: 170.7
drag, startPoint x: 400, startPoint y: 256, endPoint x: 406, endPoint y: 256, distance: 5.7
drag, startPoint x: 472, startPoint y: 266, endPoint x: 575, endPoint y: 270, distance: 102.6
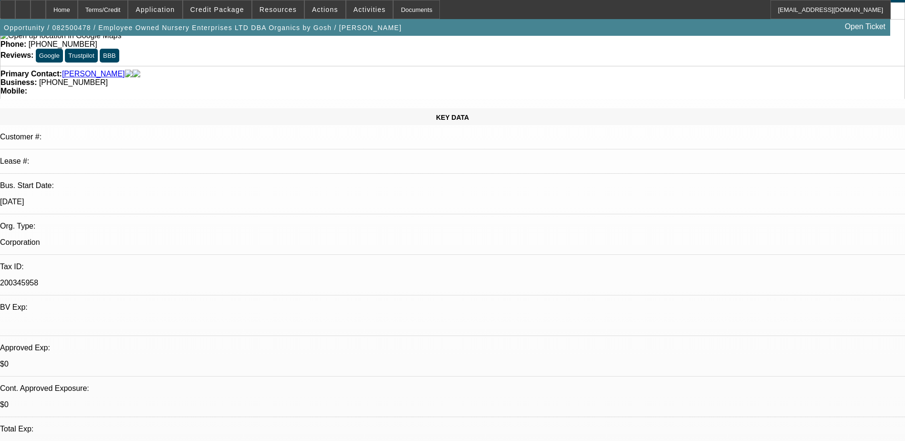
scroll to position [0, 0]
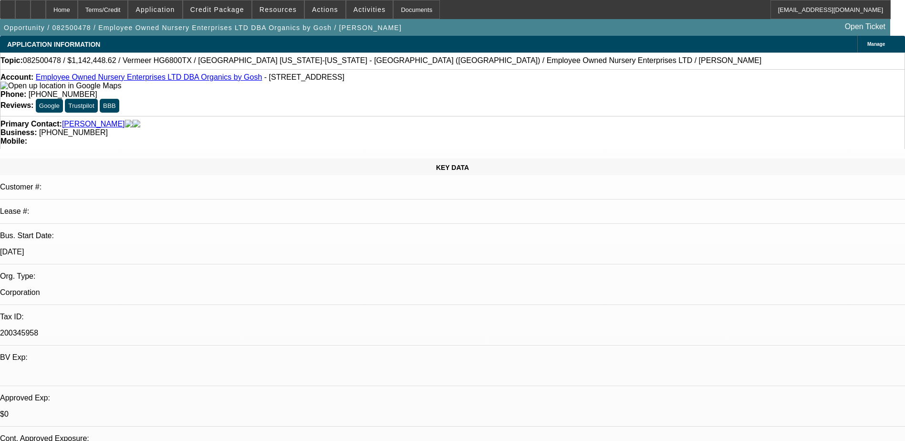
click at [46, 7] on div at bounding box center [38, 9] width 15 height 19
select select "0.1"
select select "0"
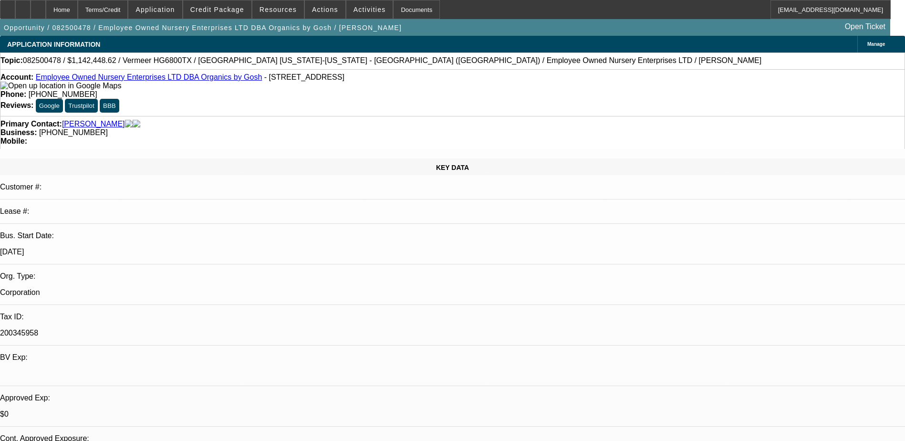
select select "6"
select select "0.1"
select select "0"
select select "6"
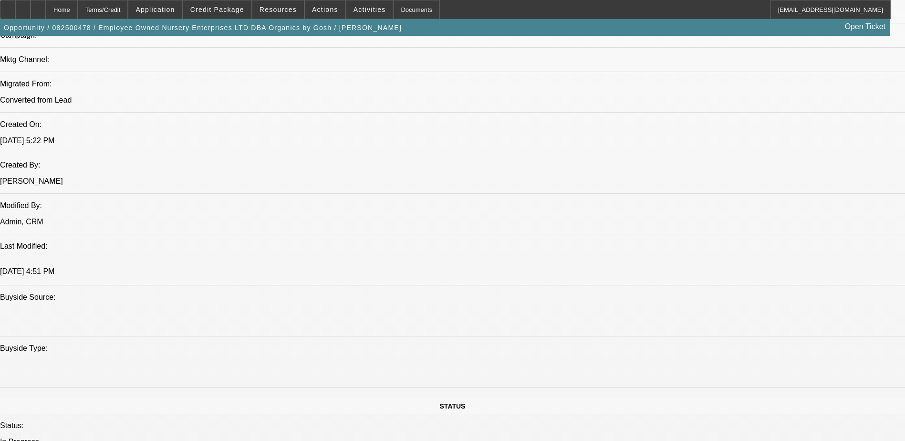
scroll to position [525, 0]
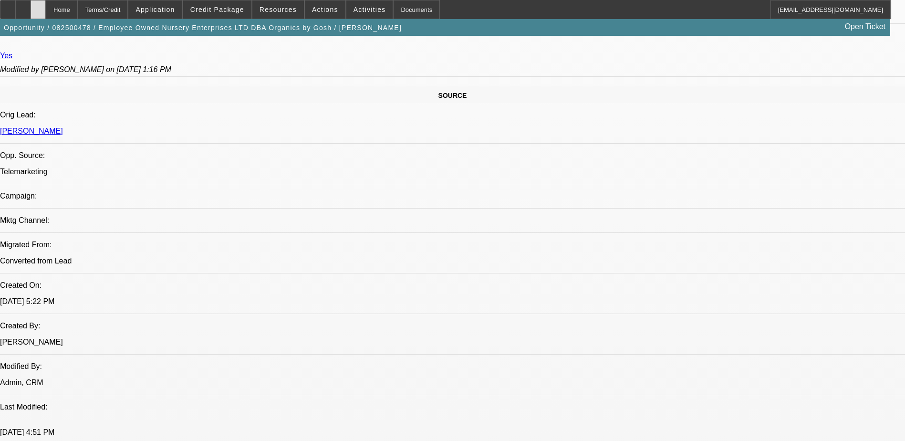
click at [46, 6] on div at bounding box center [38, 9] width 15 height 19
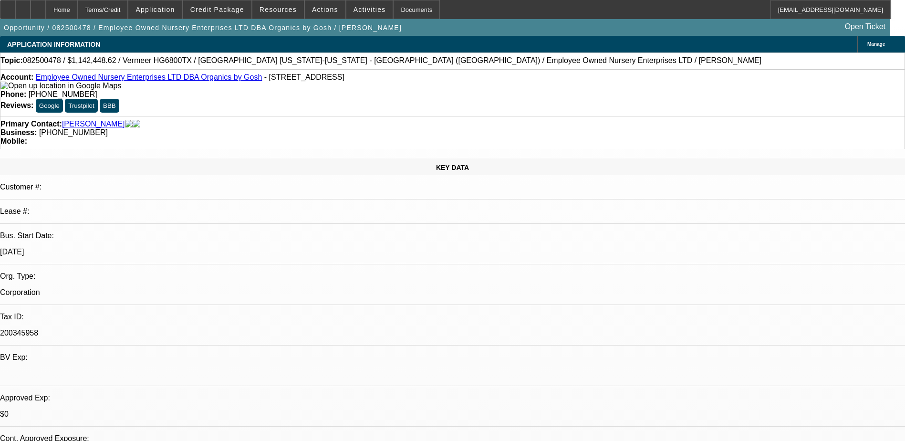
select select "0.1"
select select "0"
select select "6"
select select "0.1"
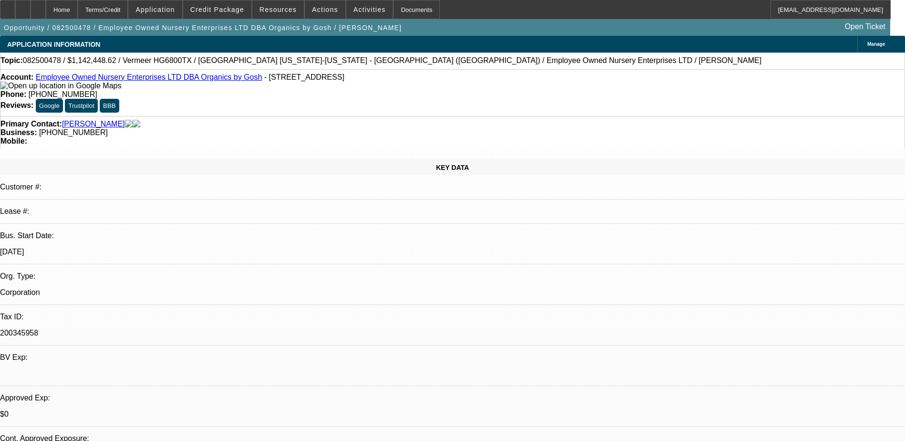
select select "0"
select select "6"
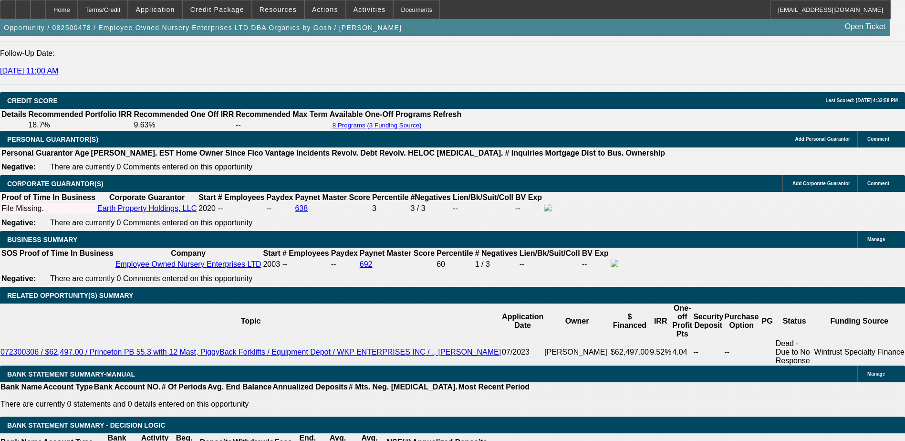
scroll to position [1001, 0]
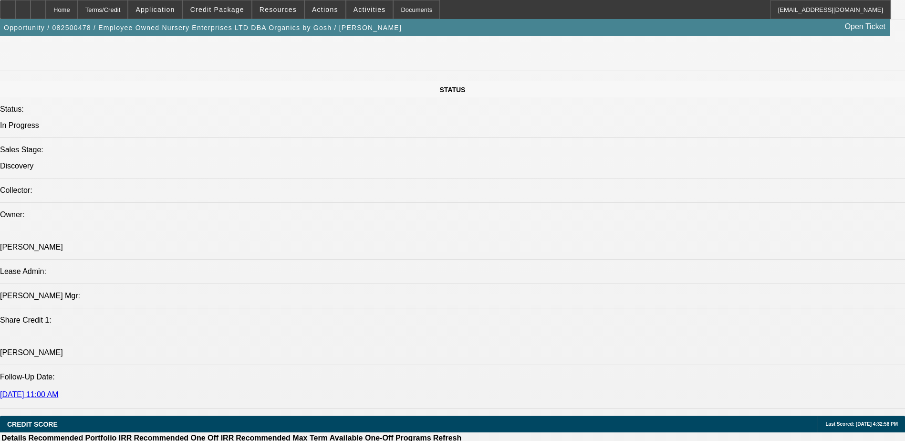
drag, startPoint x: 186, startPoint y: 249, endPoint x: 423, endPoint y: 263, distance: 237.4
drag, startPoint x: 423, startPoint y: 263, endPoint x: 326, endPoint y: 245, distance: 98.1
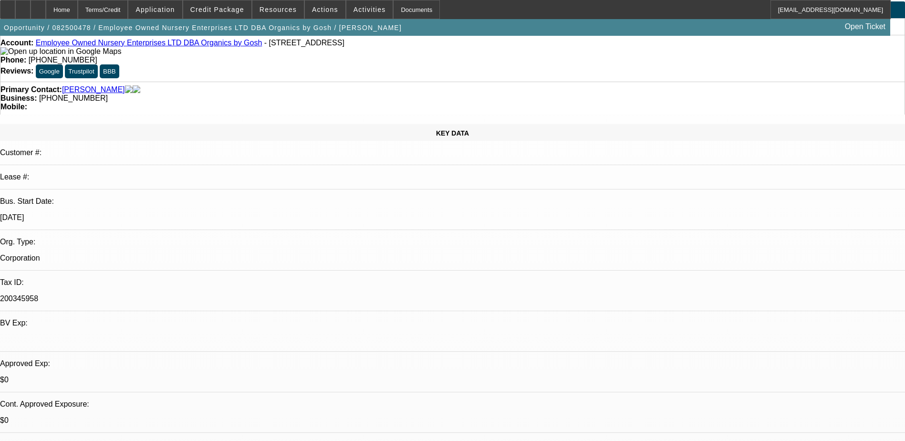
scroll to position [0, 0]
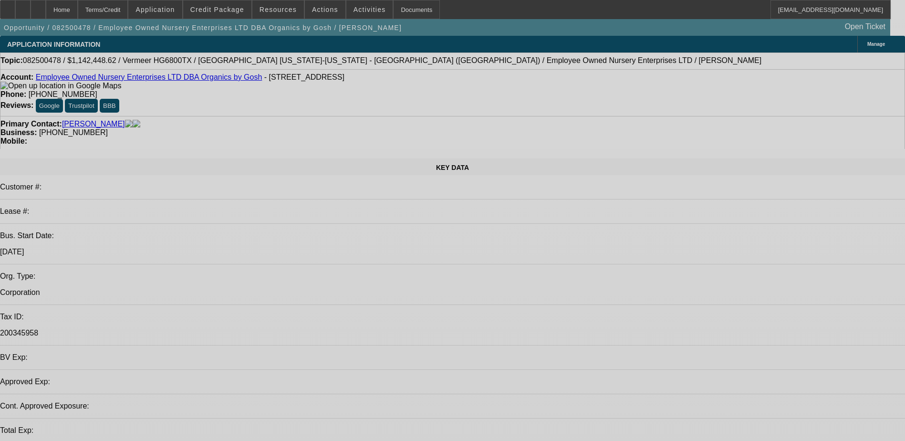
select select "0.1"
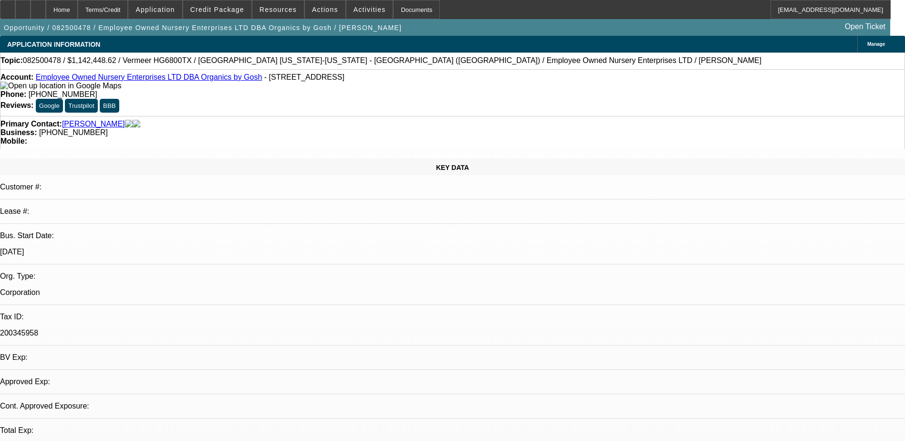
select select "0"
select select "0.1"
select select "0"
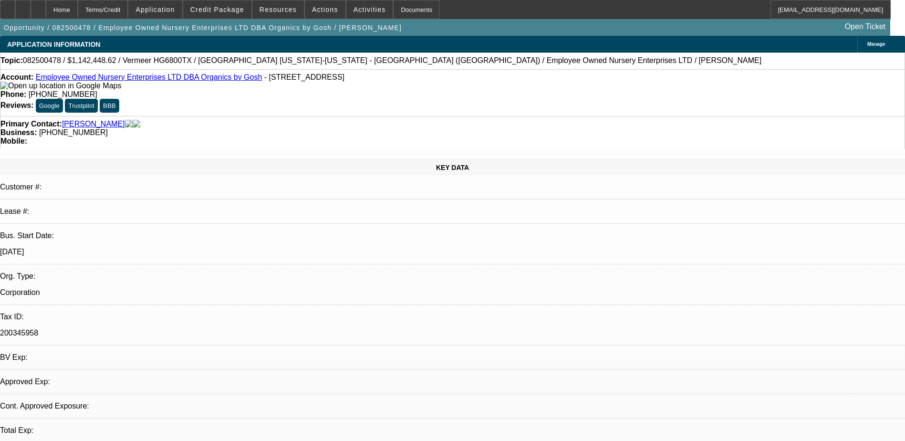
select select "1"
select select "6"
select select "1"
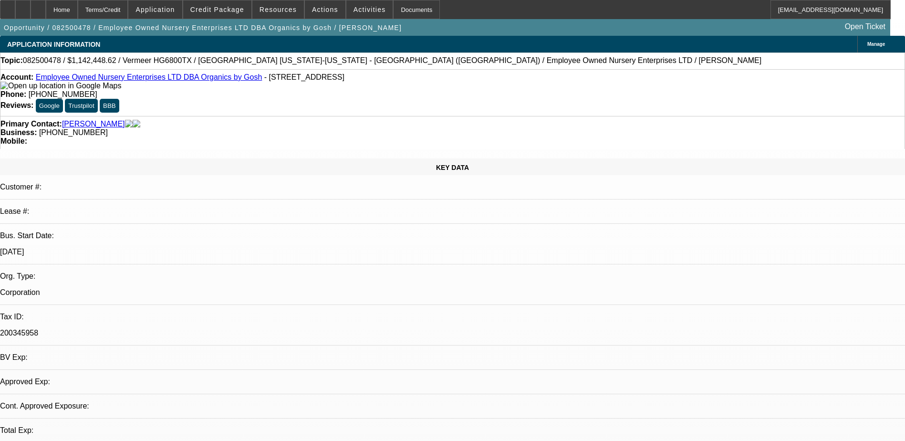
select select "6"
drag, startPoint x: 724, startPoint y: 349, endPoint x: 864, endPoint y: 355, distance: 139.9
drag, startPoint x: 756, startPoint y: 360, endPoint x: 795, endPoint y: 362, distance: 39.2
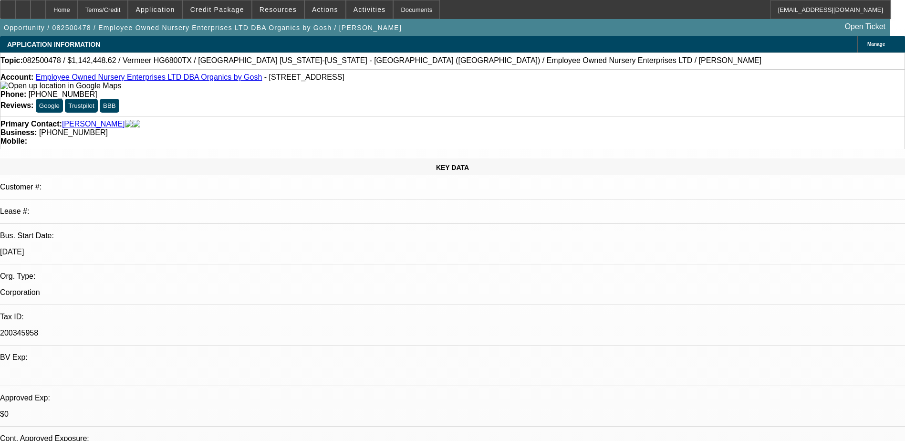
drag, startPoint x: 795, startPoint y: 362, endPoint x: 803, endPoint y: 359, distance: 8.1
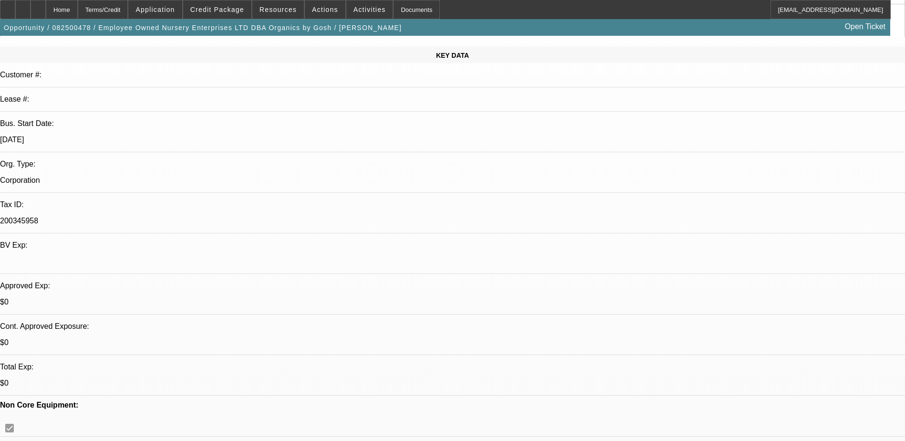
scroll to position [95, 0]
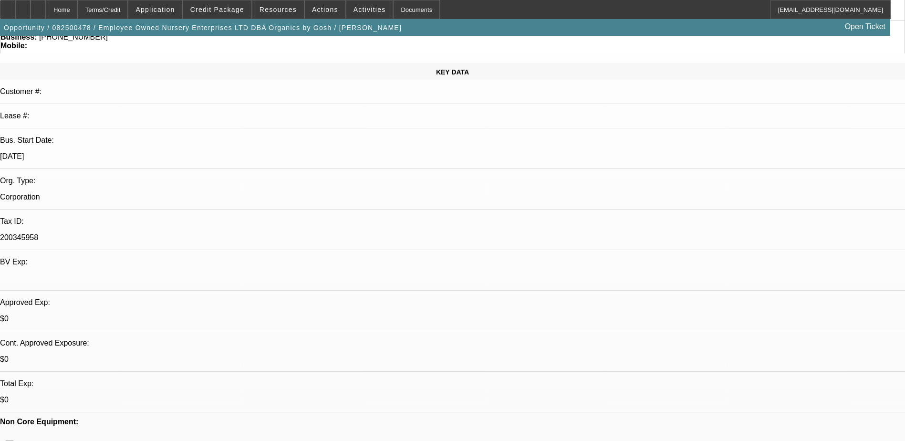
drag, startPoint x: 735, startPoint y: 373, endPoint x: 813, endPoint y: 376, distance: 77.3
drag, startPoint x: 813, startPoint y: 376, endPoint x: 772, endPoint y: 379, distance: 41.1
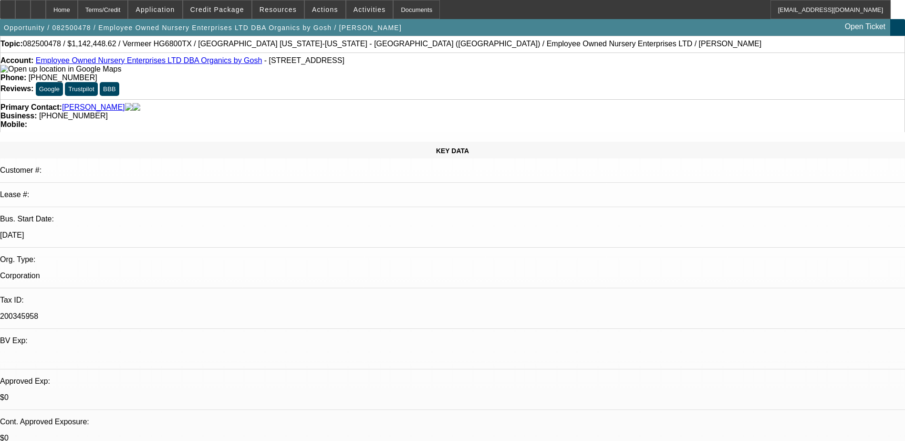
scroll to position [0, 0]
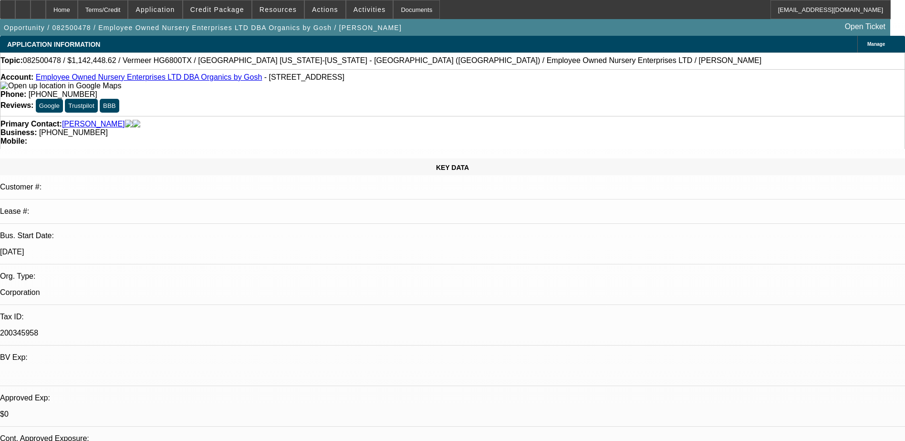
drag, startPoint x: 718, startPoint y: 314, endPoint x: 845, endPoint y: 330, distance: 128.2
drag, startPoint x: 845, startPoint y: 330, endPoint x: 733, endPoint y: 335, distance: 112.2
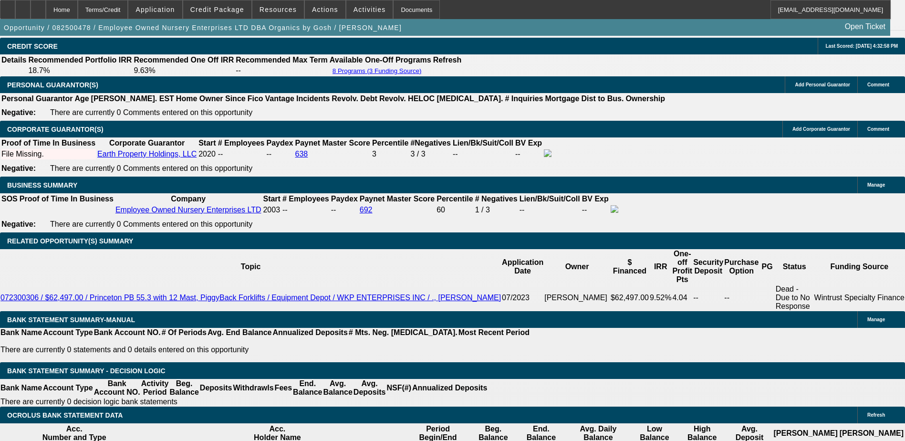
scroll to position [1478, 0]
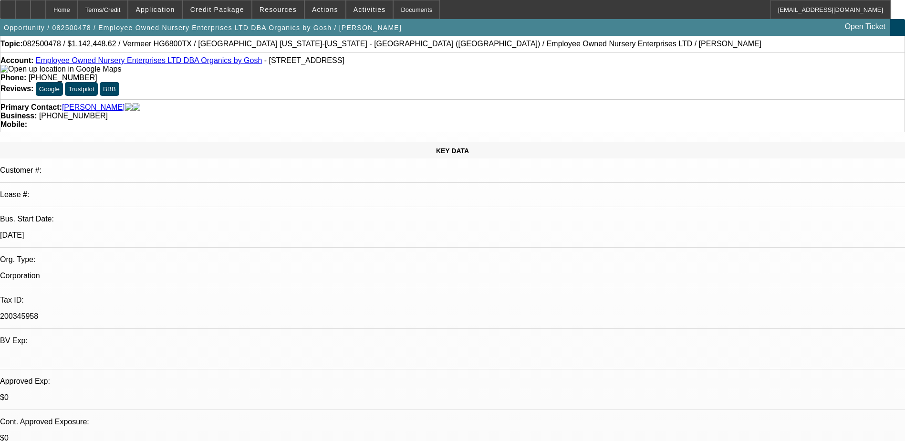
scroll to position [0, 0]
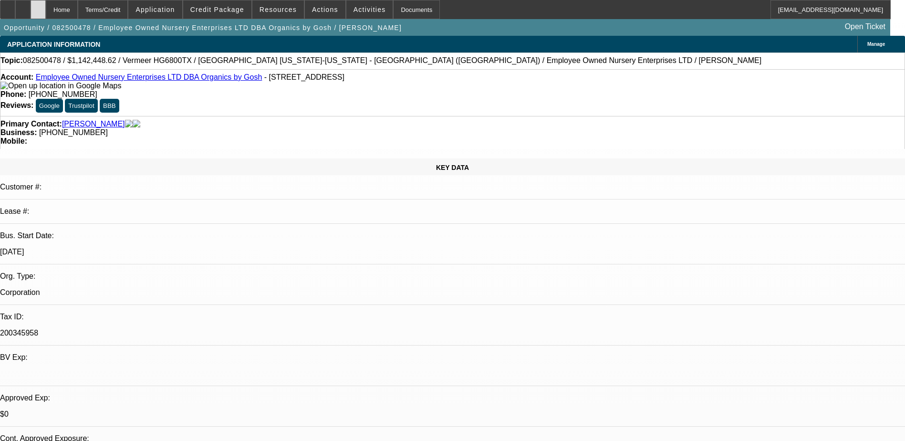
click at [46, 9] on div at bounding box center [38, 9] width 15 height 19
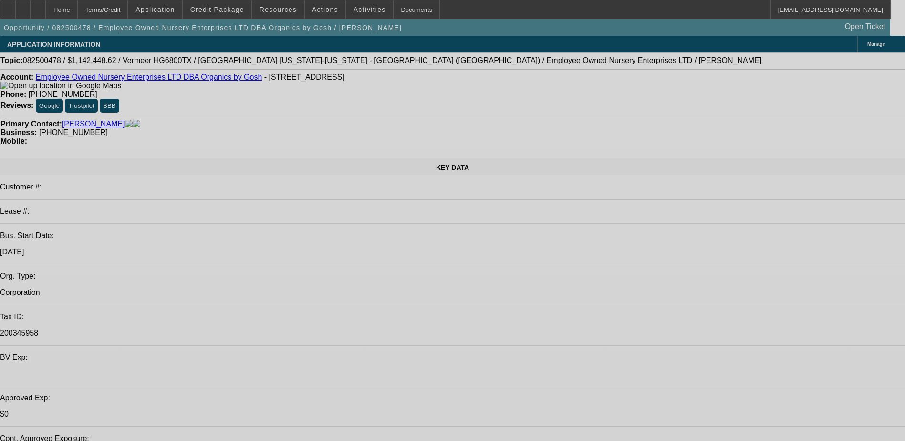
select select "0.1"
select select "0"
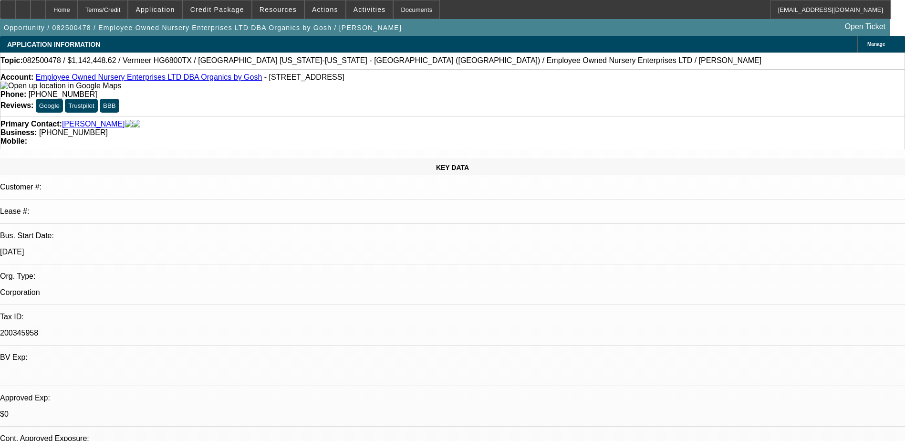
select select "0"
select select "0.1"
select select "0"
select select "1"
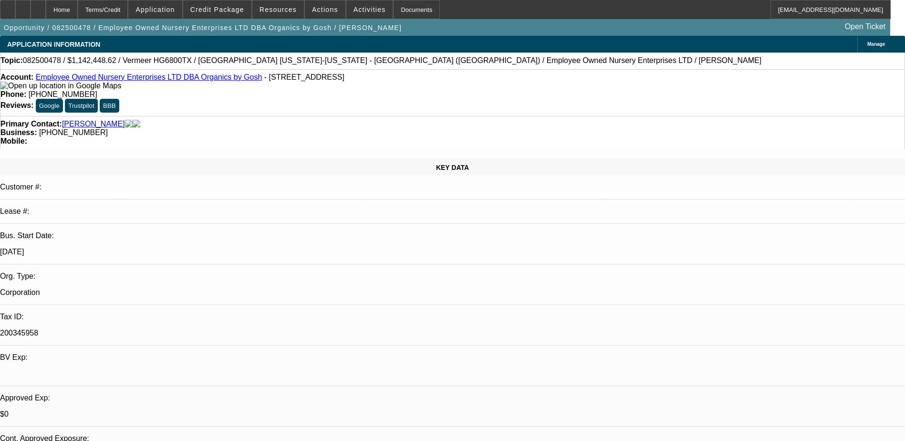
select select "1"
select select "6"
select select "1"
select select "6"
